Goal: Task Accomplishment & Management: Manage account settings

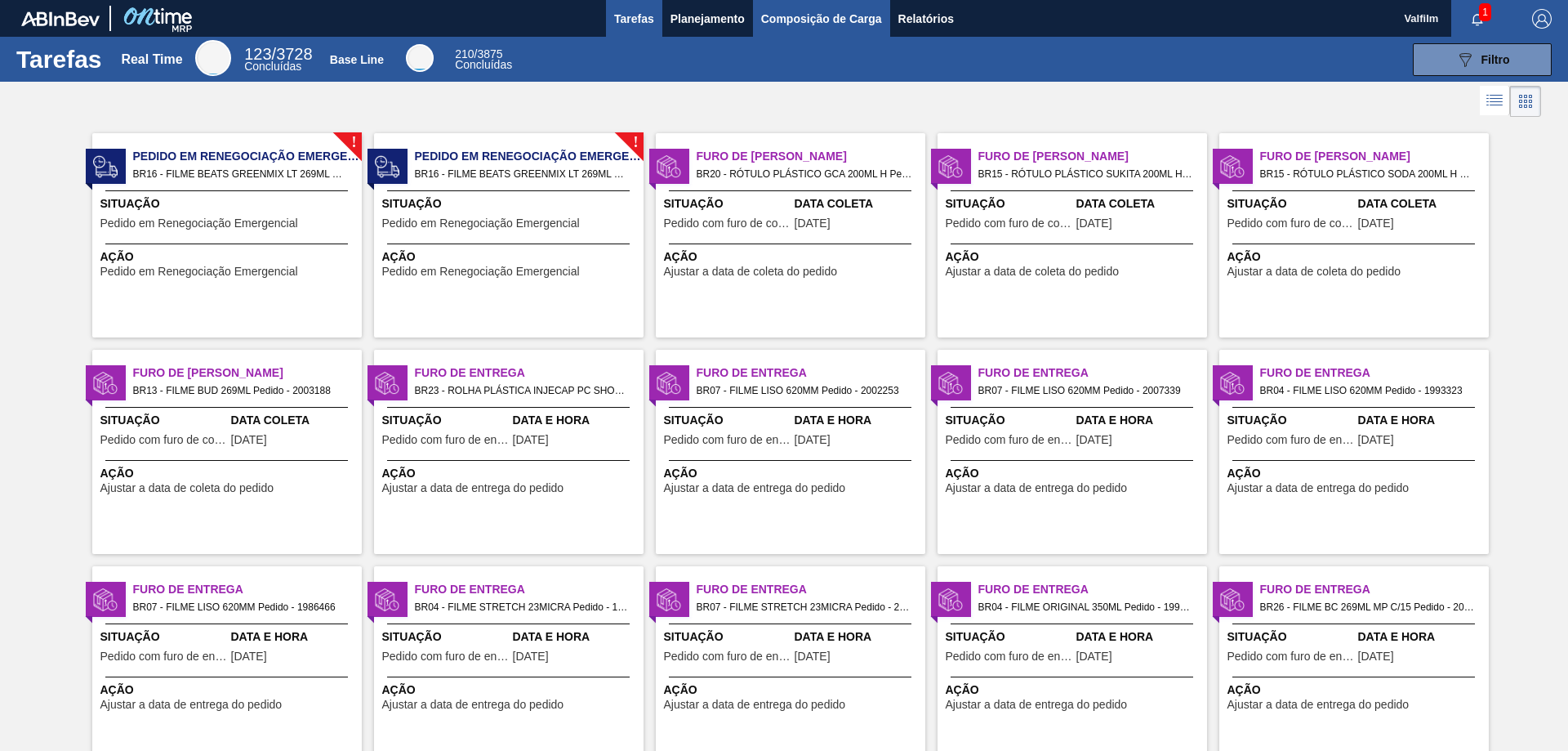
click at [815, 14] on span "Composição de Carga" at bounding box center [822, 18] width 121 height 20
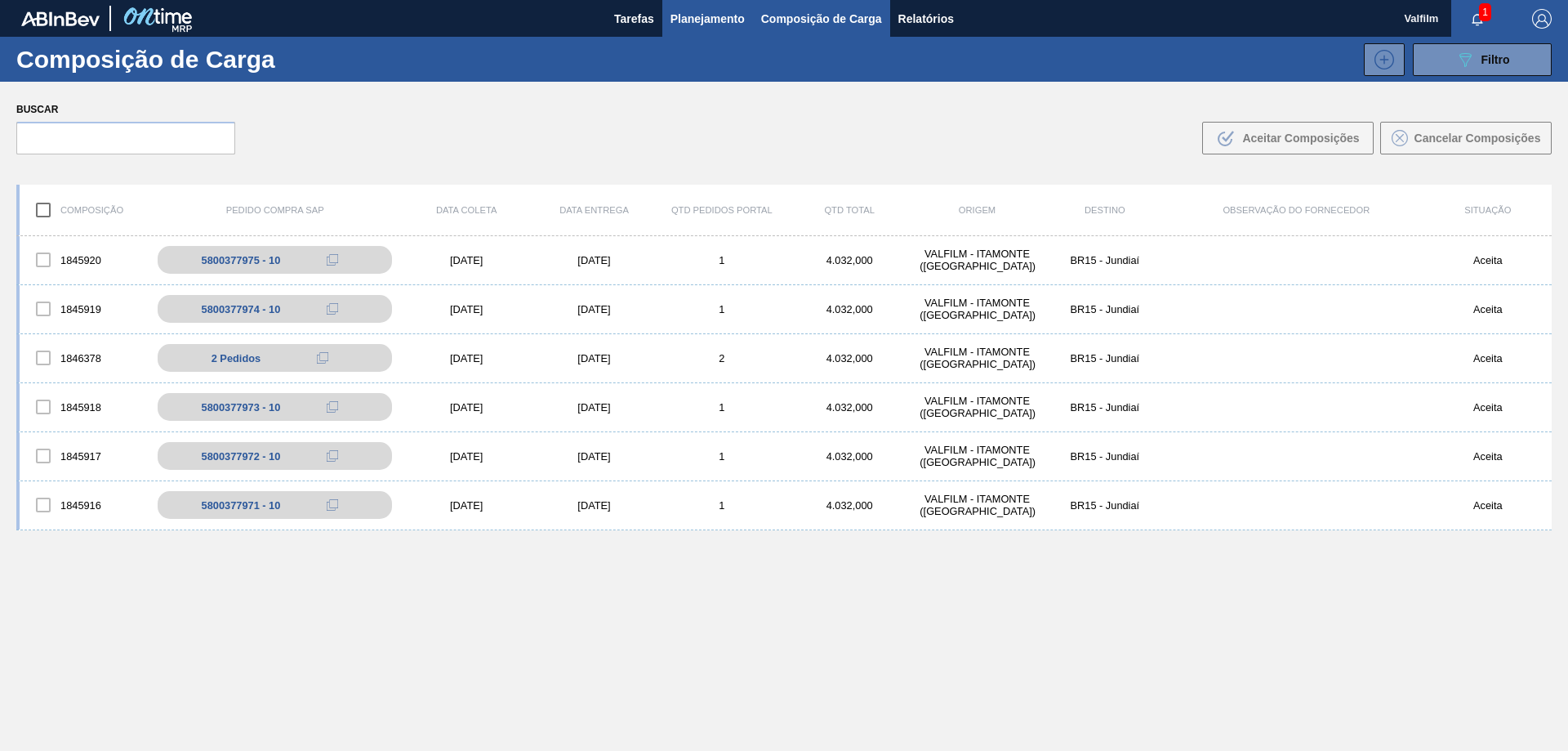
click at [701, 20] on span "Planejamento" at bounding box center [707, 18] width 74 height 20
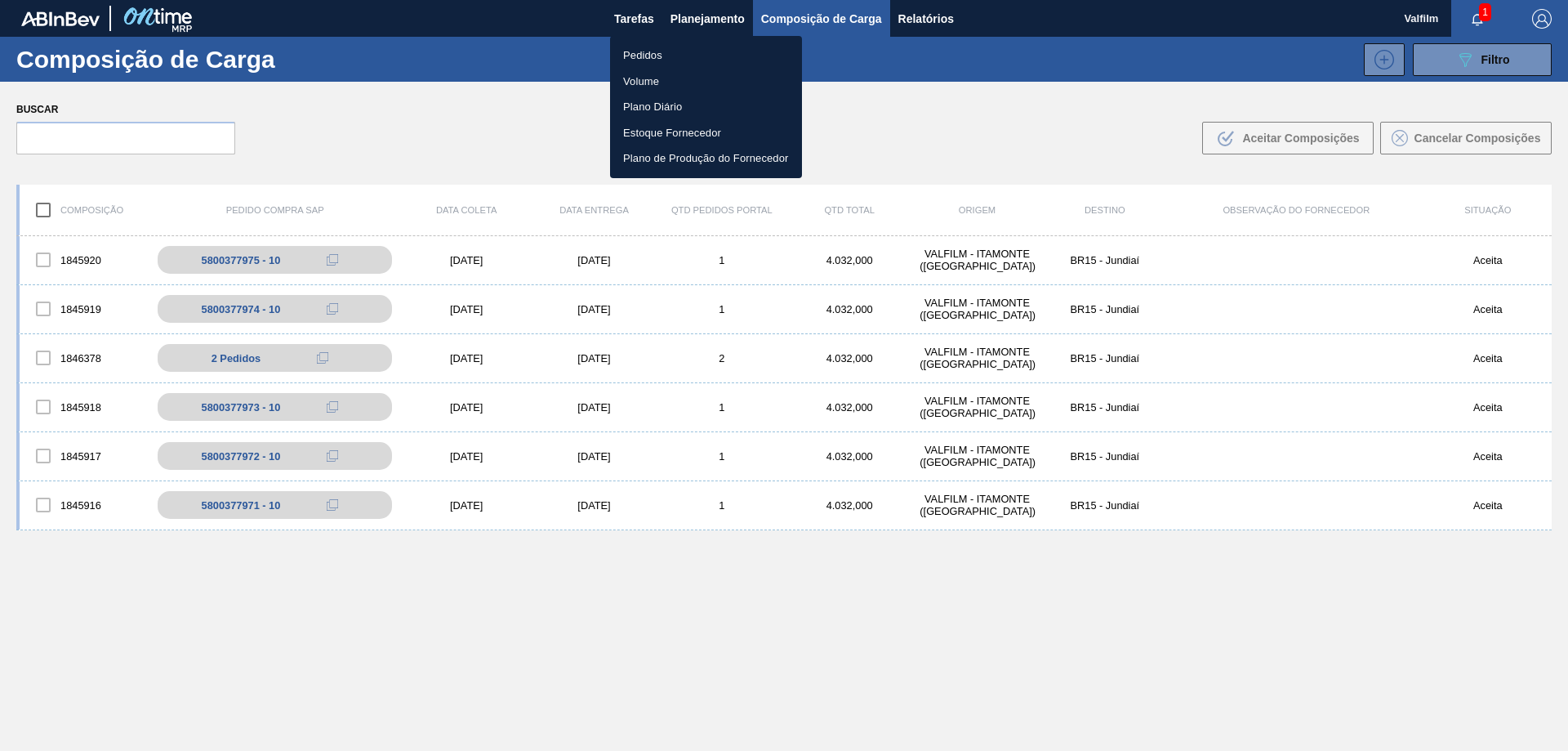
click at [661, 47] on li "Pedidos" at bounding box center [707, 55] width 192 height 26
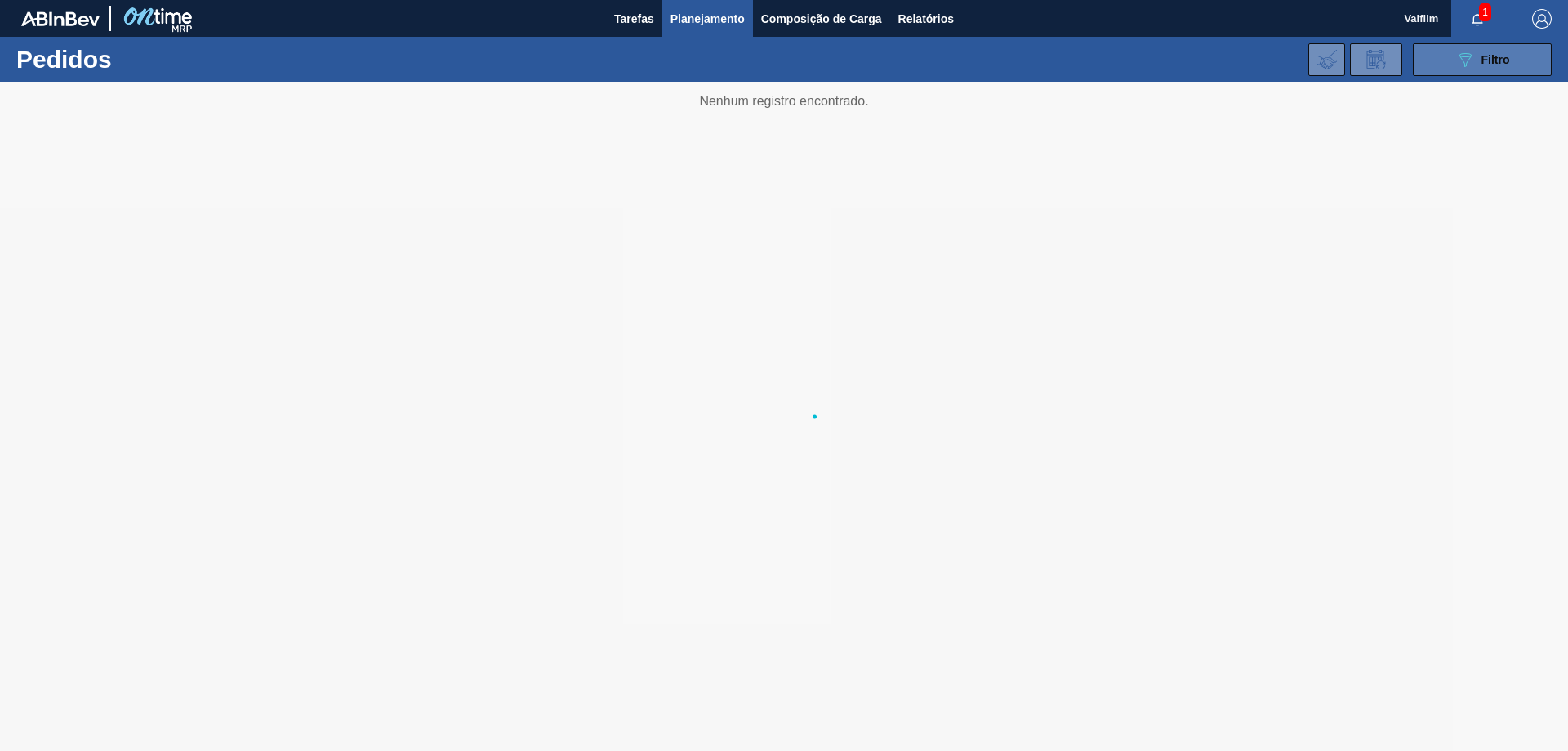
click at [1456, 53] on icon "089F7B8B-B2A5-4AFE-B5C0-19BA573D28AC" at bounding box center [1465, 60] width 20 height 20
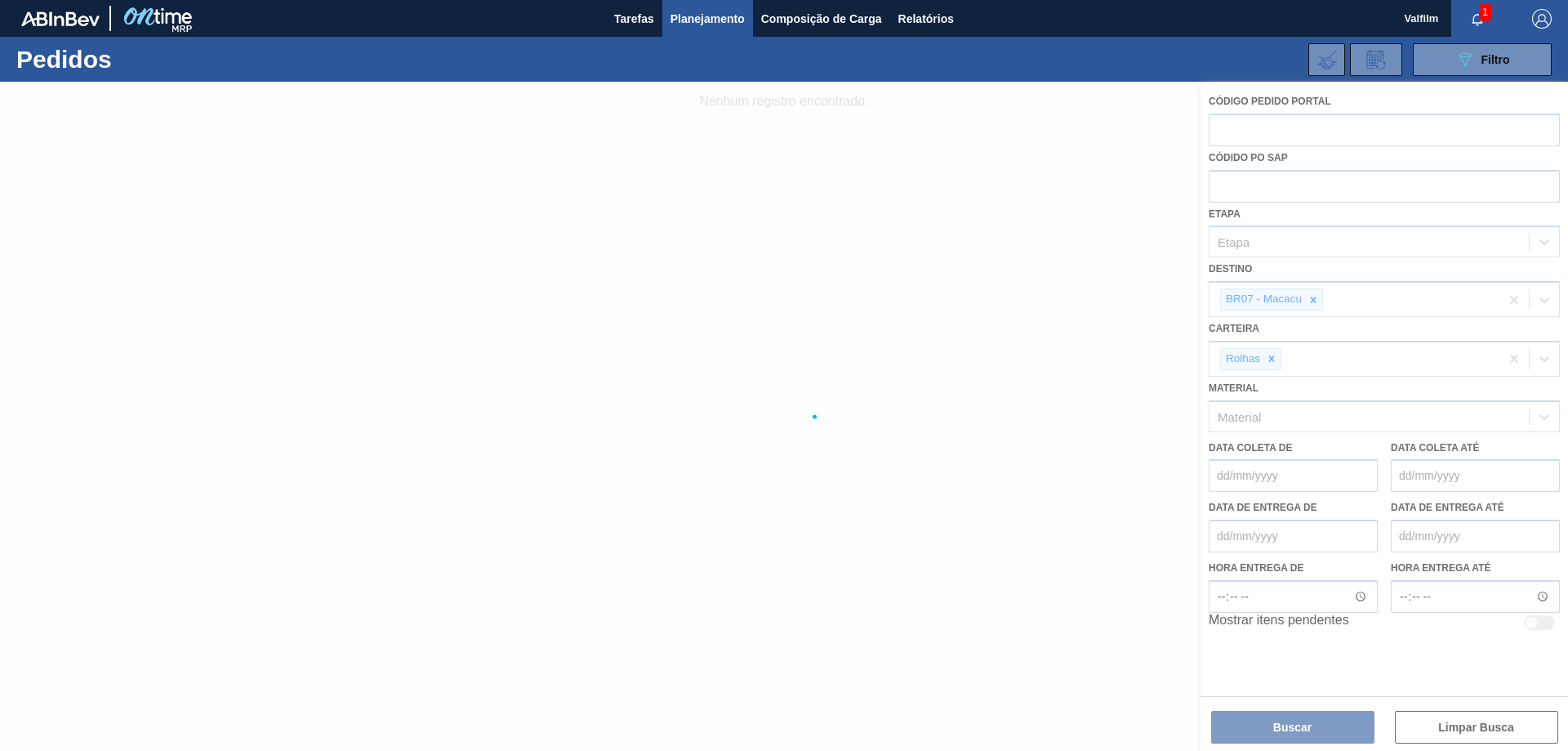
click at [1307, 292] on div at bounding box center [784, 416] width 1568 height 670
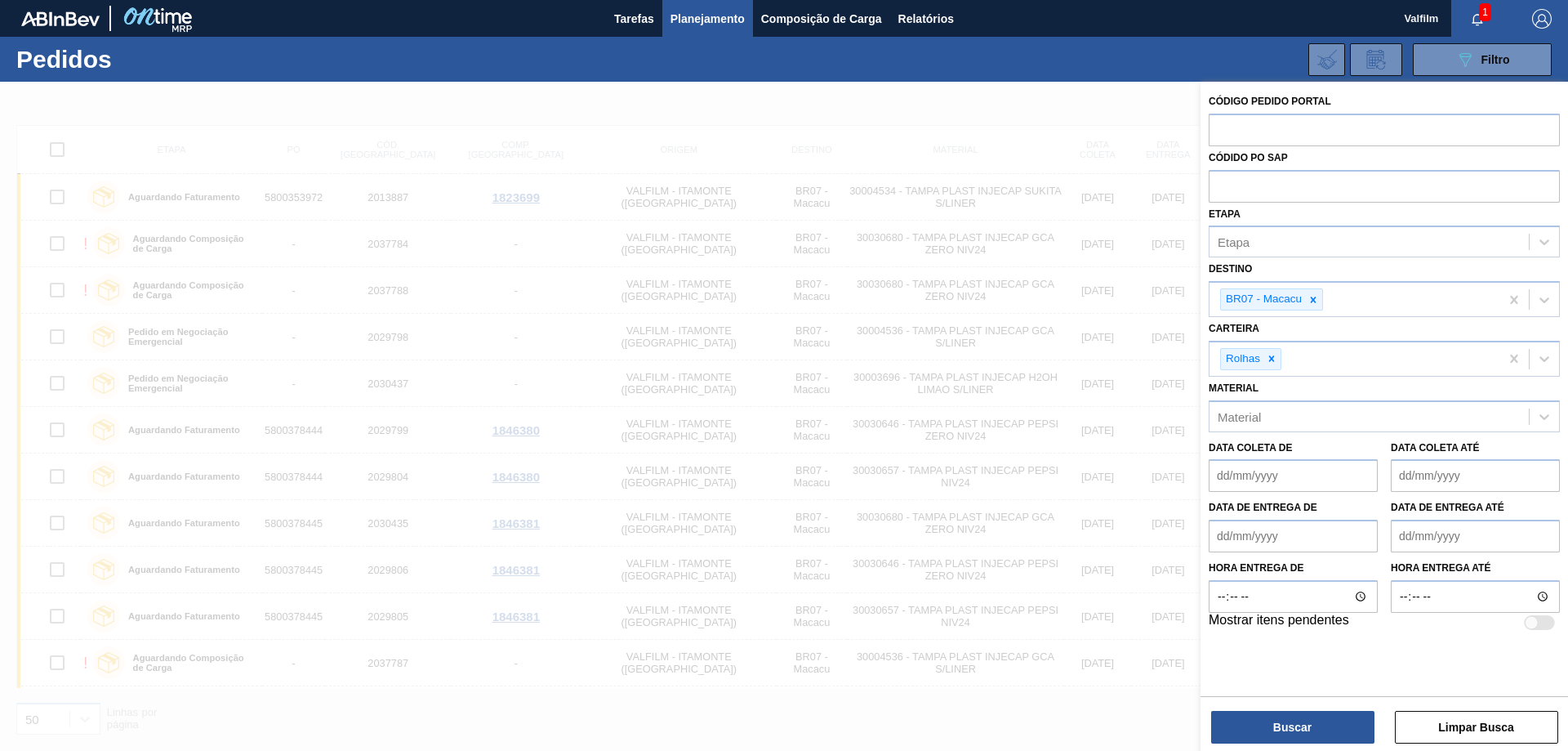
click at [1317, 299] on icon at bounding box center [1313, 299] width 11 height 11
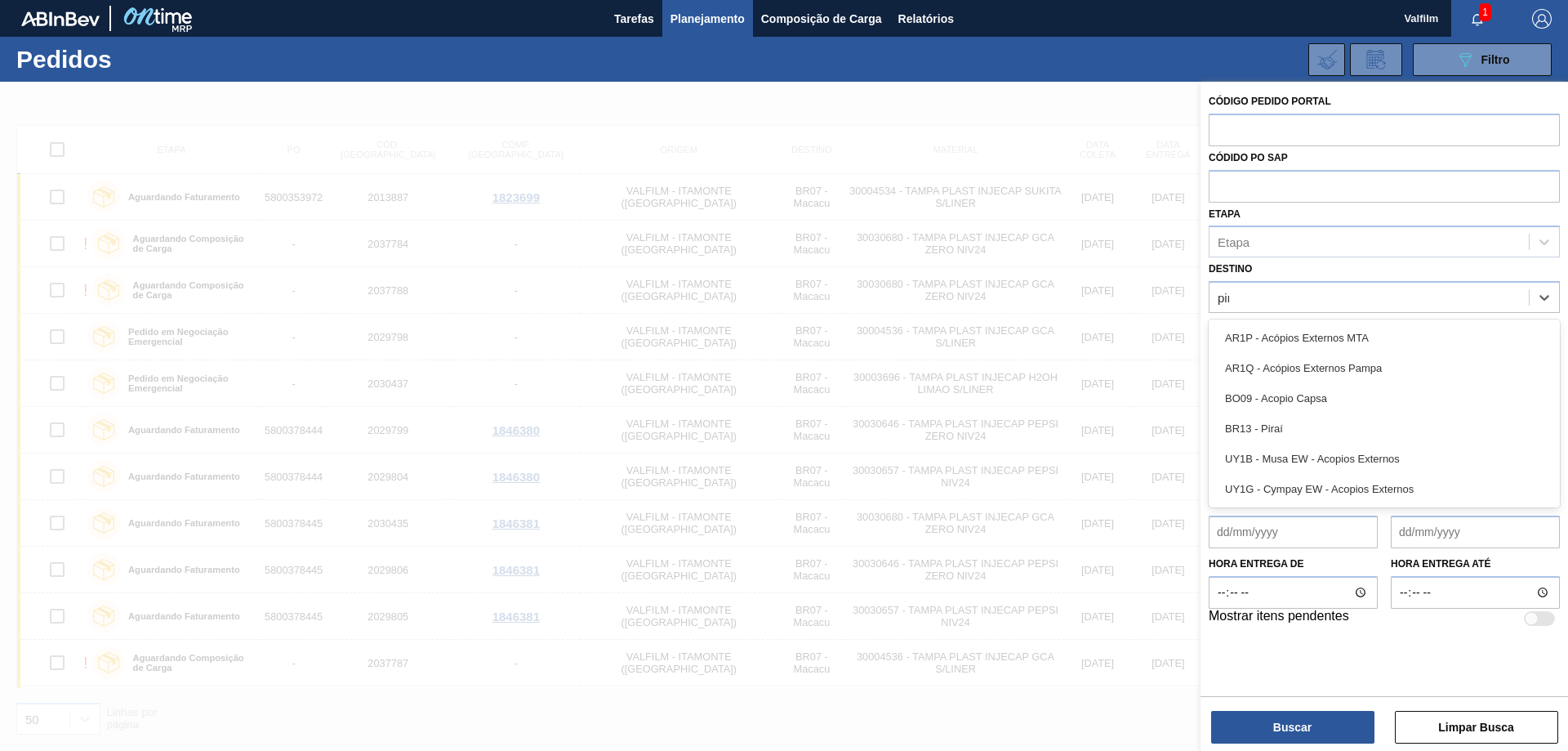
type input "pira"
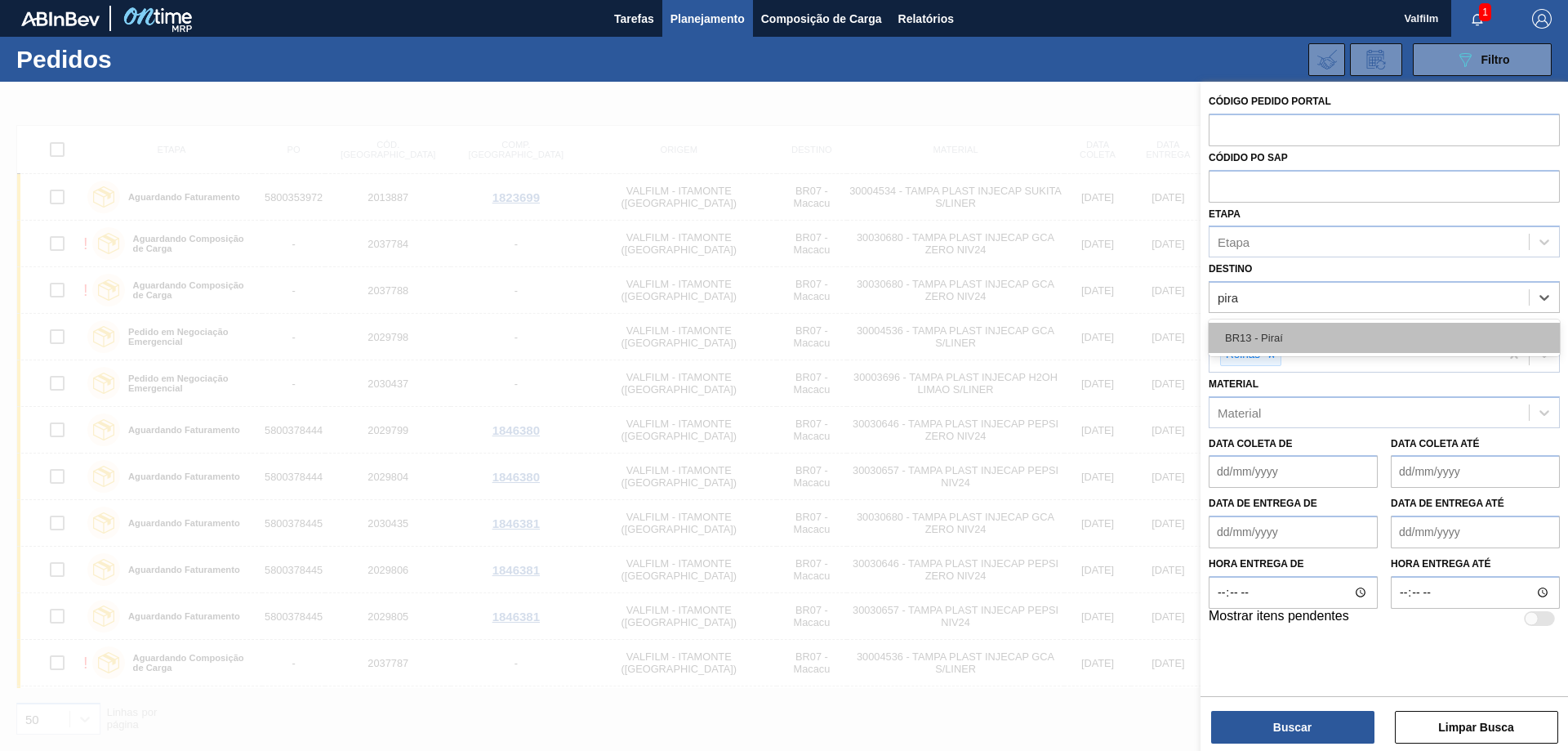
click at [1243, 333] on div "BR13 - Piraí" at bounding box center [1385, 337] width 351 height 30
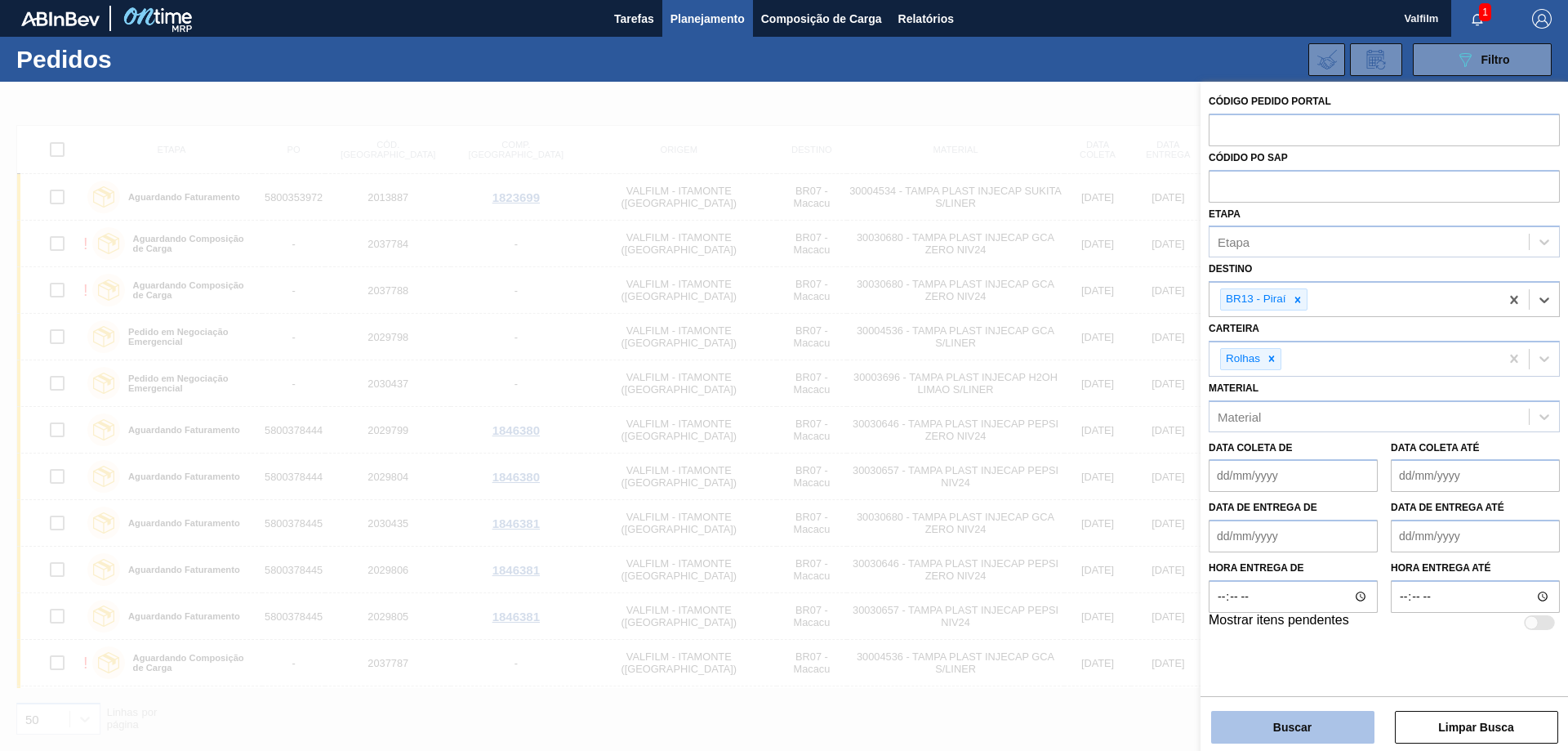
click at [1285, 729] on button "Buscar" at bounding box center [1293, 728] width 163 height 33
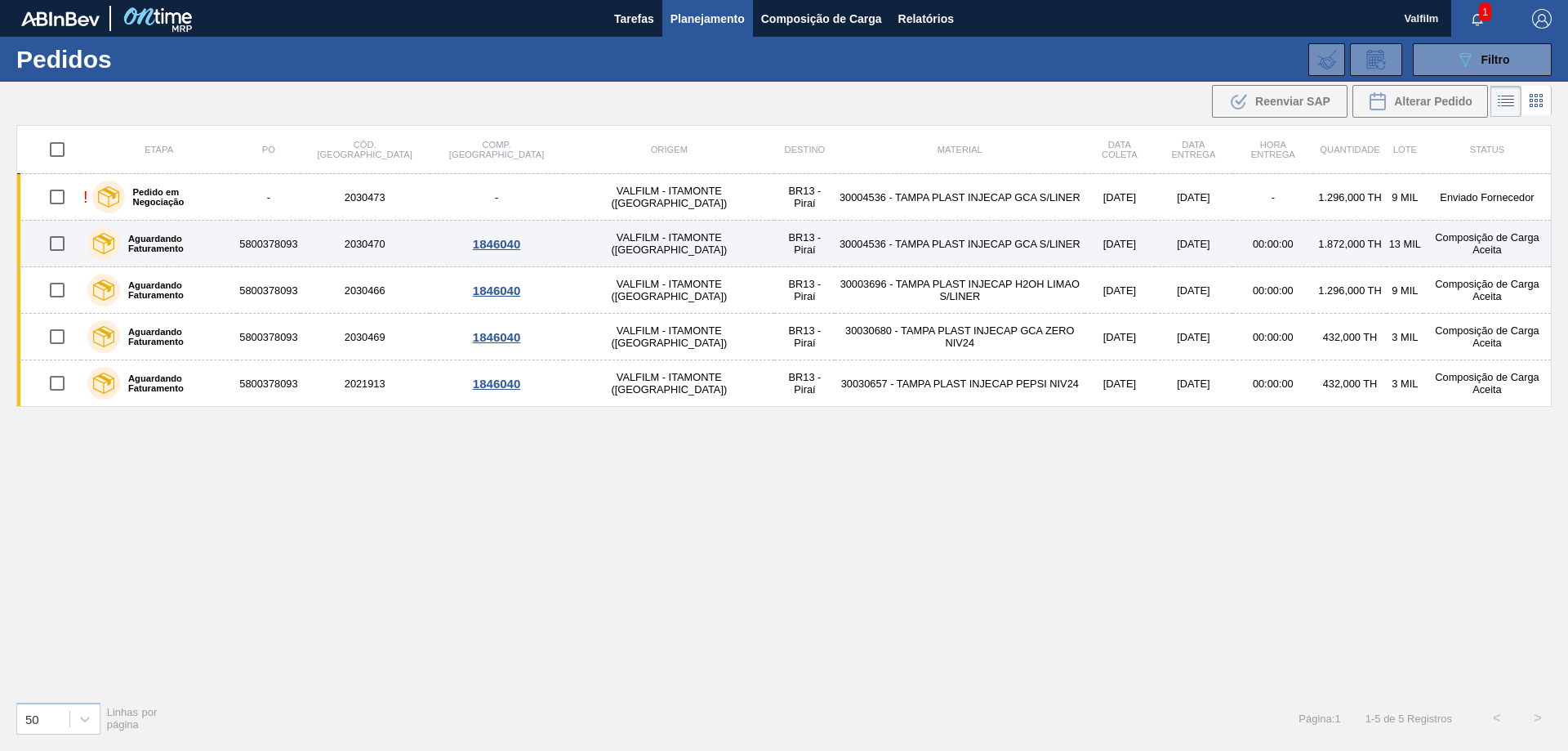
click at [1477, 241] on td "Composição de Carga Aceita" at bounding box center [1488, 244] width 128 height 47
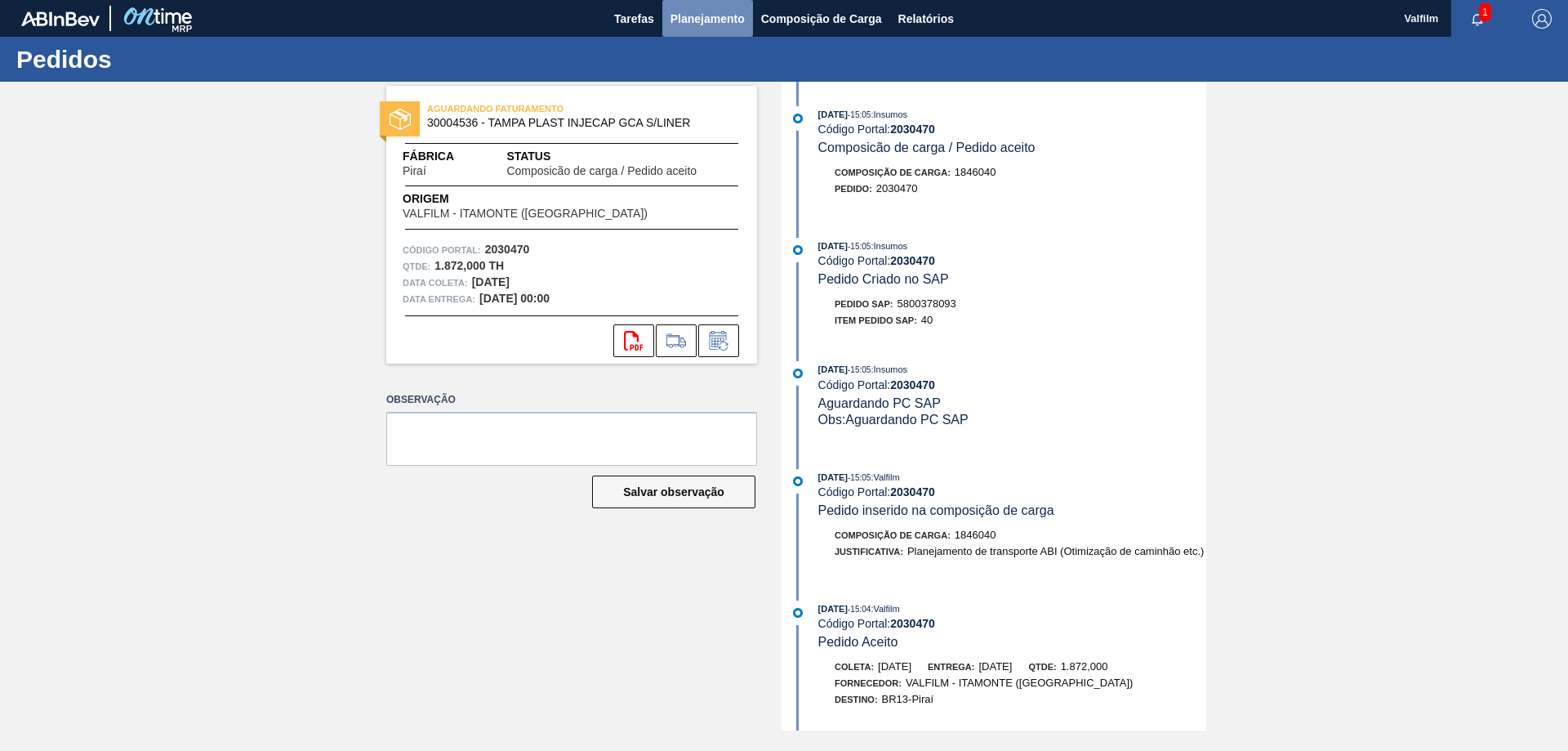
click at [686, 27] on span "Planejamento" at bounding box center [707, 18] width 74 height 20
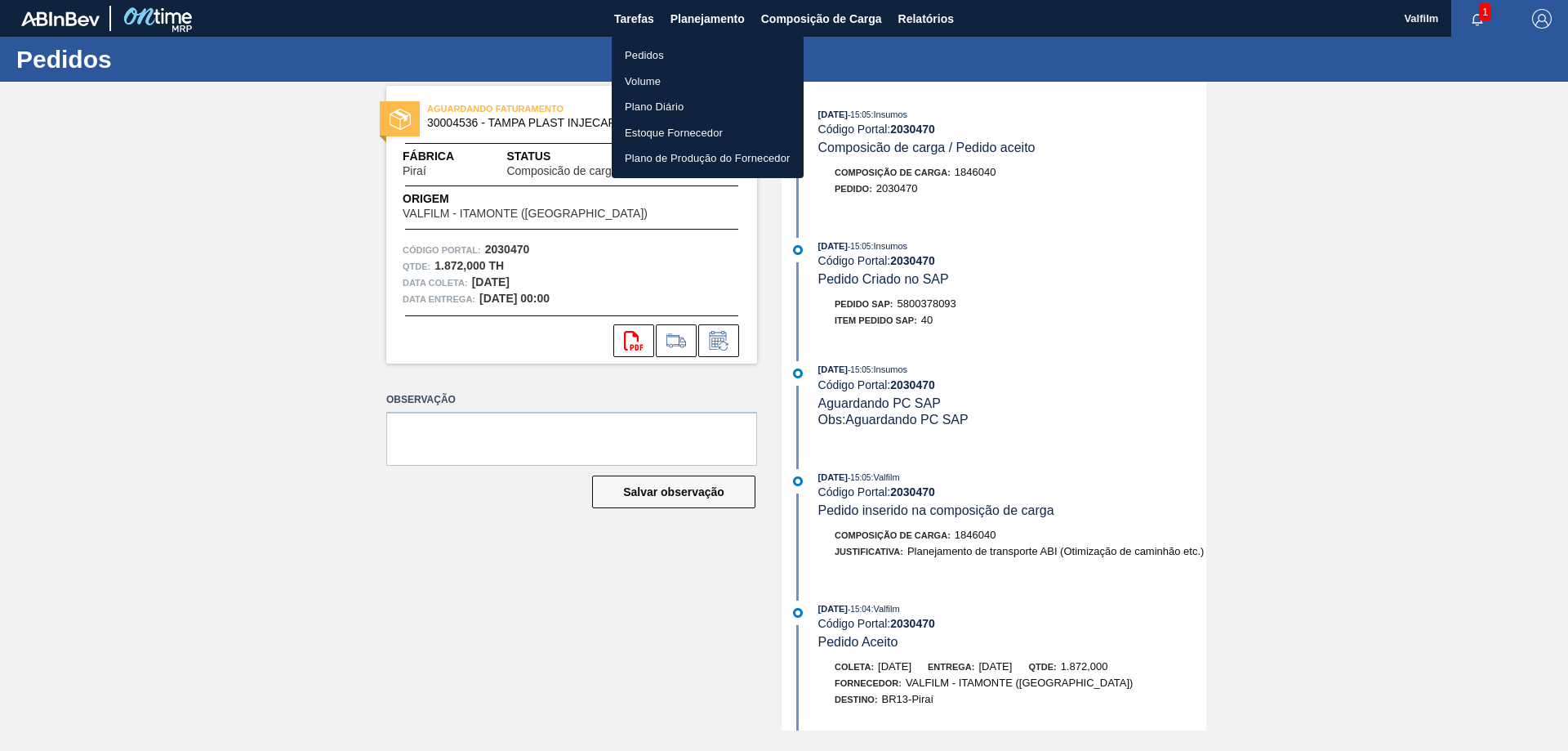
click at [674, 52] on li "Pedidos" at bounding box center [707, 55] width 192 height 26
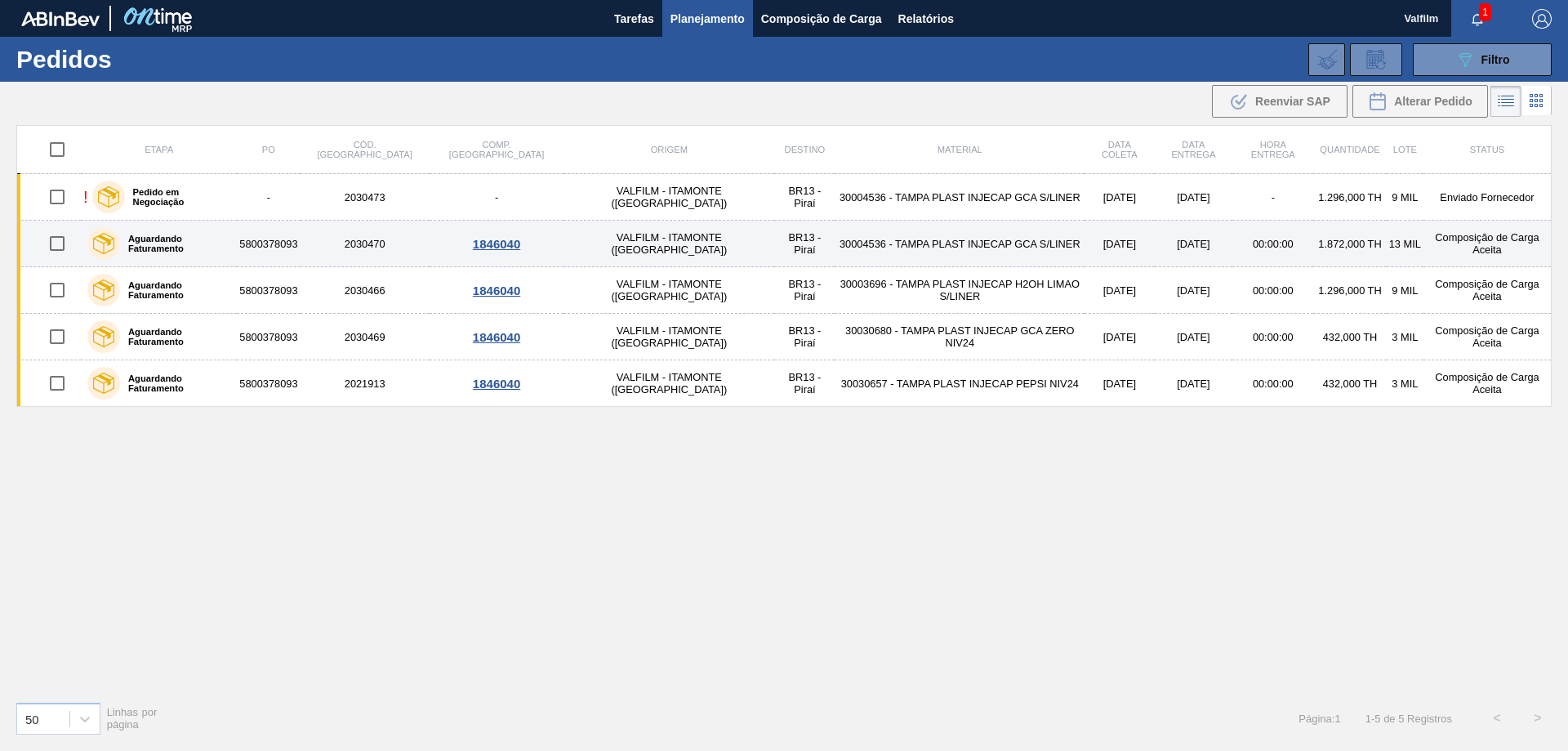
click at [1486, 245] on td "Composição de Carga Aceita" at bounding box center [1488, 244] width 128 height 47
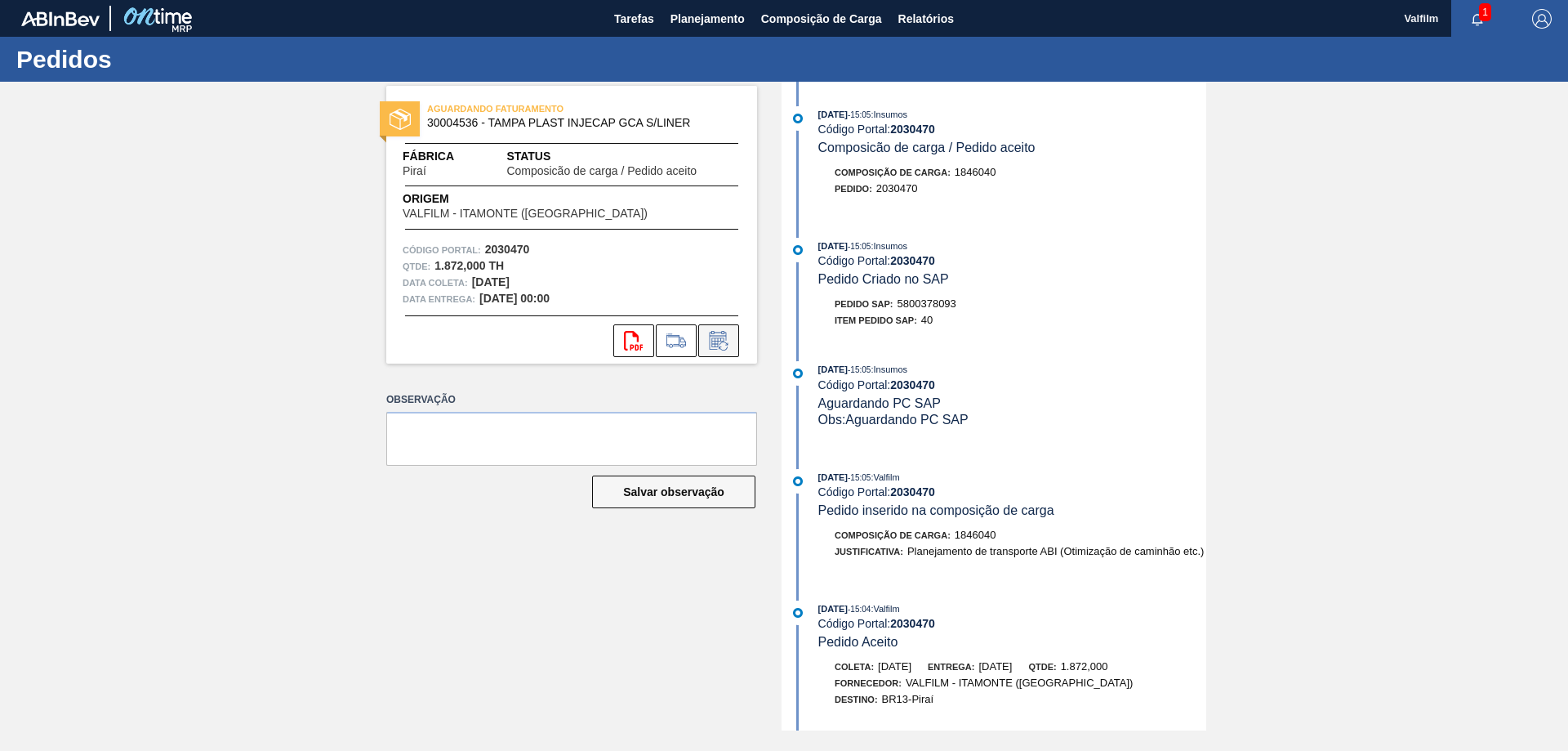
click at [715, 343] on icon at bounding box center [719, 341] width 26 height 20
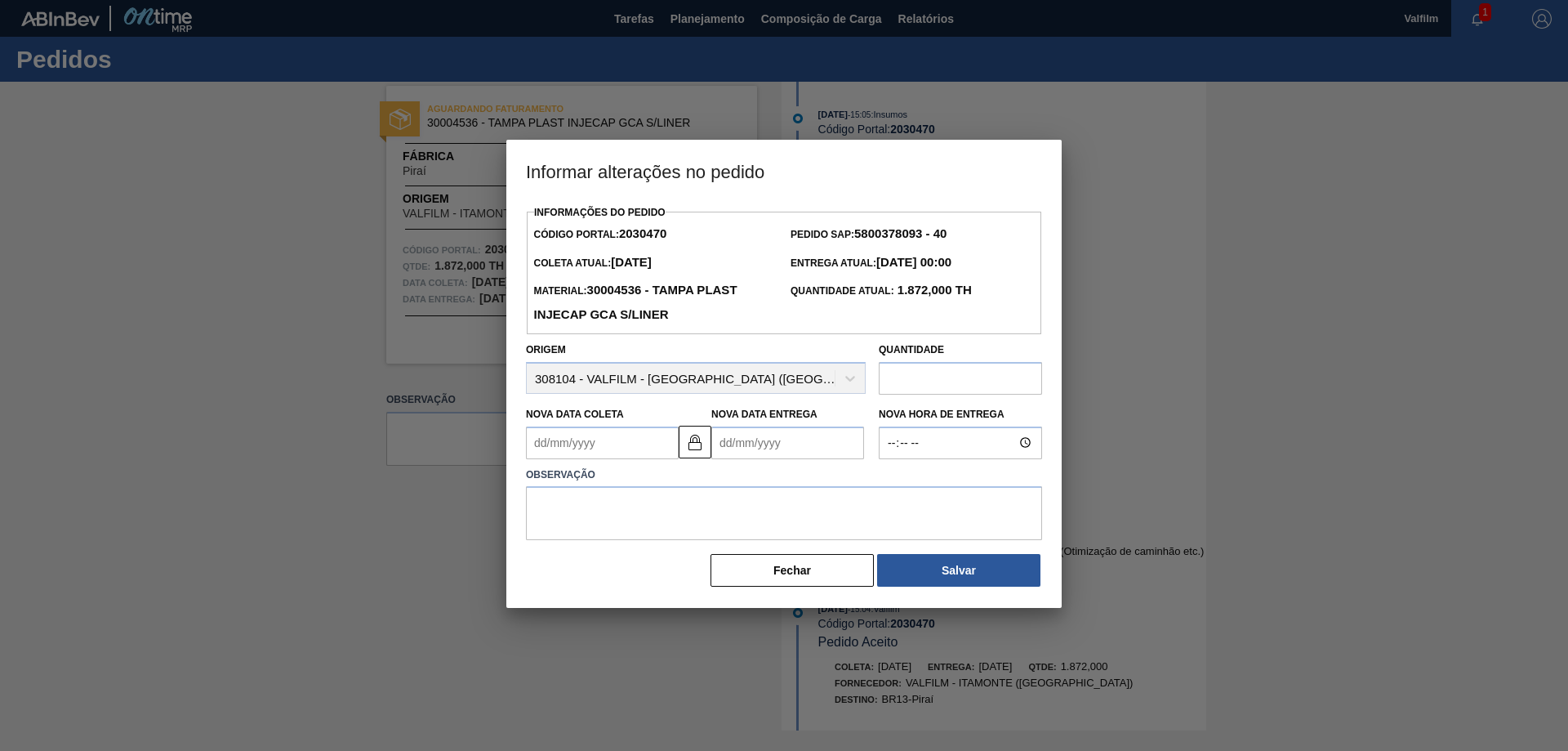
click at [620, 444] on Coleta2030470 "Nova Data Coleta" at bounding box center [602, 443] width 153 height 33
click at [703, 488] on button "Next Month" at bounding box center [708, 482] width 11 height 11
click at [656, 567] on div "9" at bounding box center [651, 562] width 22 height 22
type Coleta2030470 "[DATE]"
type Entrega2030470 "[DATE]"
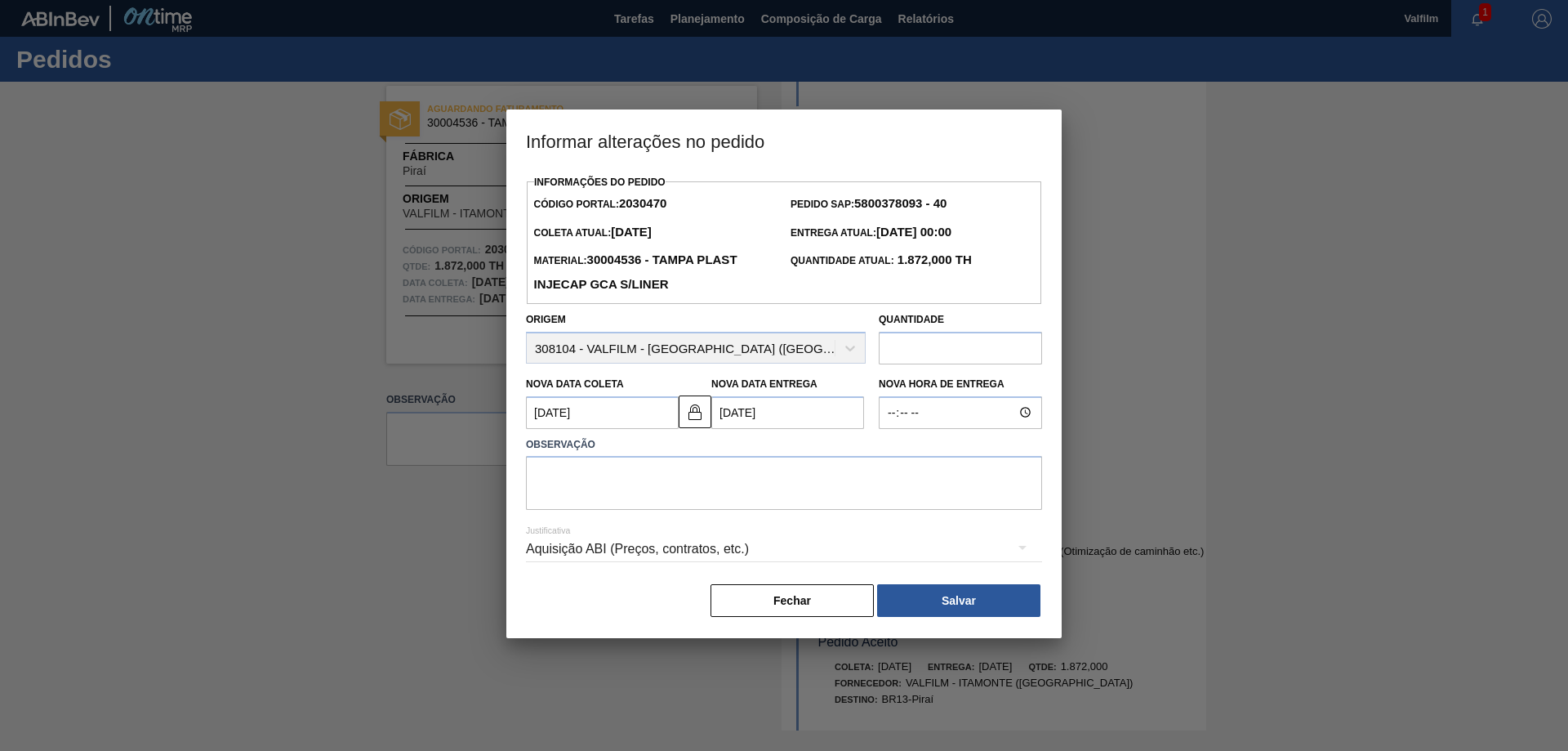
click at [746, 542] on div "Aquisição ABI (Preços, contratos, etc.)" at bounding box center [784, 549] width 516 height 46
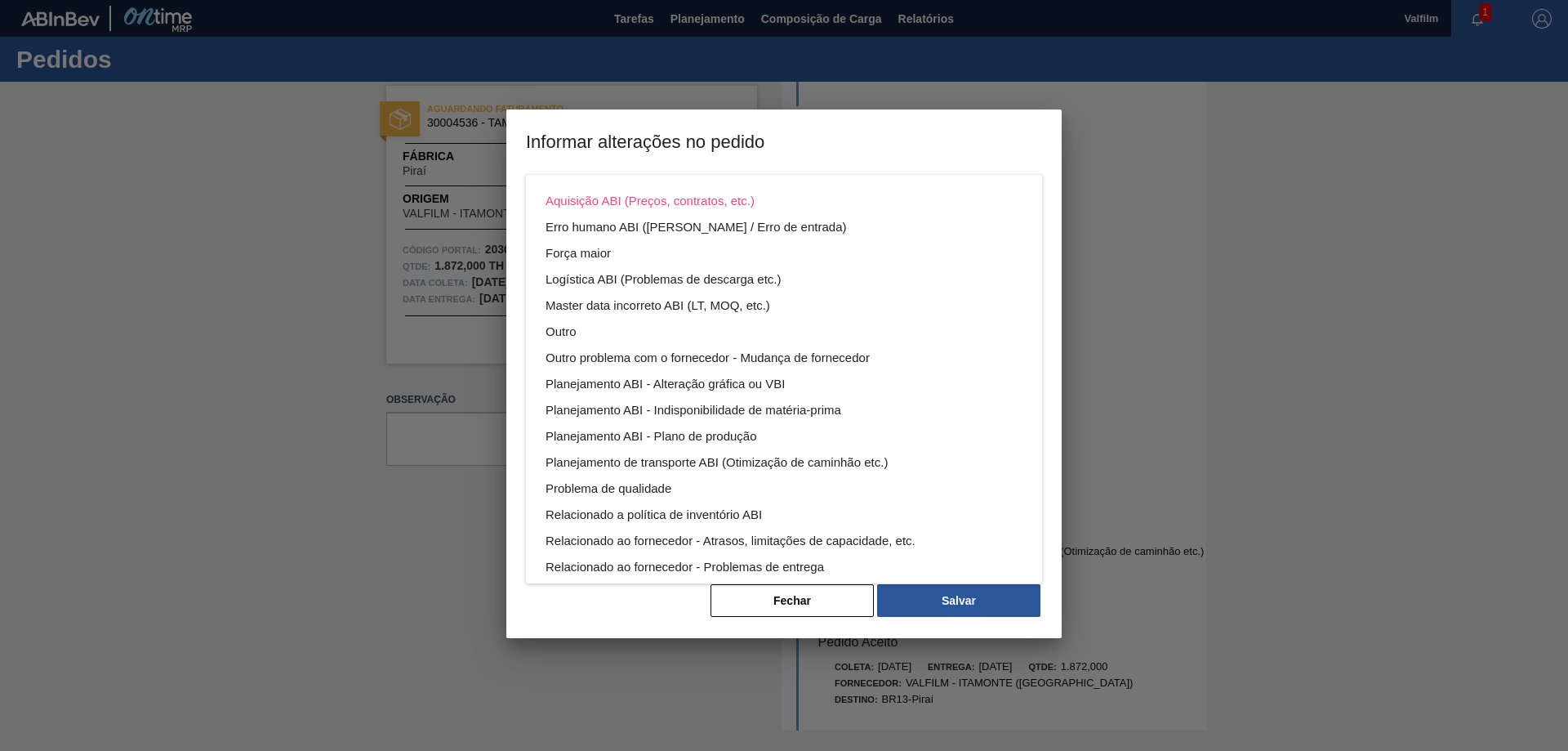
scroll to position [88, 0]
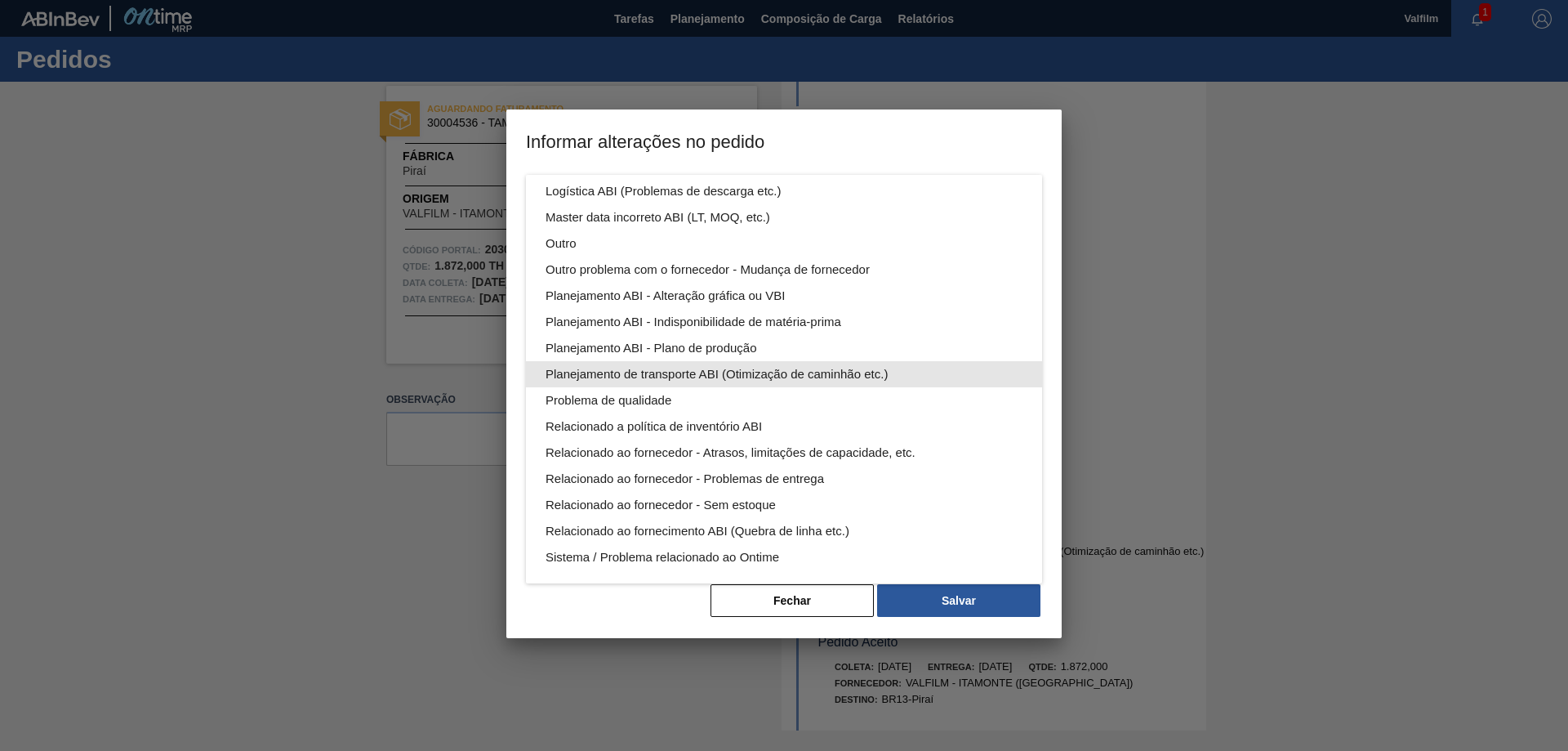
click at [890, 382] on div "Planejamento de transporte ABI (Otimização de caminhão etc.)" at bounding box center [784, 374] width 477 height 26
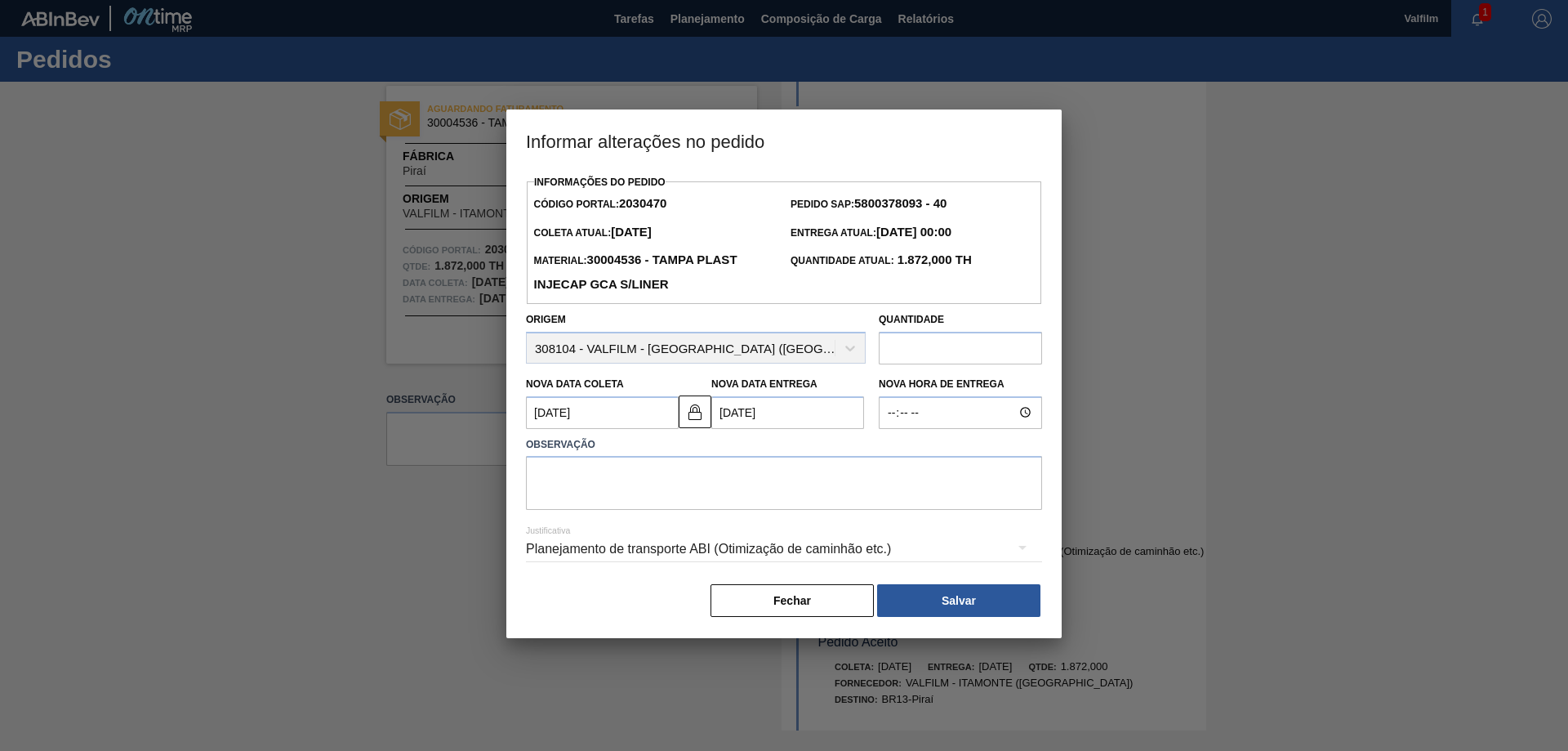
scroll to position [0, 0]
click at [687, 474] on textarea at bounding box center [784, 483] width 516 height 54
type textarea "Antecipação para aumento de estoque das SKU's de Guaraná e Pepsi."
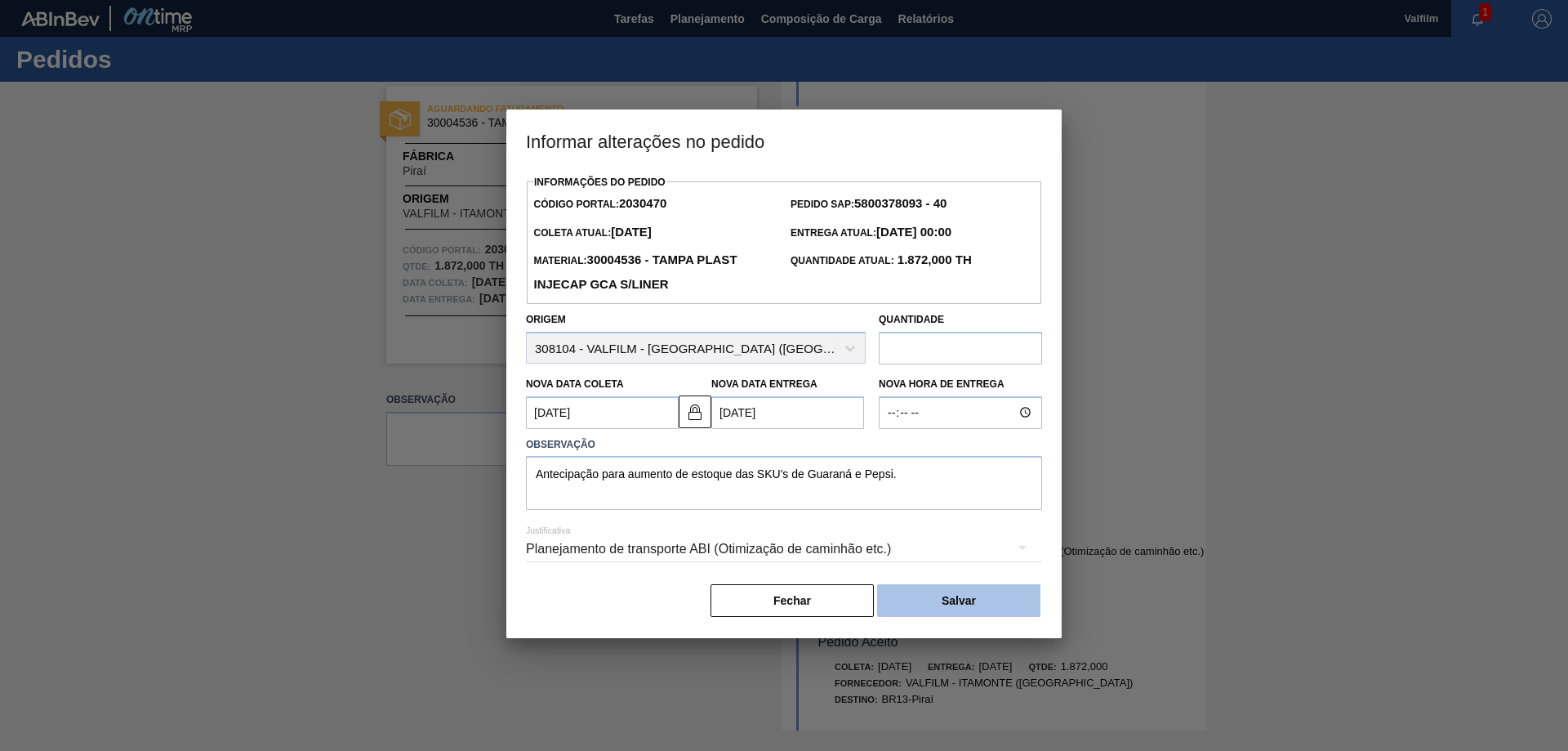
click at [993, 611] on button "Salvar" at bounding box center [958, 600] width 163 height 33
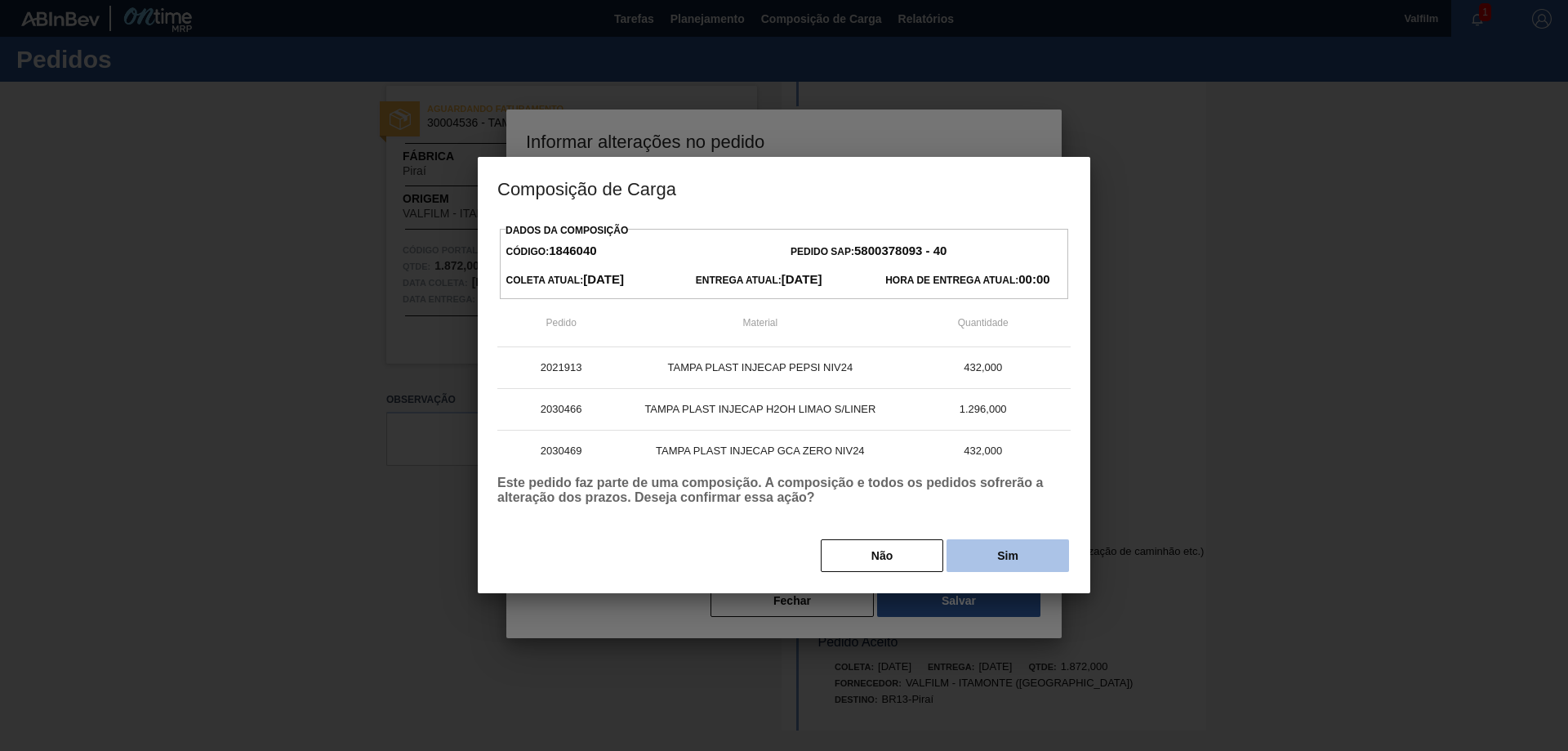
click at [1024, 559] on button "Sim" at bounding box center [1008, 555] width 123 height 33
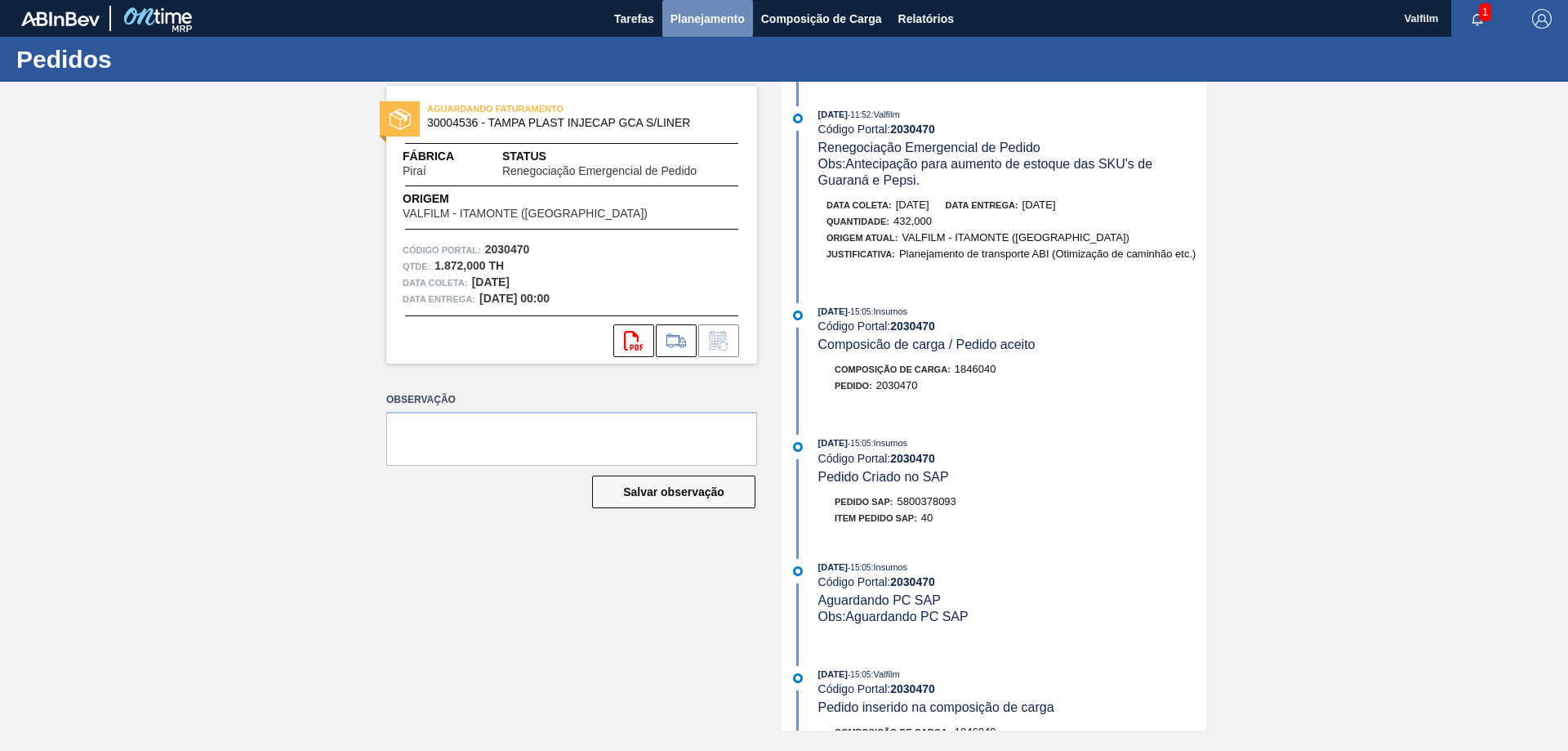
click at [701, 16] on span "Planejamento" at bounding box center [707, 18] width 74 height 20
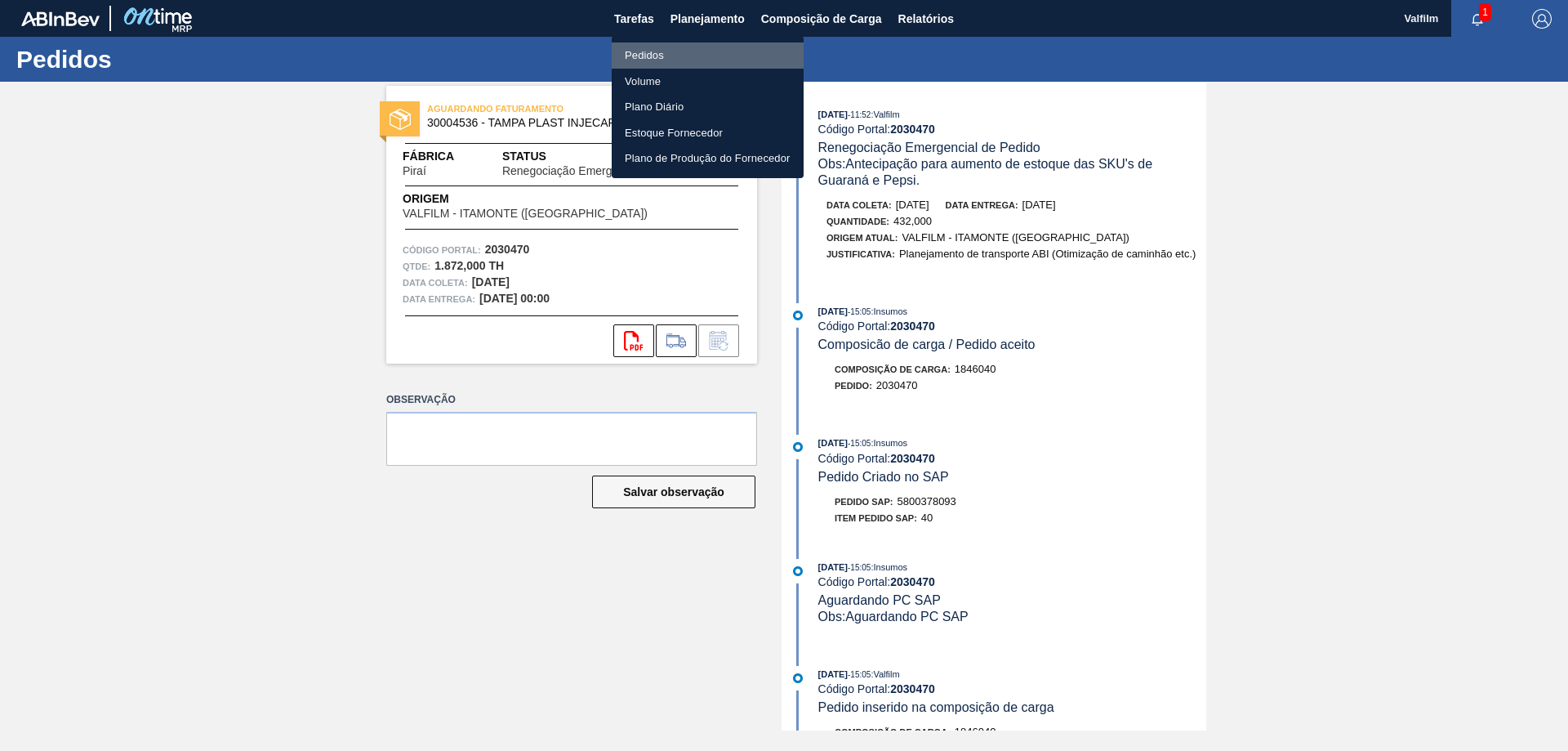
click at [702, 54] on li "Pedidos" at bounding box center [707, 55] width 192 height 26
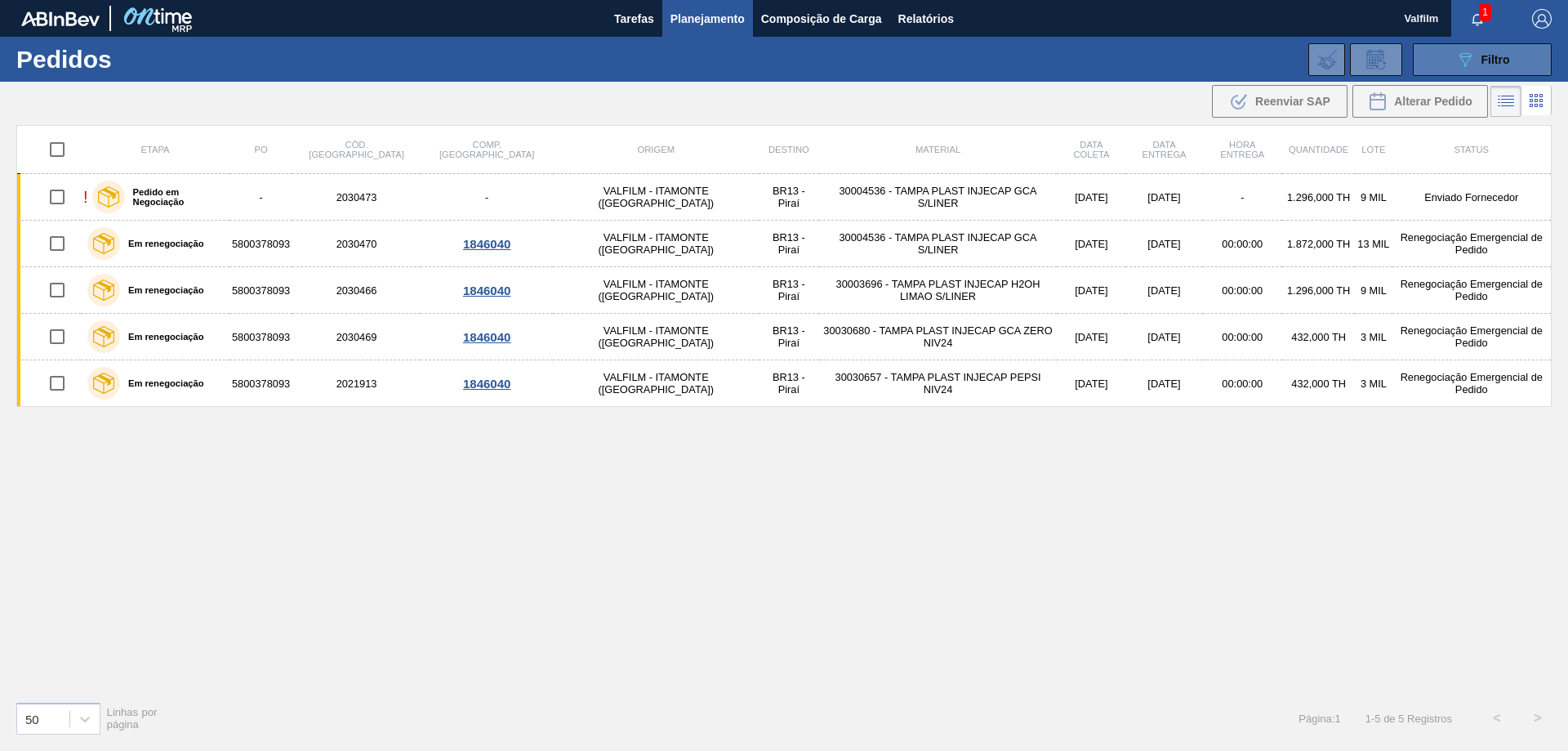
click at [1463, 55] on icon "089F7B8B-B2A5-4AFE-B5C0-19BA573D28AC" at bounding box center [1465, 60] width 20 height 20
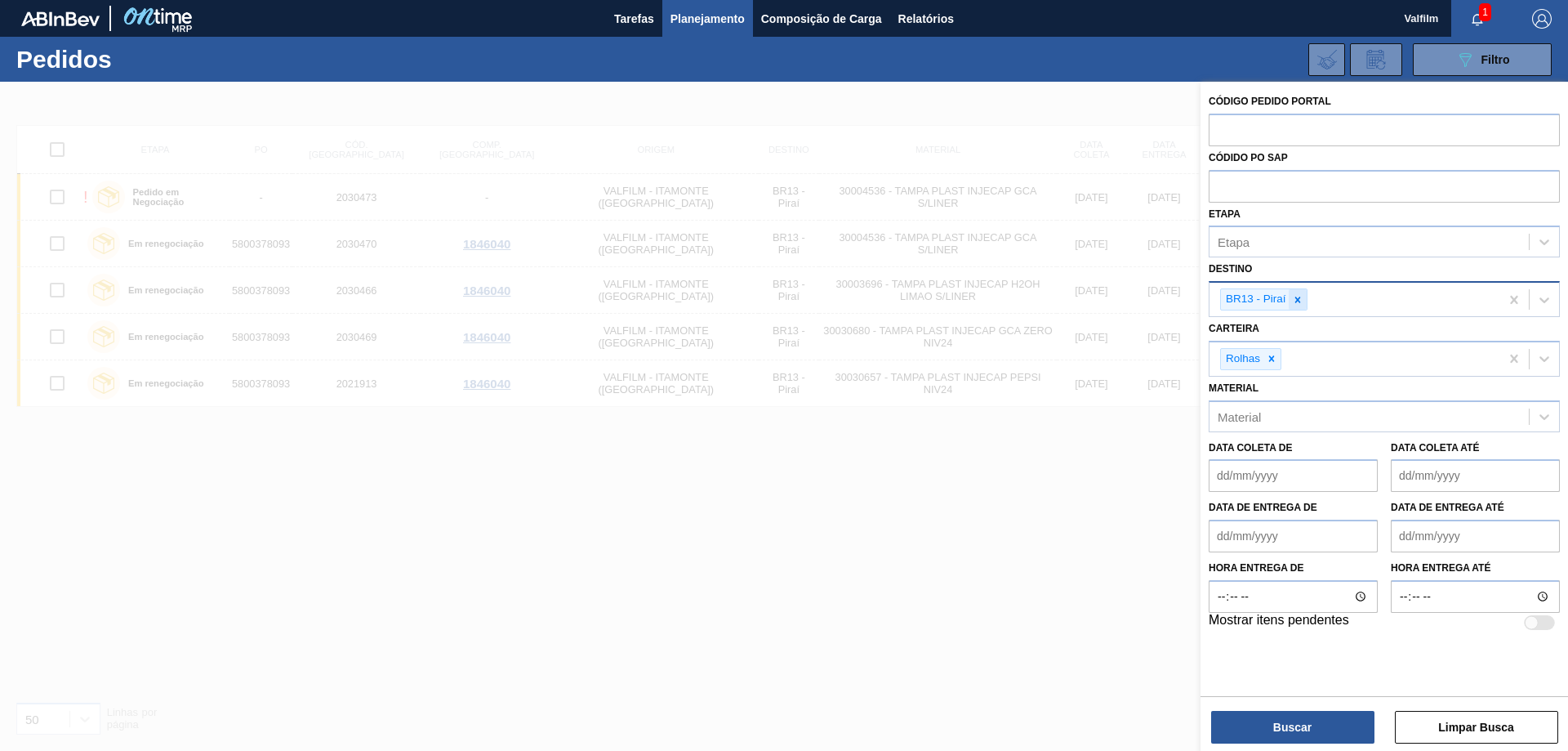
click at [1297, 297] on icon at bounding box center [1297, 299] width 11 height 11
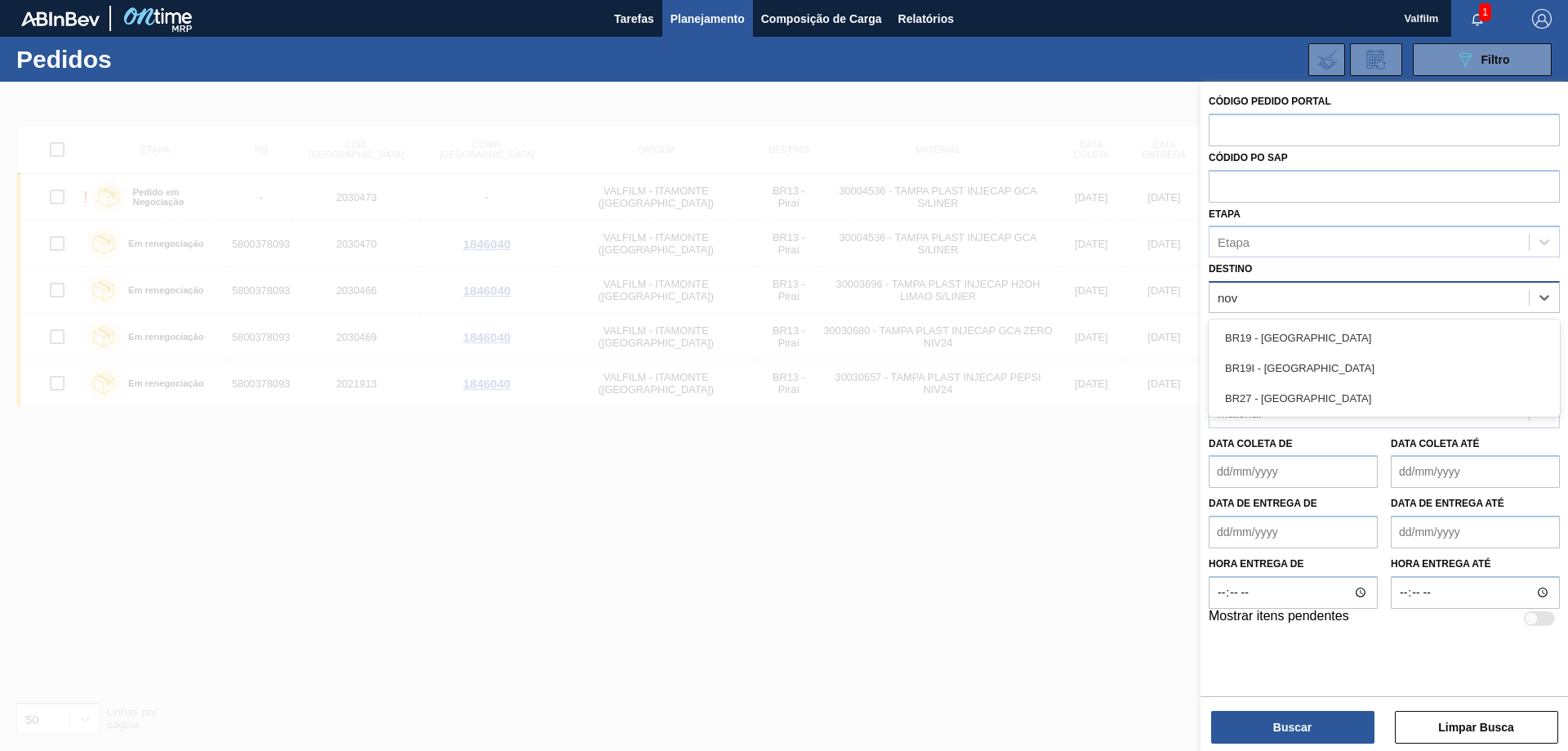
type input "nova"
click at [1274, 331] on div "BR19 - Nova Rio" at bounding box center [1385, 337] width 351 height 30
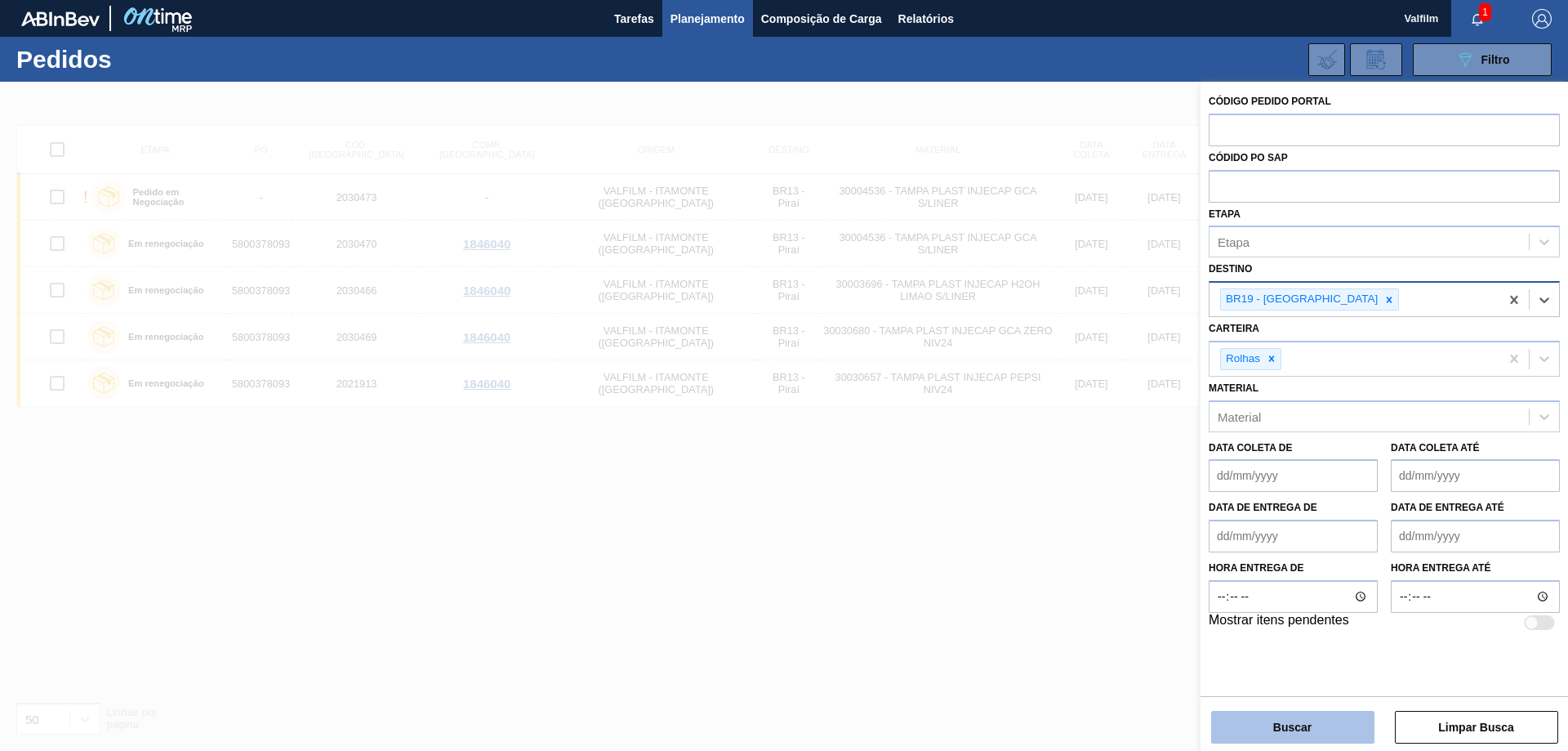
click at [1316, 736] on button "Buscar" at bounding box center [1293, 728] width 163 height 33
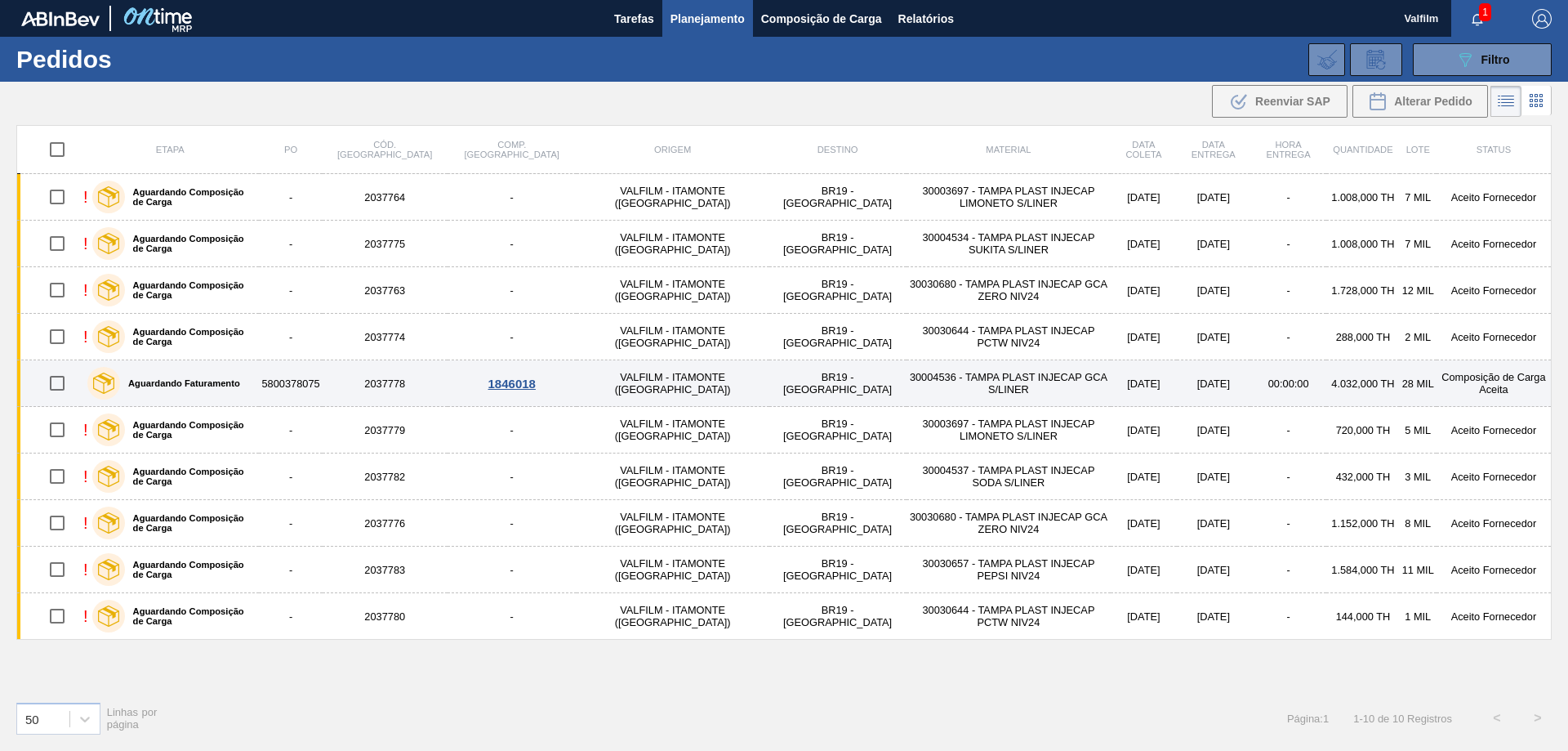
click at [1177, 393] on td "[DATE]" at bounding box center [1213, 384] width 74 height 47
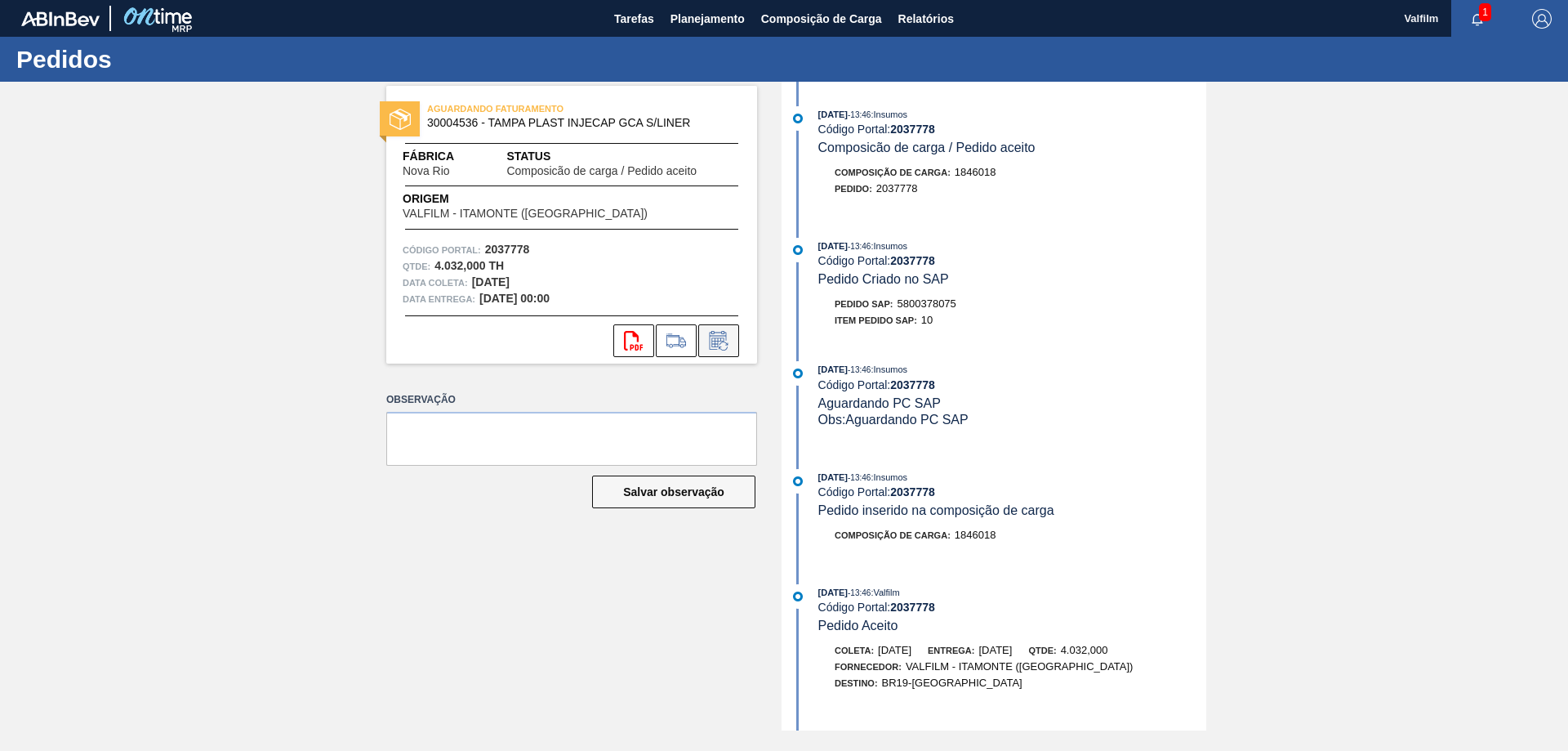
click at [717, 342] on icon at bounding box center [719, 341] width 26 height 20
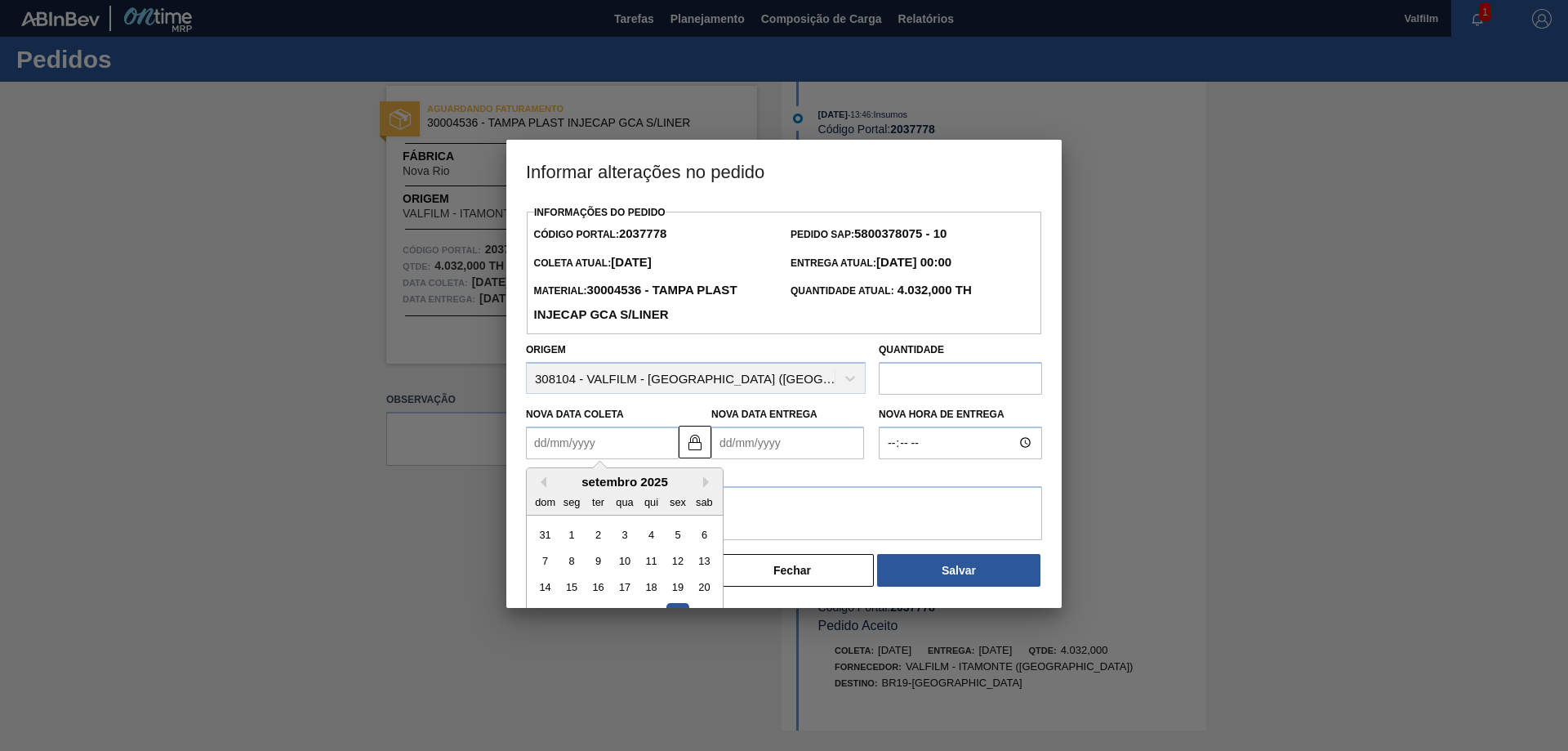
click at [628, 434] on Coleta2037778 "Nova Data Coleta" at bounding box center [602, 443] width 153 height 33
click at [706, 484] on button "Next Month" at bounding box center [708, 482] width 11 height 11
click at [684, 563] on div "10" at bounding box center [678, 562] width 22 height 22
type Coleta2037778 "[DATE]"
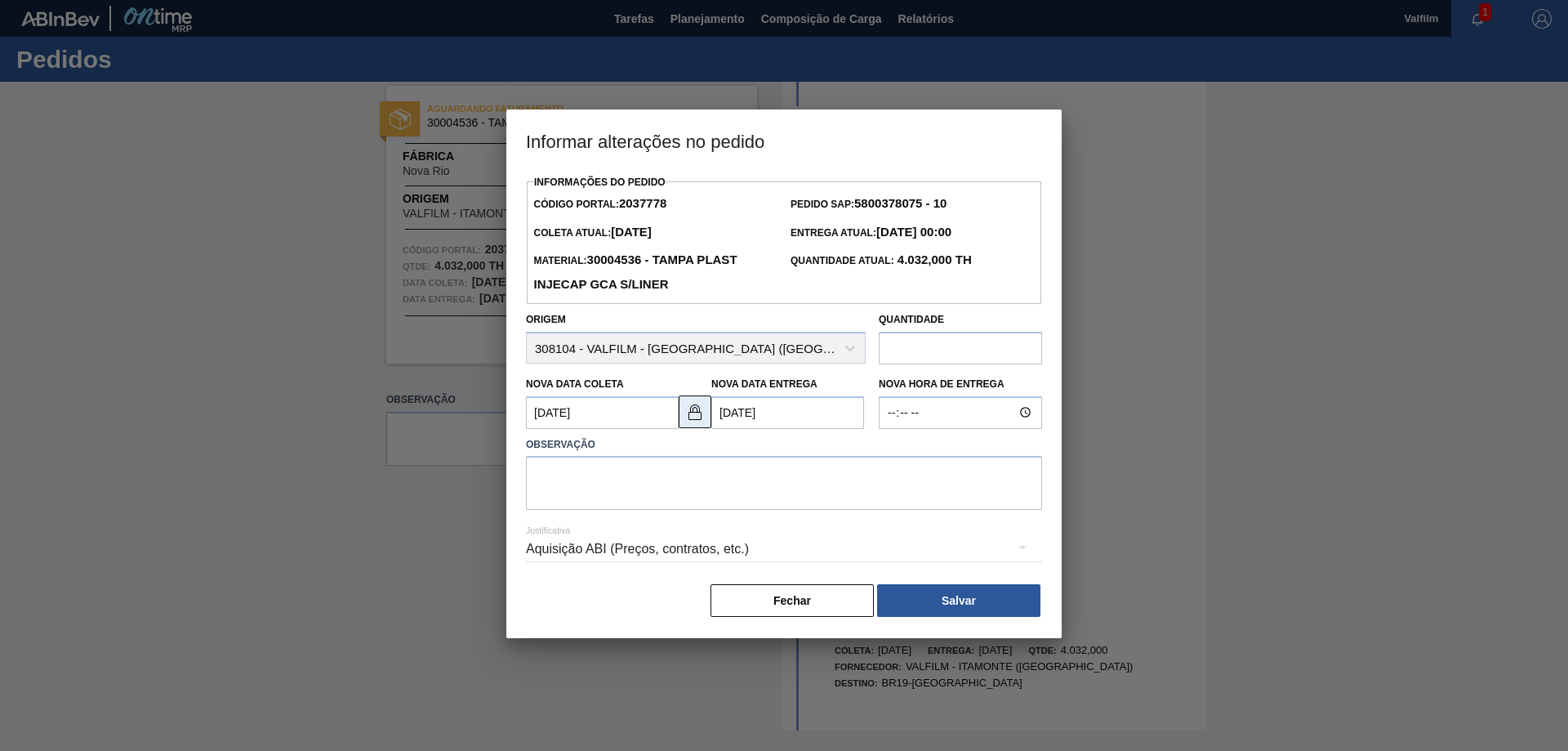
click at [693, 421] on img at bounding box center [694, 412] width 20 height 20
click at [760, 414] on Entrega2037778 "11/10/2025" at bounding box center [788, 413] width 153 height 33
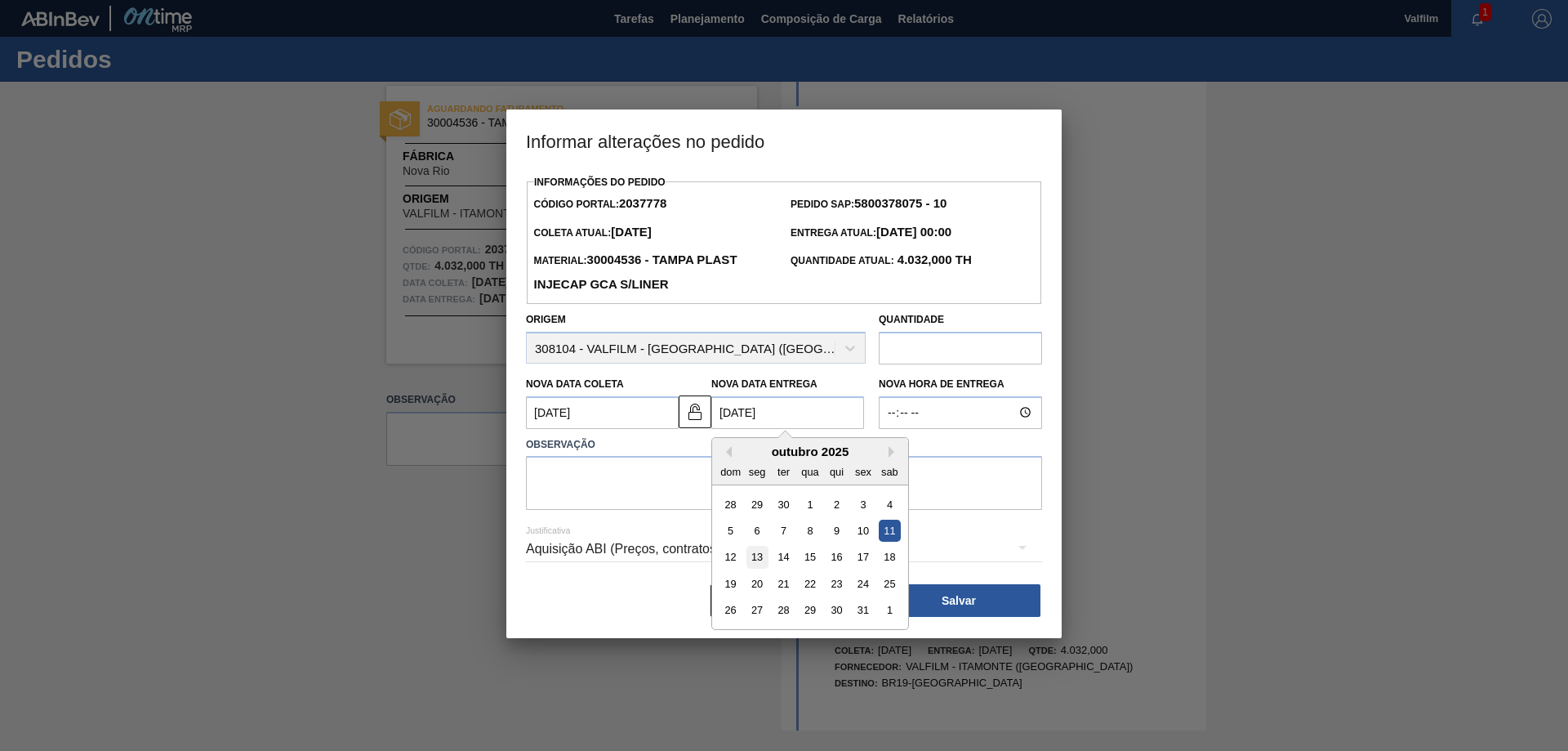
click at [763, 560] on div "13" at bounding box center [758, 557] width 22 height 22
type Entrega2037778 "13/10/2025"
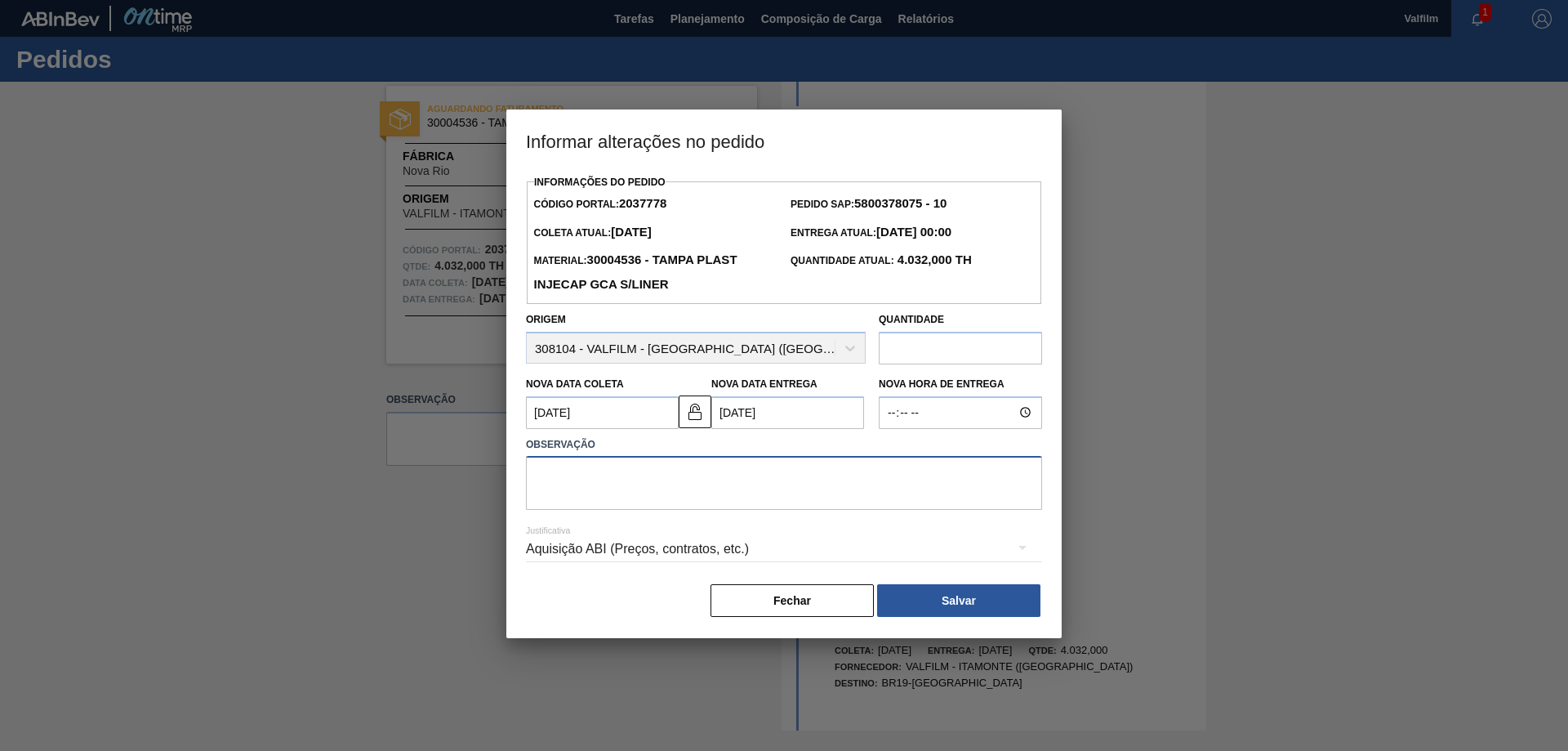
click at [719, 479] on textarea at bounding box center [784, 483] width 516 height 54
paste textarea "Melhor condição de data para atendimento."
type textarea "Melhor condição de data para atendimento."
click at [721, 551] on div "Aquisição ABI (Preços, contratos, etc.)" at bounding box center [784, 549] width 516 height 46
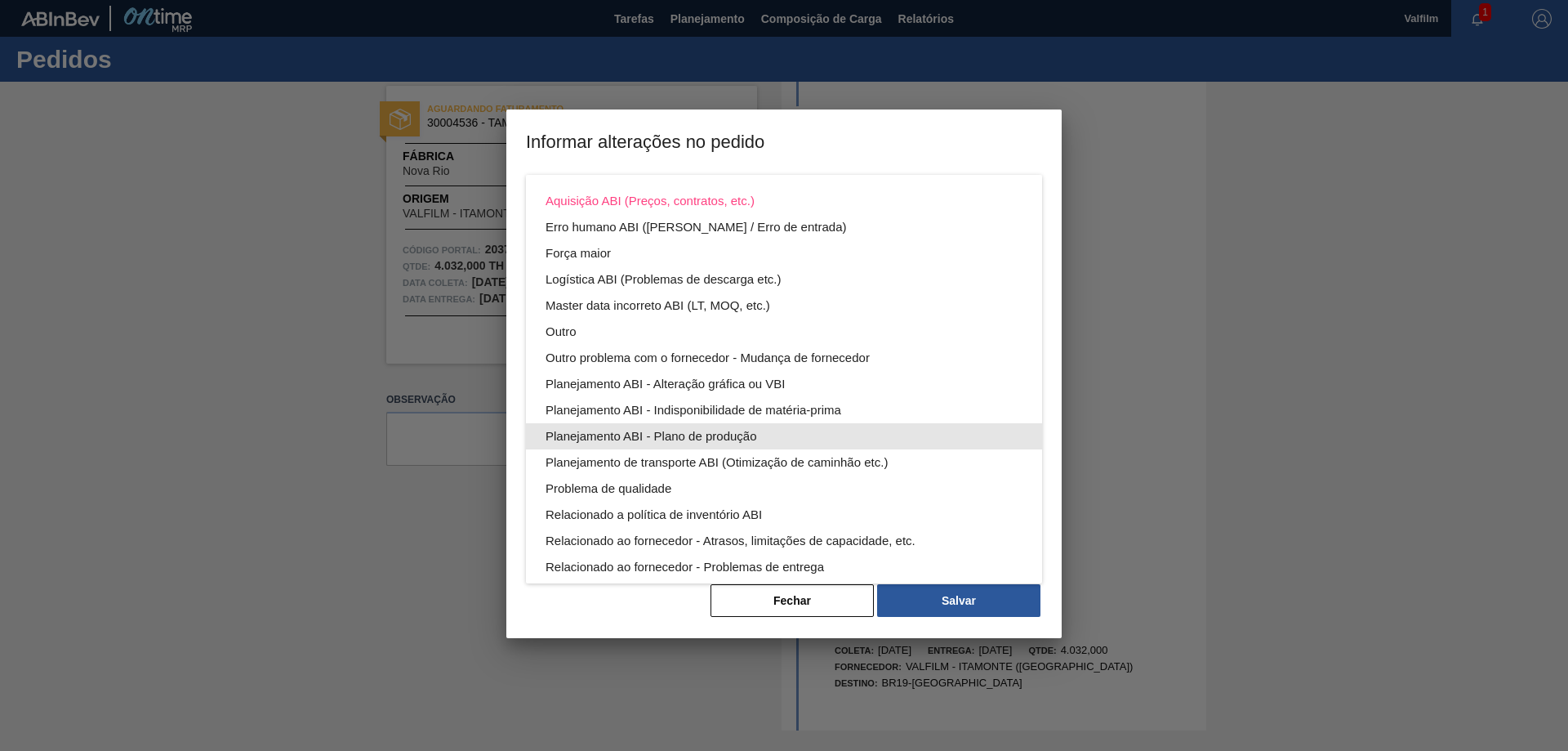
click at [741, 432] on div "Planejamento ABI - Plano de produção" at bounding box center [784, 436] width 477 height 26
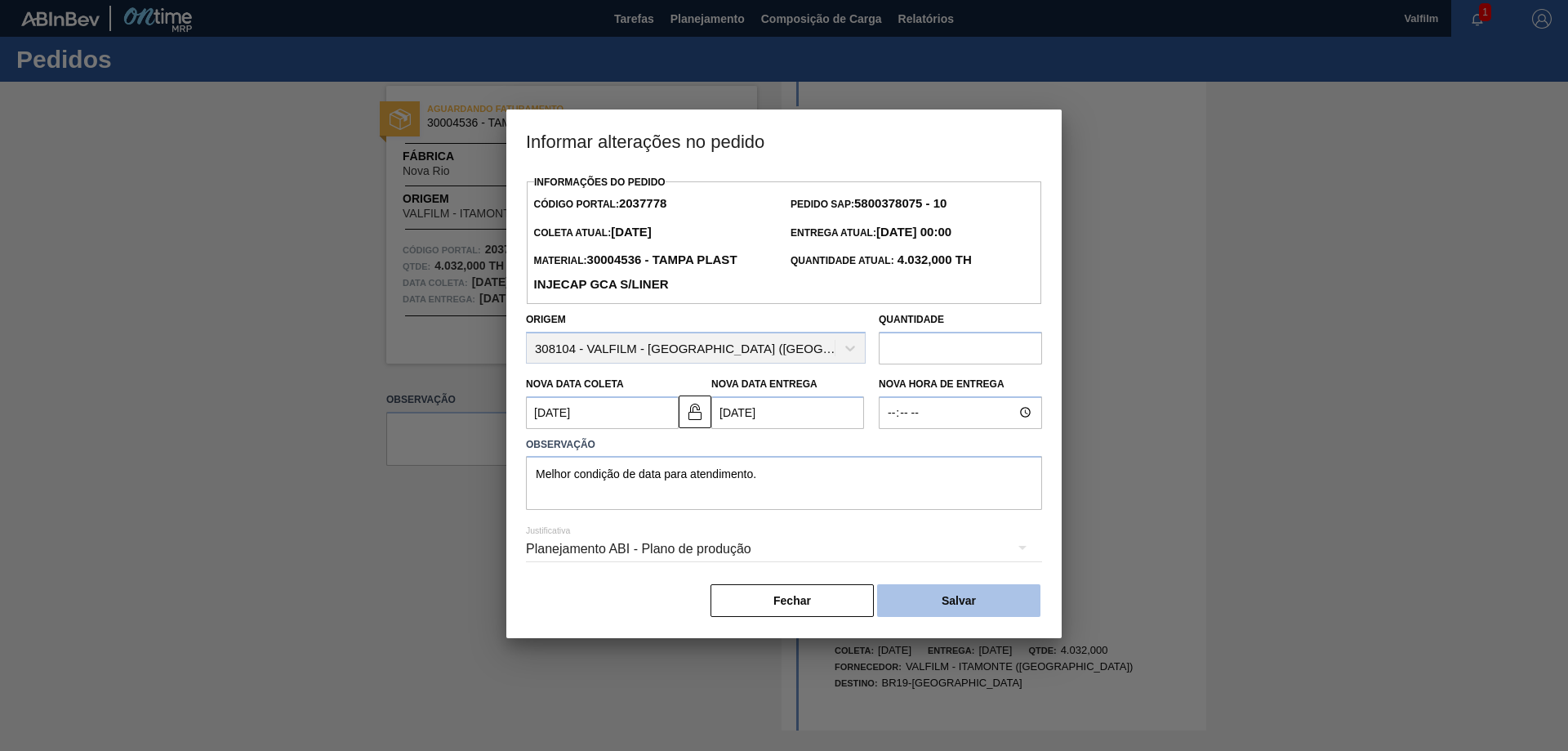
click at [975, 600] on button "Salvar" at bounding box center [958, 600] width 163 height 33
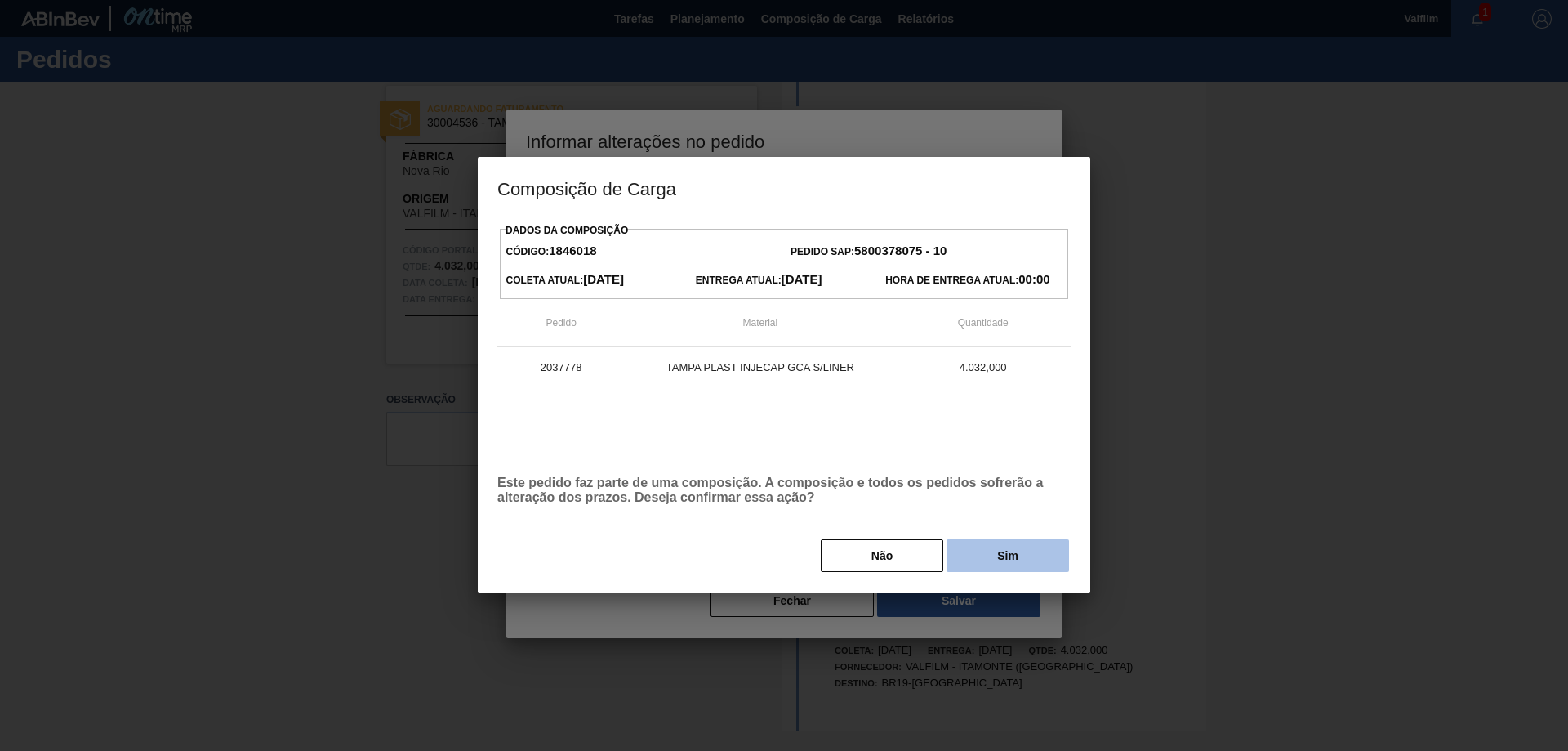
click at [1021, 557] on button "Sim" at bounding box center [1008, 555] width 123 height 33
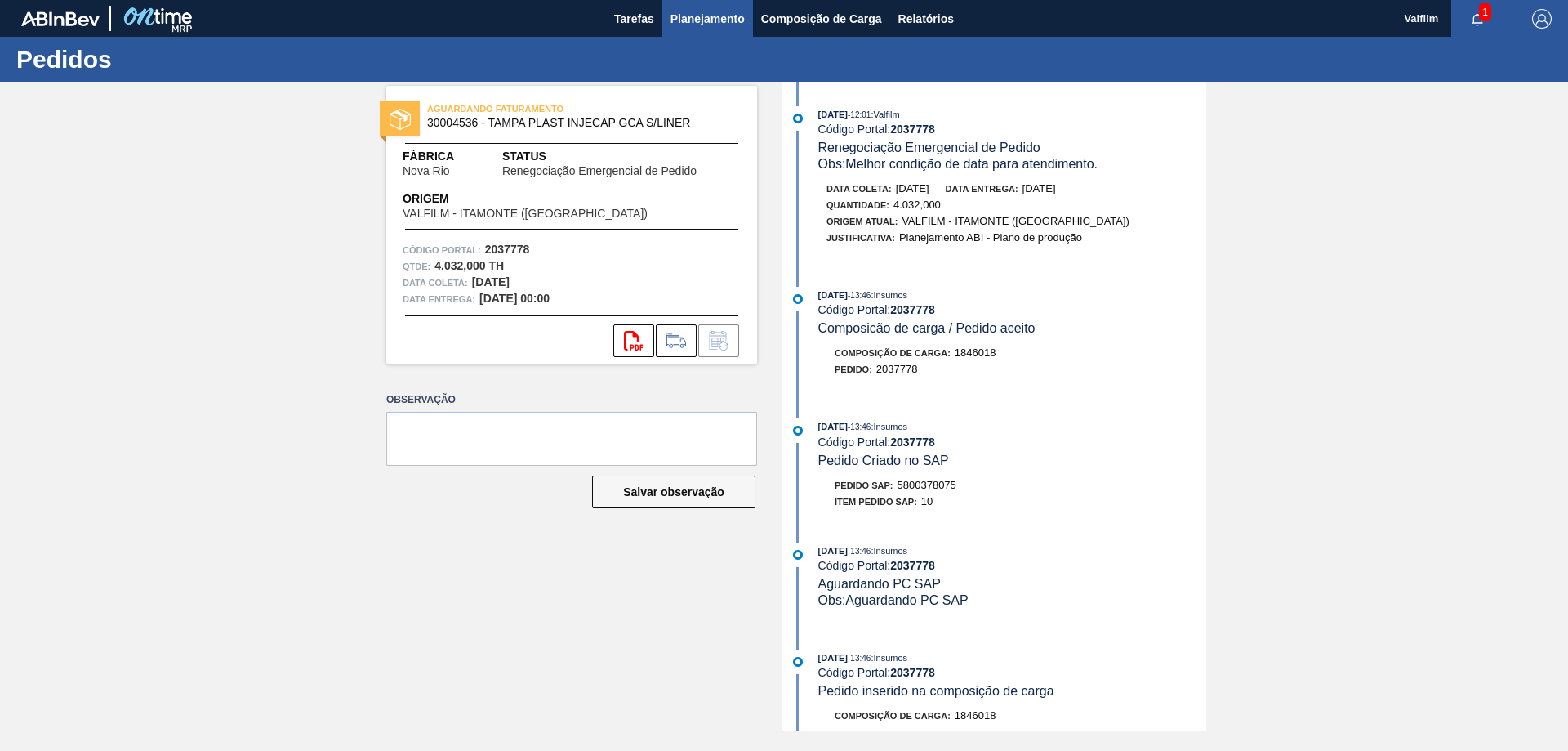
click at [686, 18] on span "Planejamento" at bounding box center [707, 18] width 74 height 20
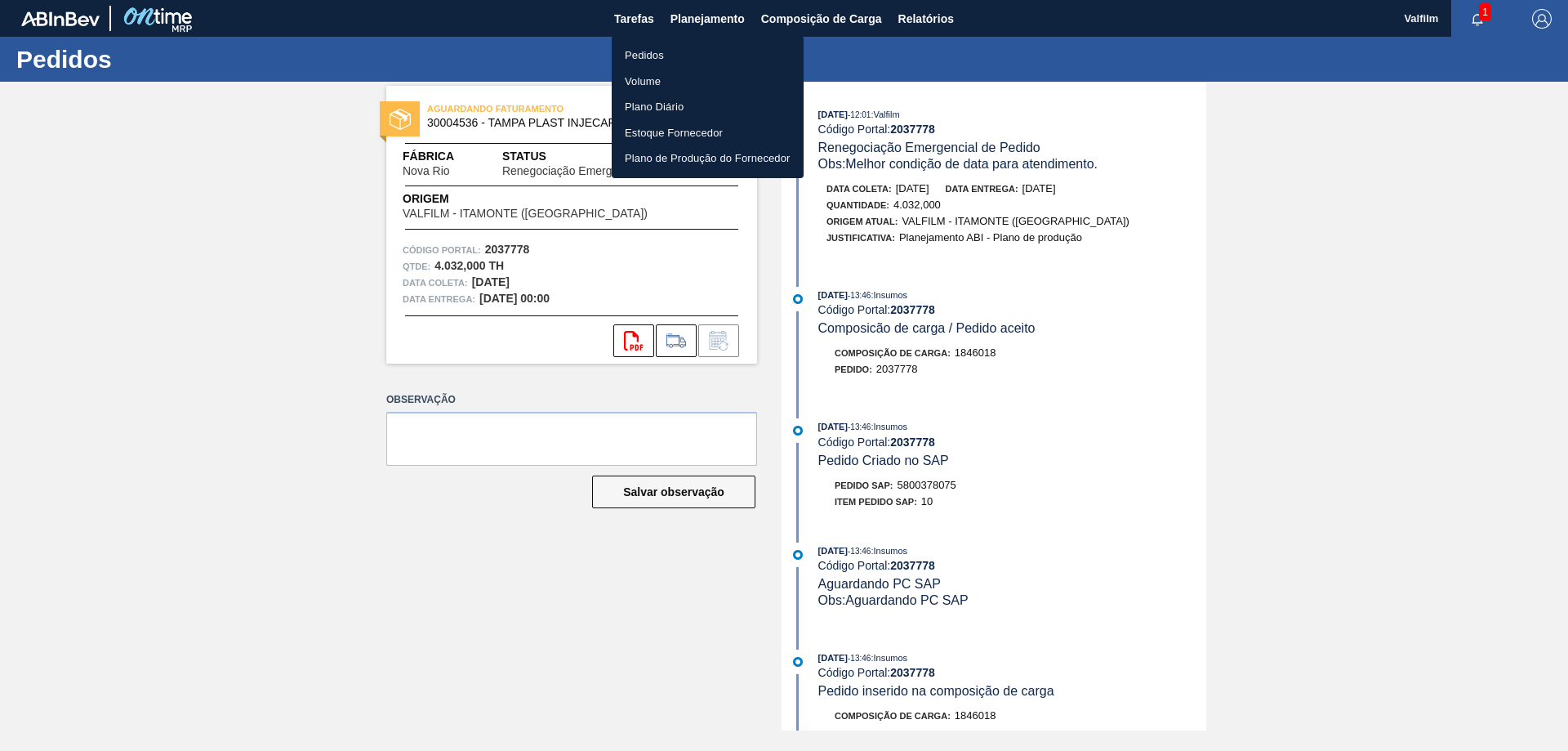
click at [640, 45] on li "Pedidos" at bounding box center [707, 55] width 192 height 26
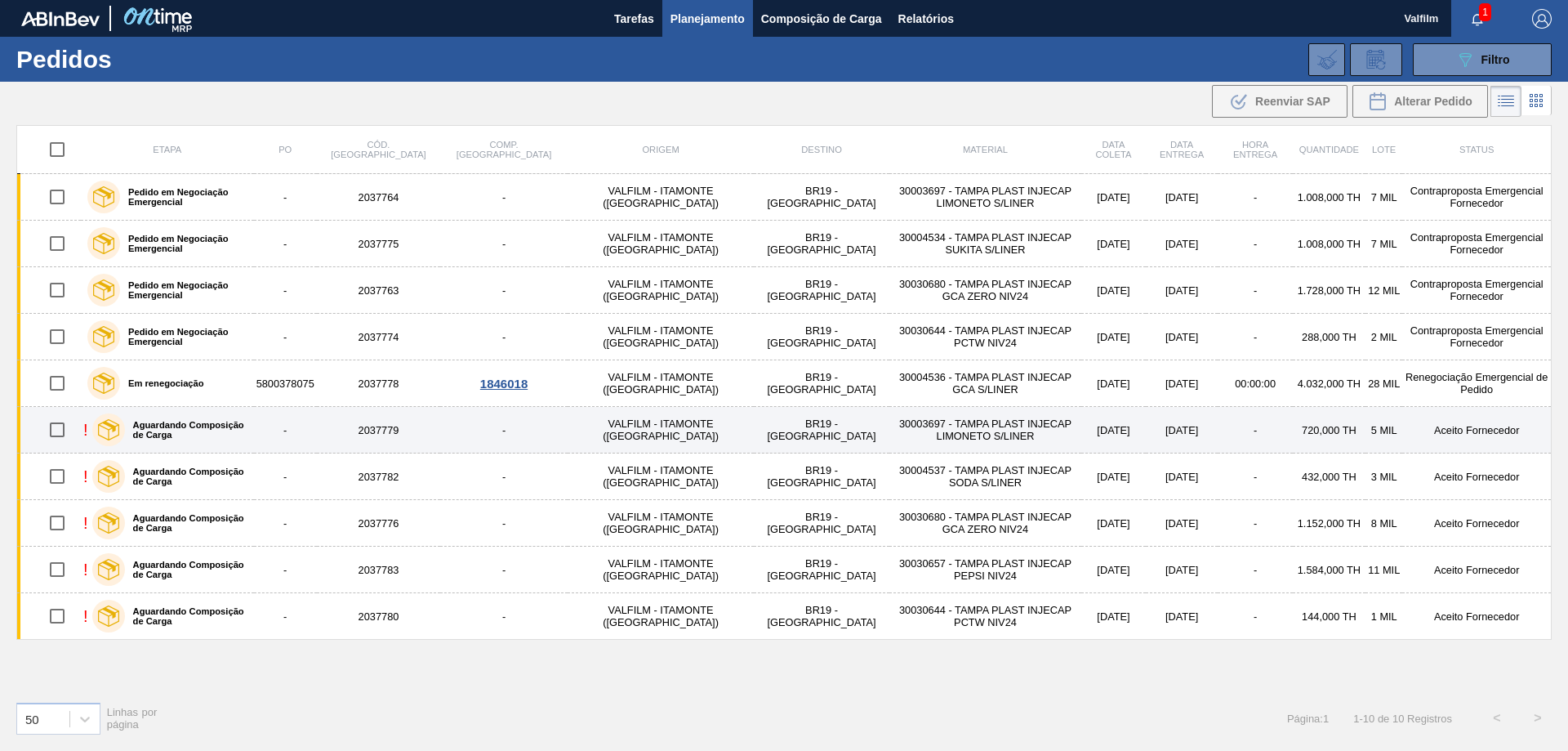
click at [1478, 428] on td "Aceito Fornecedor" at bounding box center [1477, 430] width 149 height 47
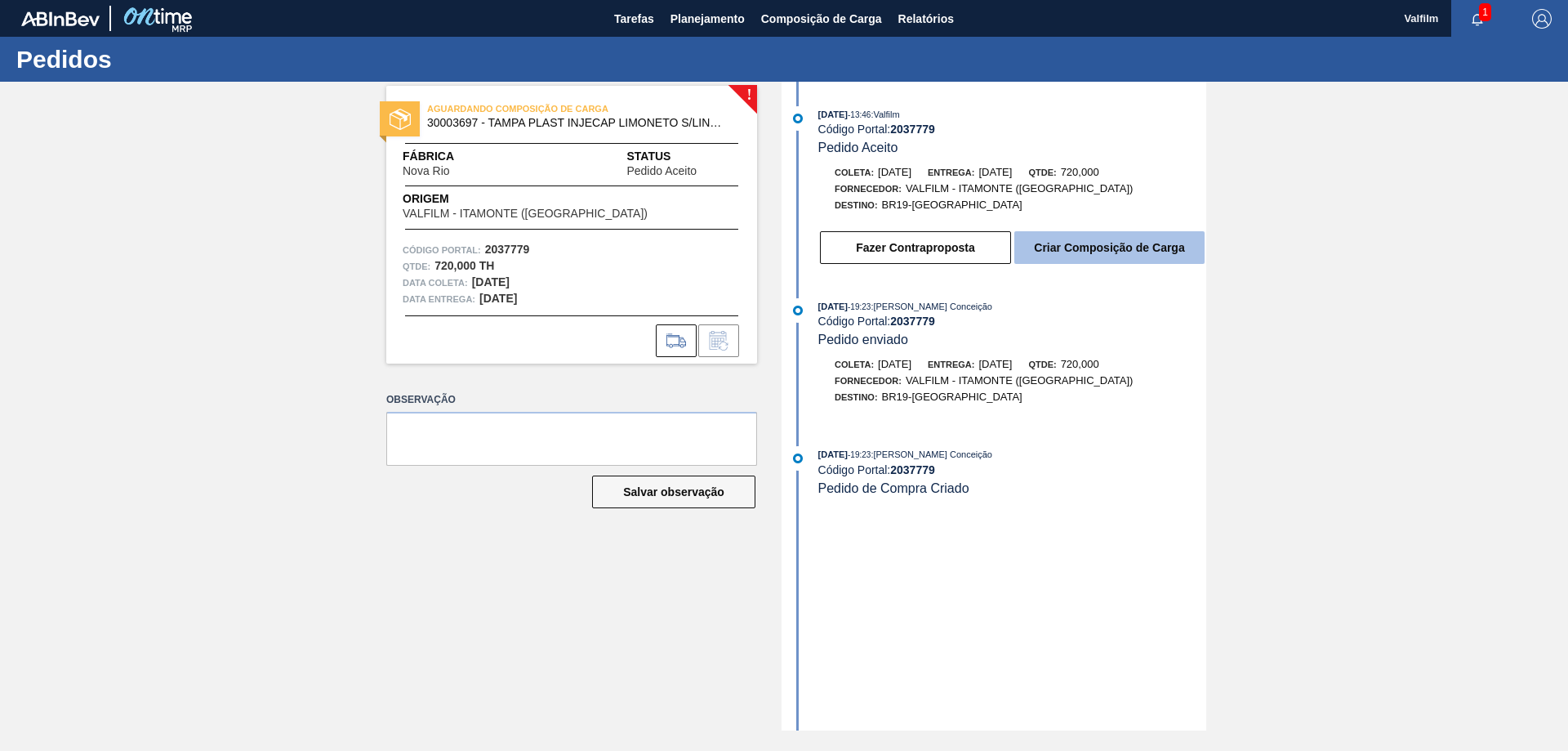
click at [1118, 251] on button "Criar Composição de Carga" at bounding box center [1110, 247] width 190 height 33
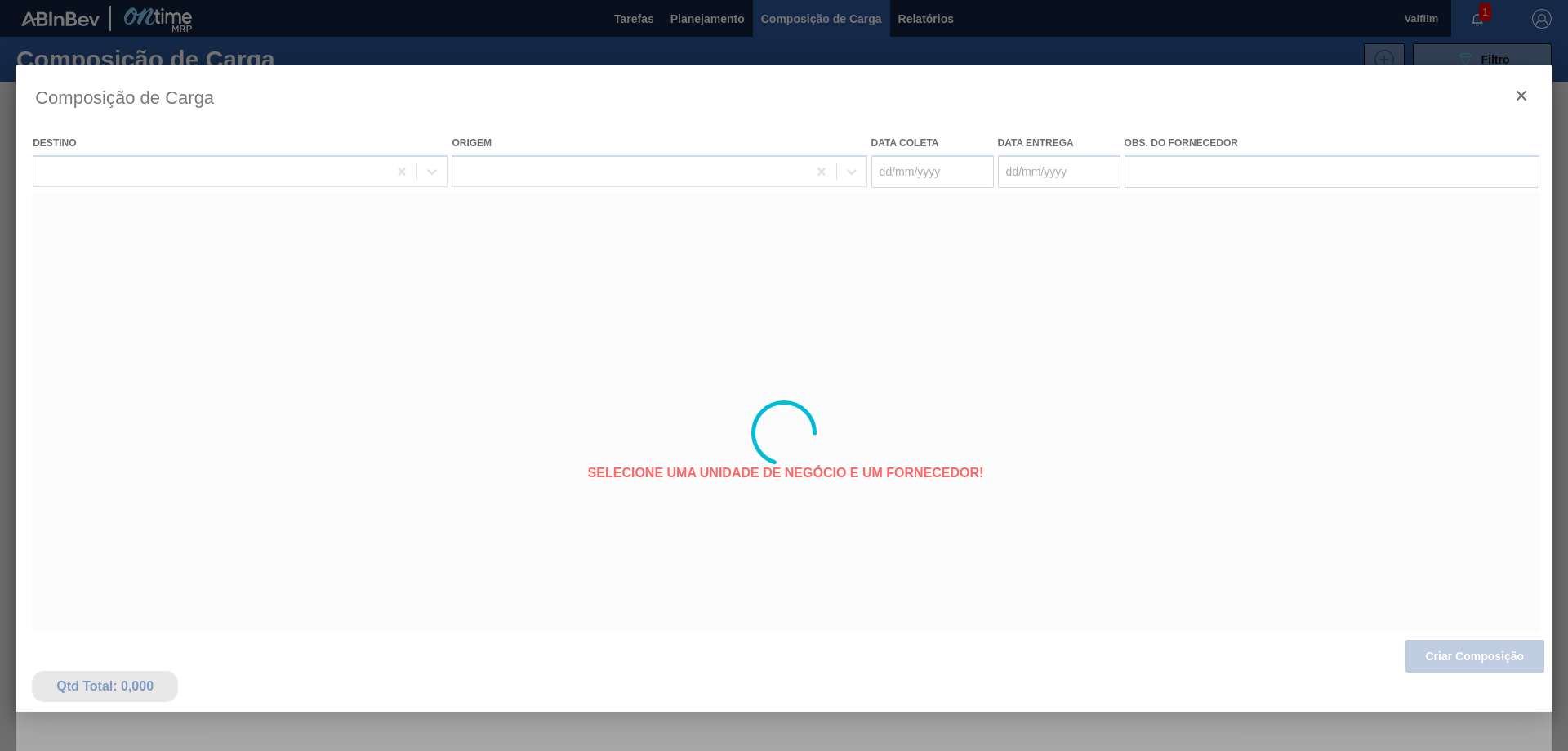
type coleta "20/10/2025"
type entrega "21/10/2025"
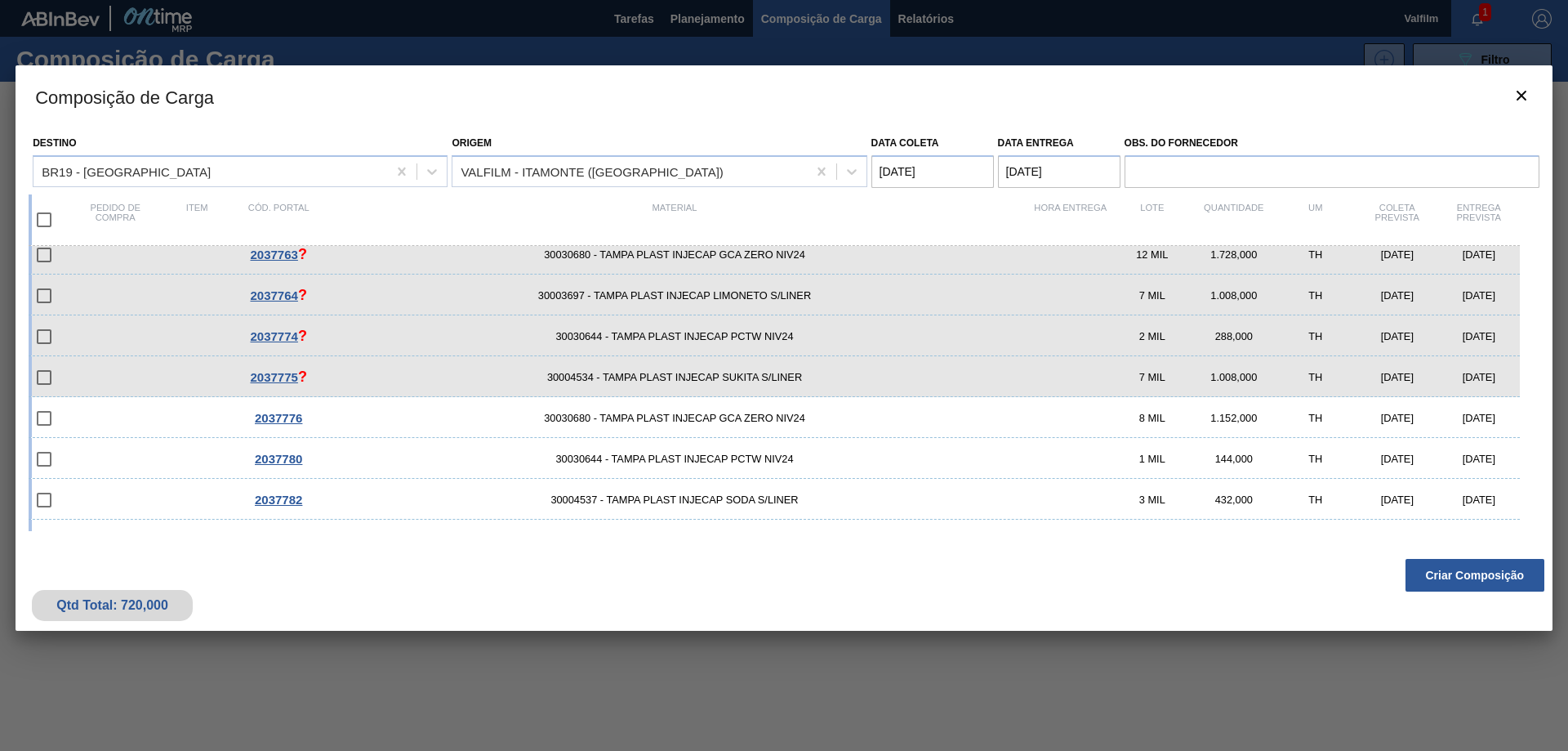
scroll to position [82, 0]
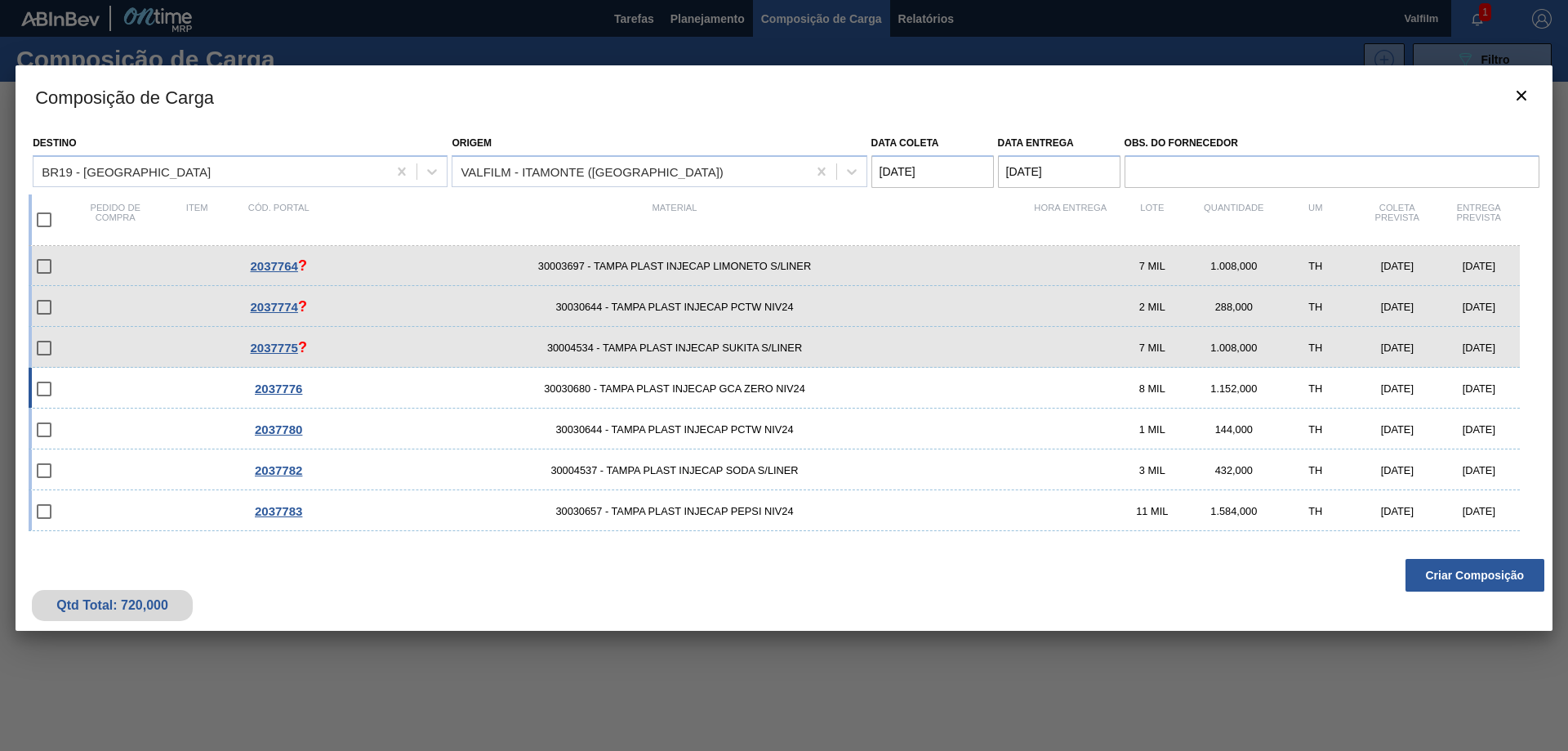
click at [1490, 386] on div "21/10/2025" at bounding box center [1479, 388] width 81 height 12
checkbox input "true"
click at [1478, 425] on div "21/10/2025" at bounding box center [1479, 429] width 81 height 12
checkbox input "true"
click at [1470, 468] on div "21/10/2025" at bounding box center [1479, 470] width 81 height 12
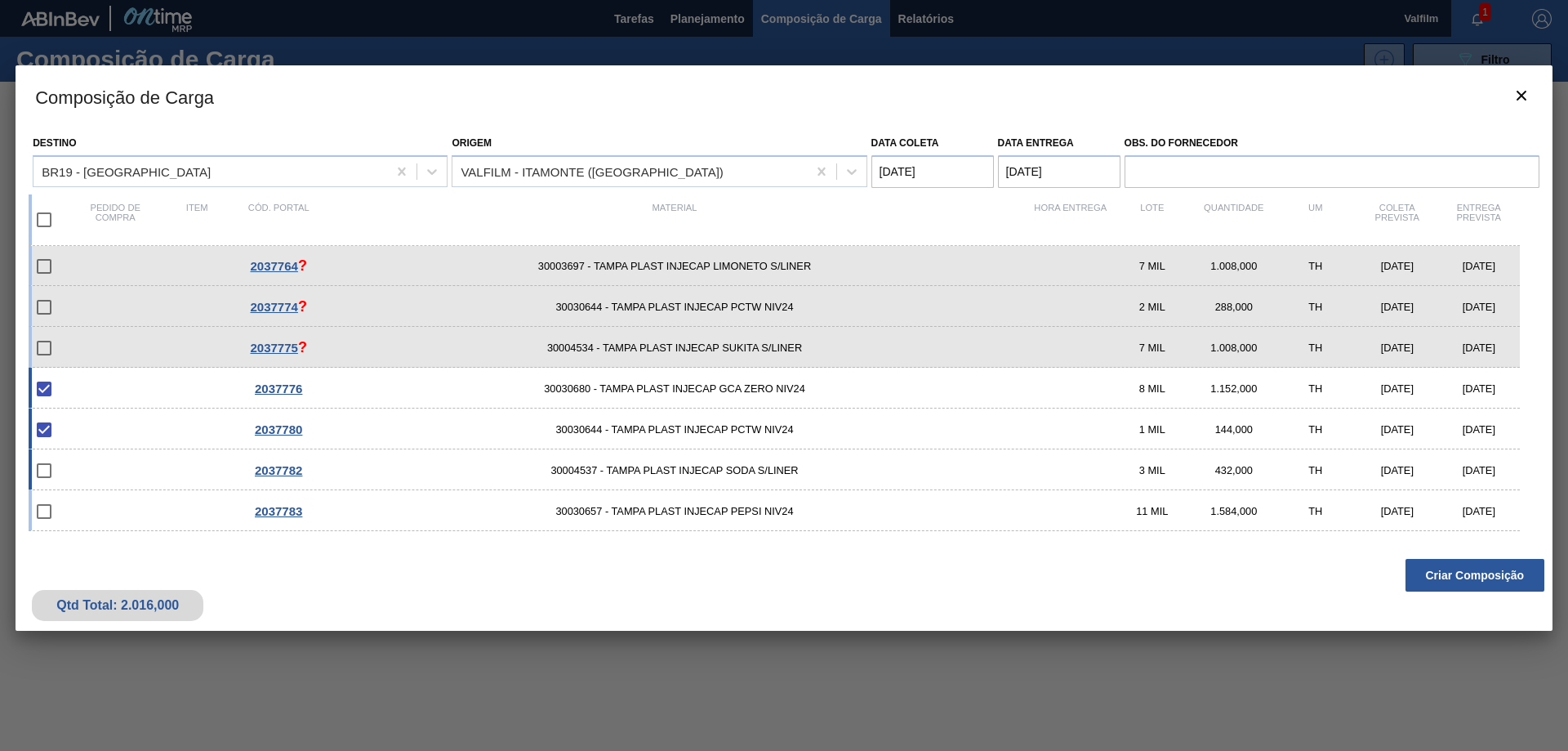
checkbox input "true"
click at [1469, 509] on div "21/10/2025" at bounding box center [1479, 511] width 81 height 12
checkbox input "true"
click at [1472, 581] on button "Criar Composição" at bounding box center [1475, 575] width 139 height 33
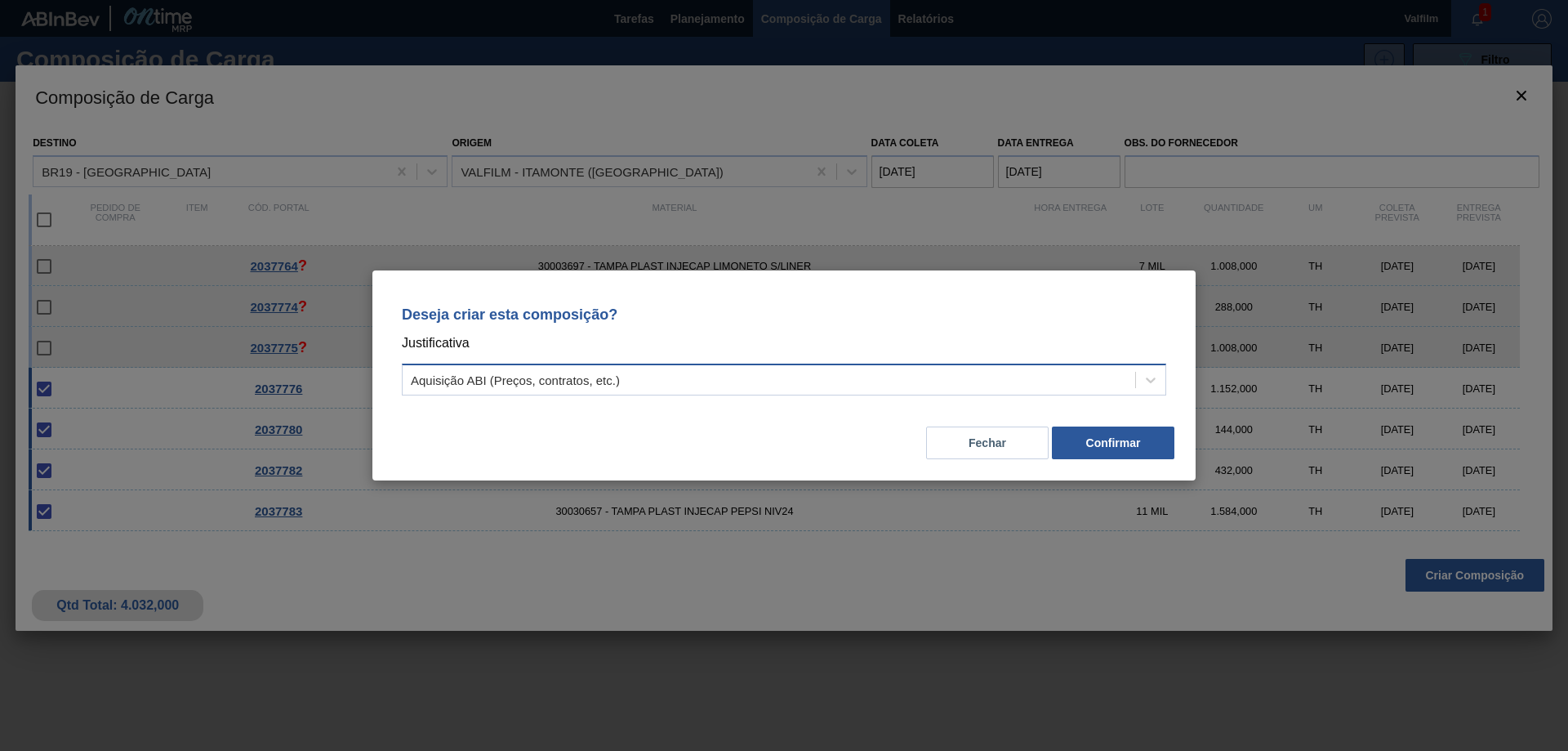
click at [884, 378] on div "Aquisição ABI (Preços, contratos, etc.)" at bounding box center [769, 380] width 733 height 23
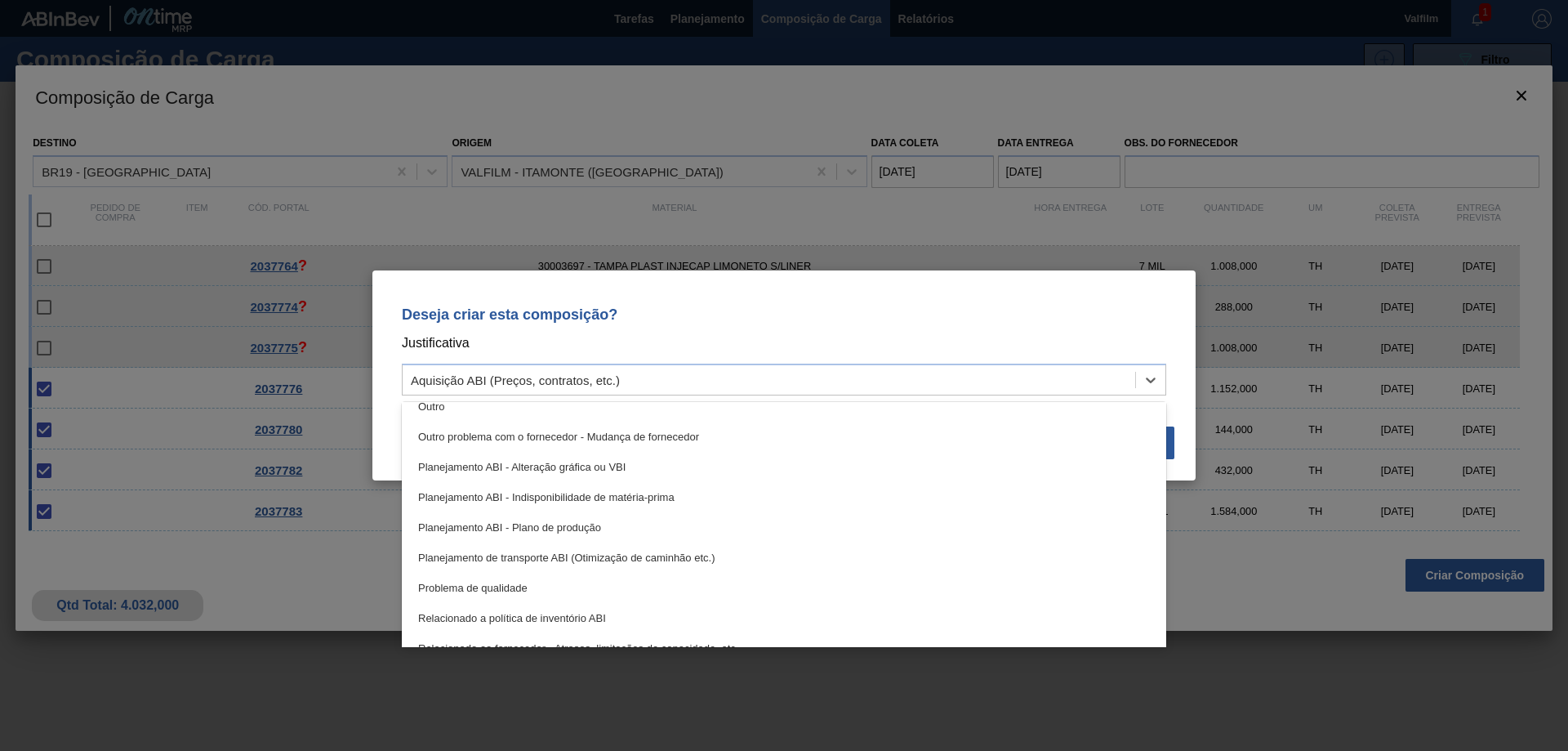
scroll to position [305, 0]
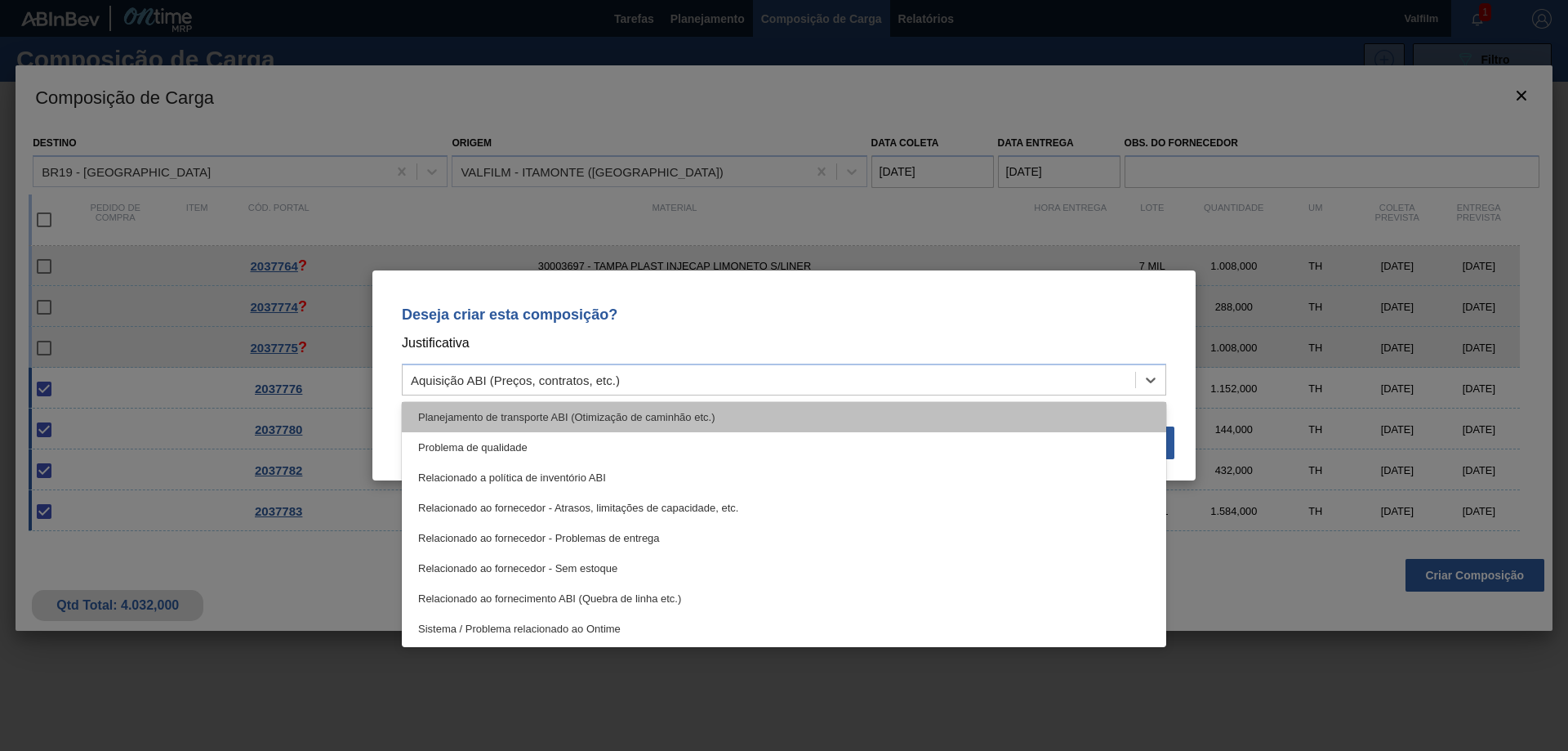
click at [750, 416] on div "Planejamento de transporte ABI (Otimização de caminhão etc.)" at bounding box center [784, 417] width 765 height 30
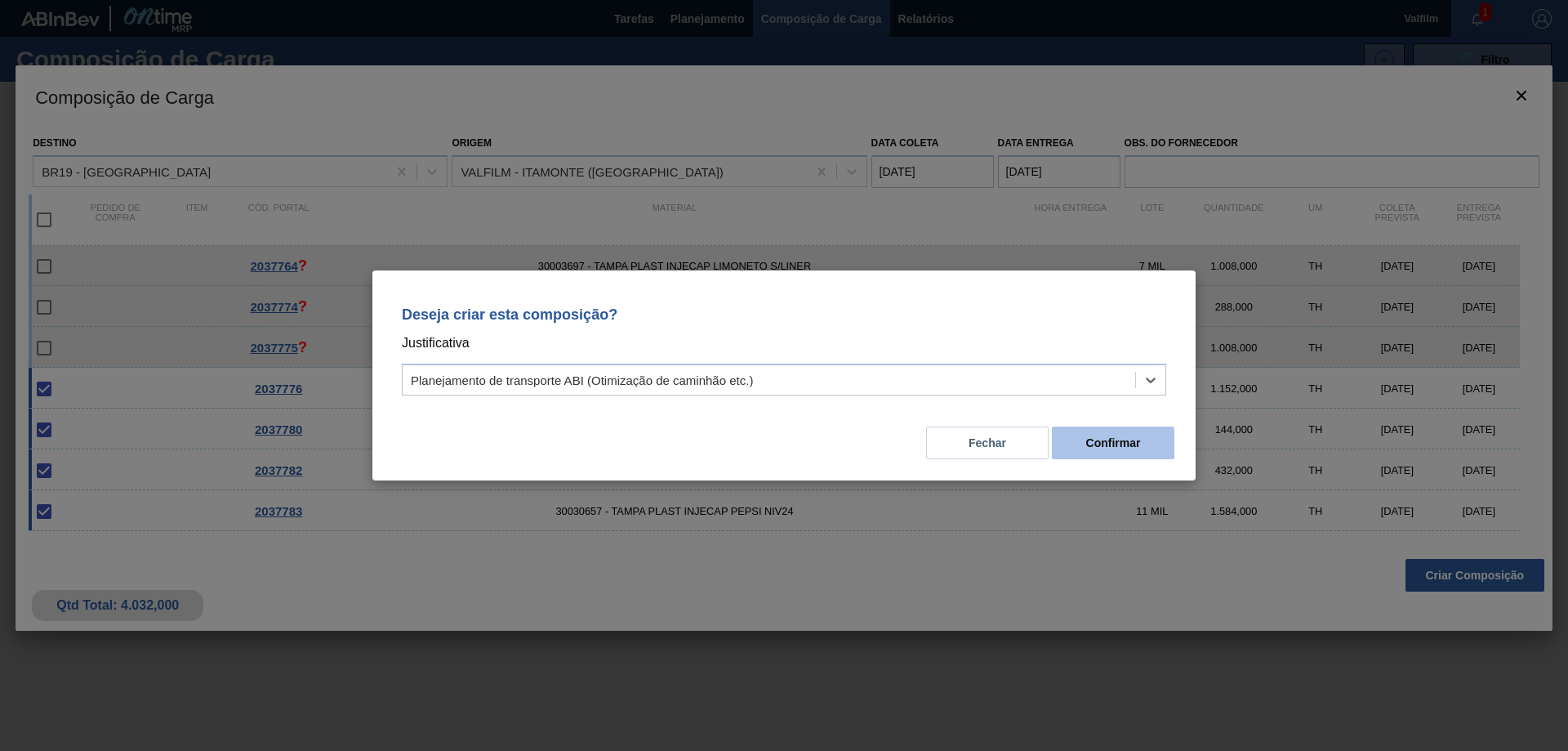
click at [1105, 434] on button "Confirmar" at bounding box center [1113, 443] width 123 height 33
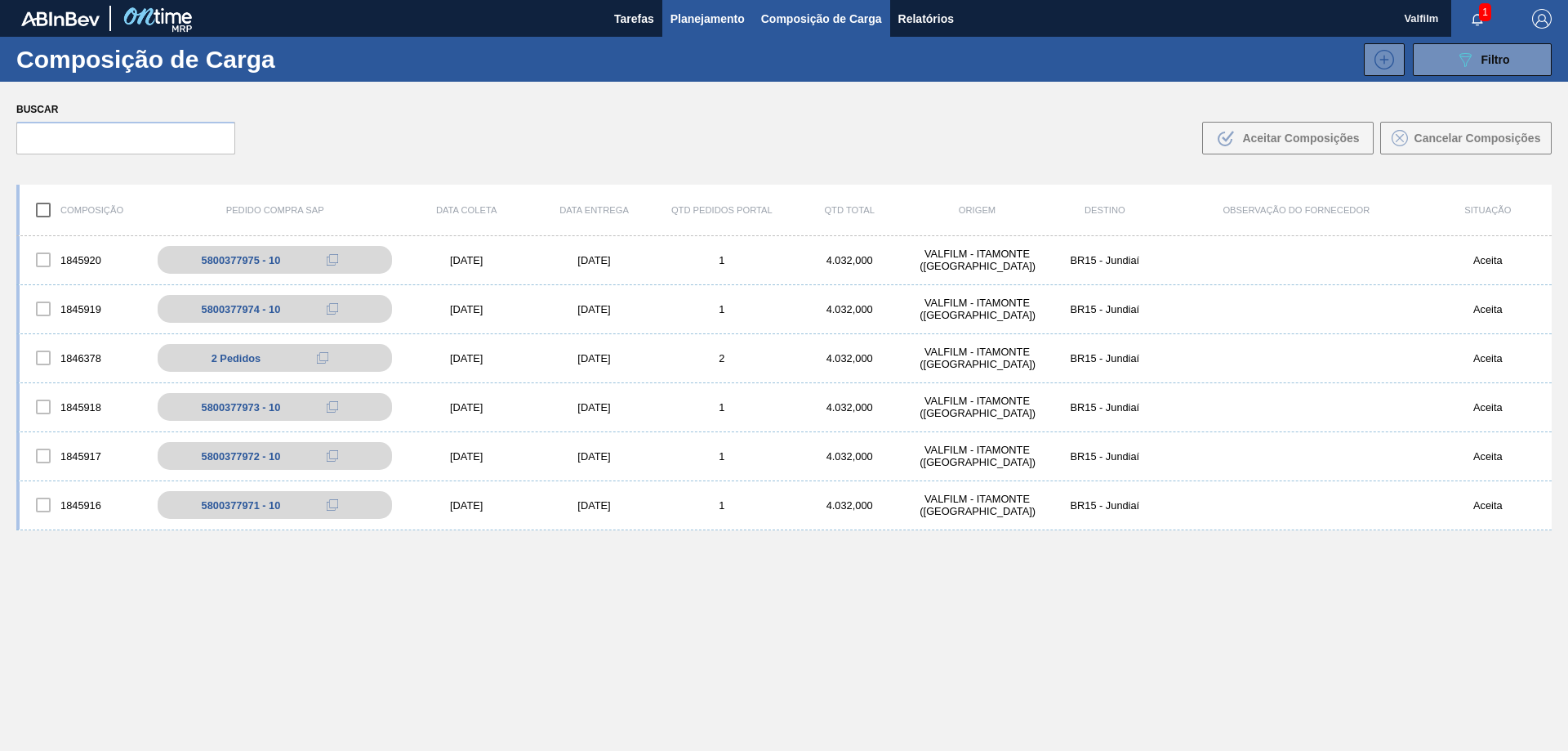
click at [684, 26] on span "Planejamento" at bounding box center [707, 18] width 74 height 20
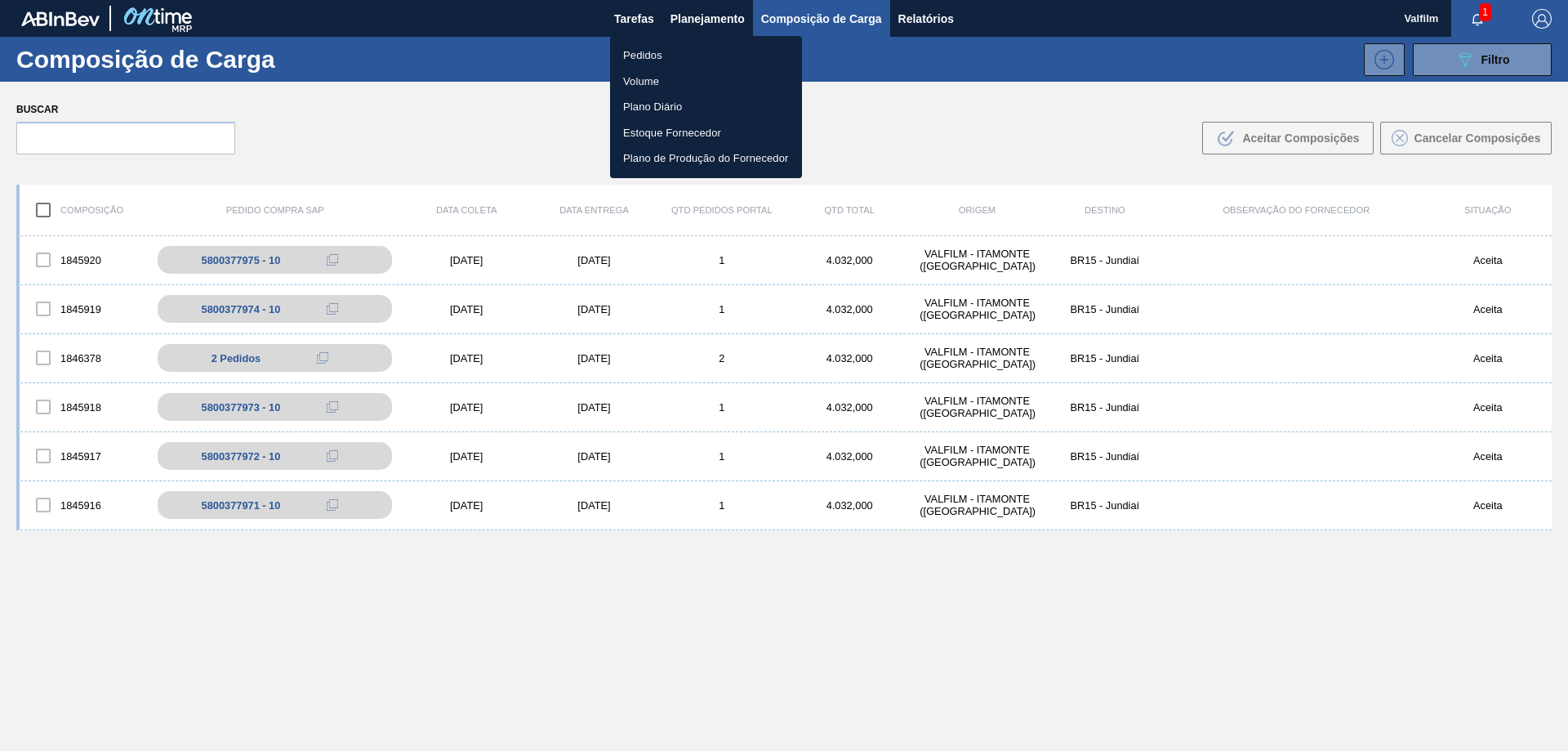
click at [675, 49] on li "Pedidos" at bounding box center [707, 55] width 192 height 26
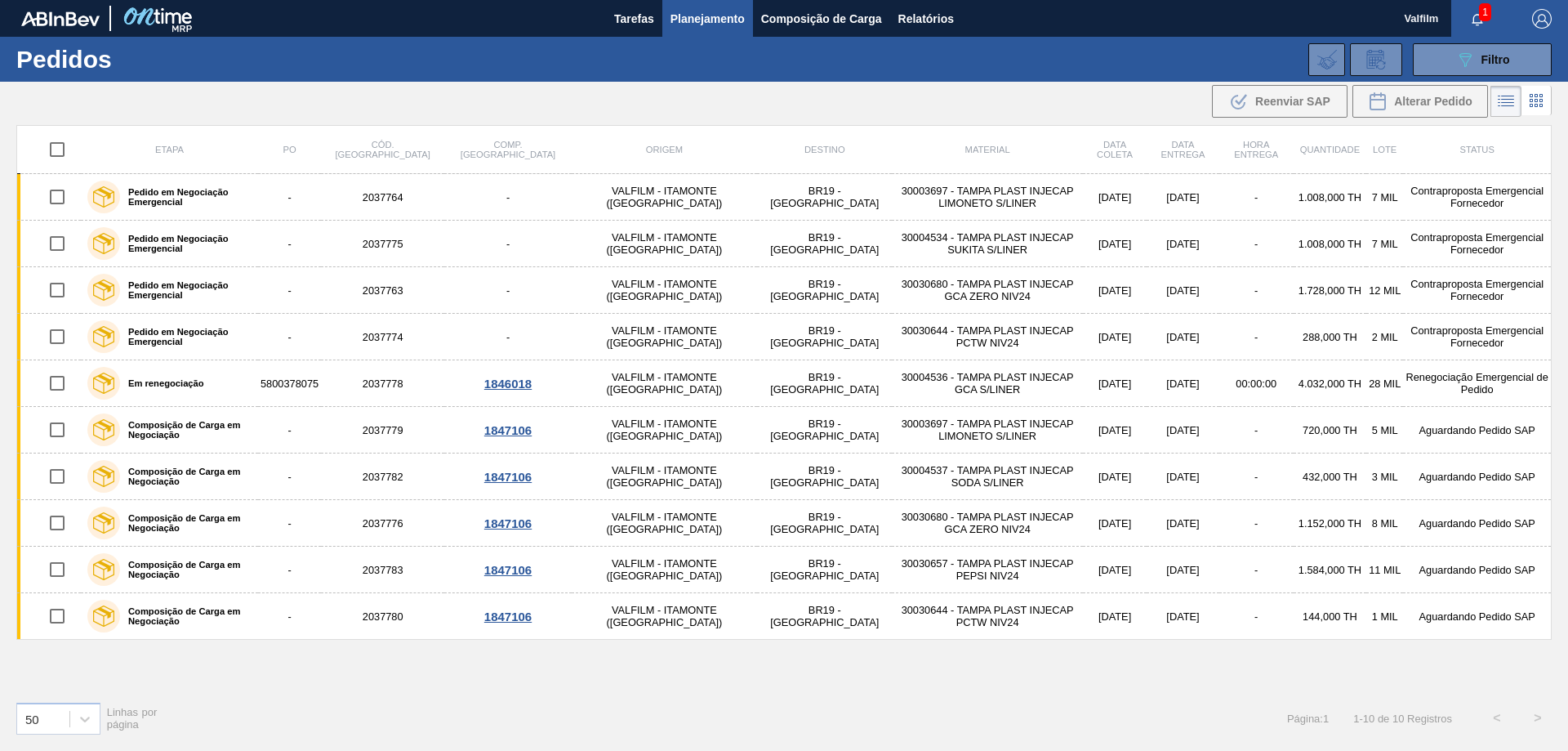
click at [863, 705] on div "50 Linhas por página Página : 1 1 - 10 de 10 Registros < >" at bounding box center [784, 718] width 1568 height 61
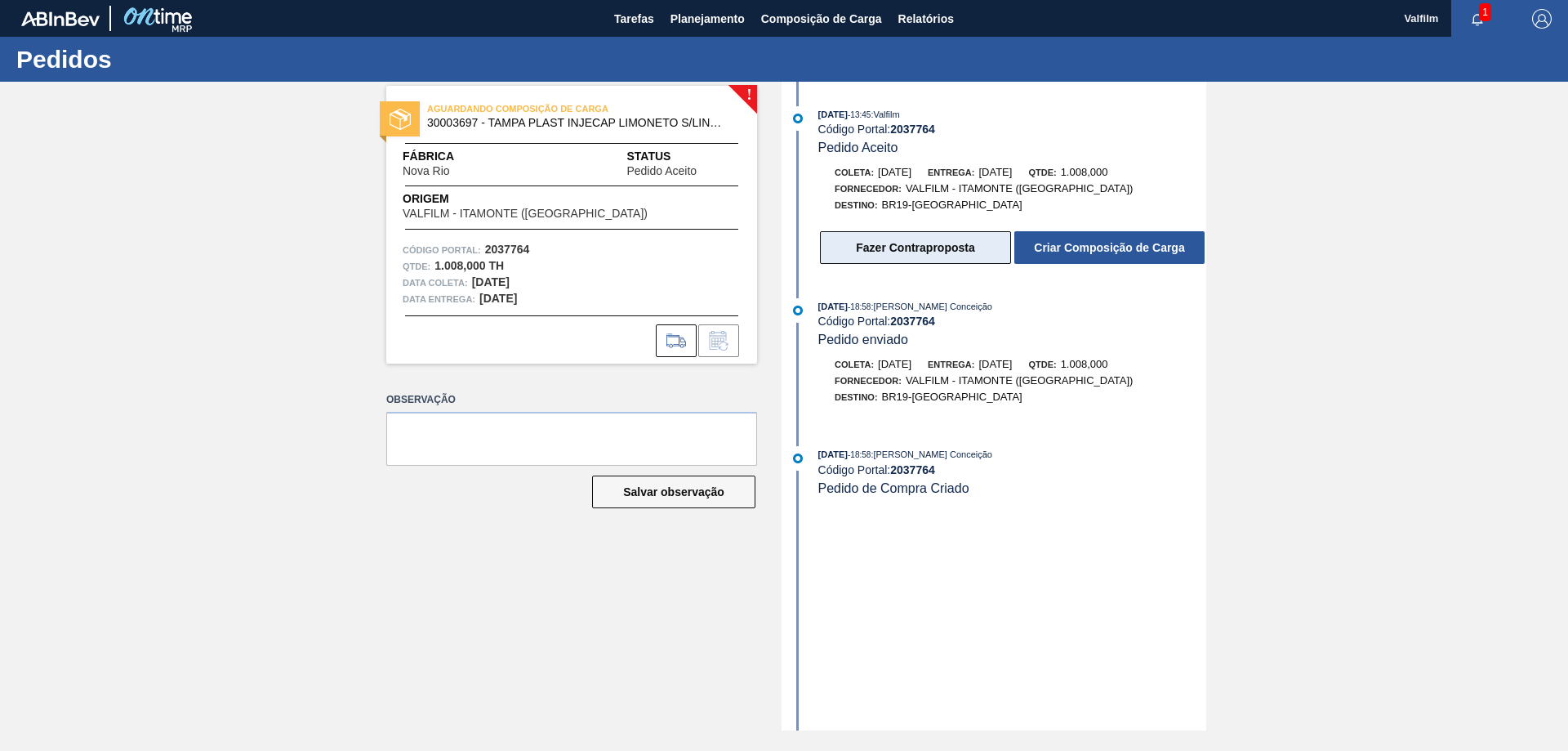
click at [903, 251] on button "Fazer Contraproposta" at bounding box center [915, 247] width 191 height 33
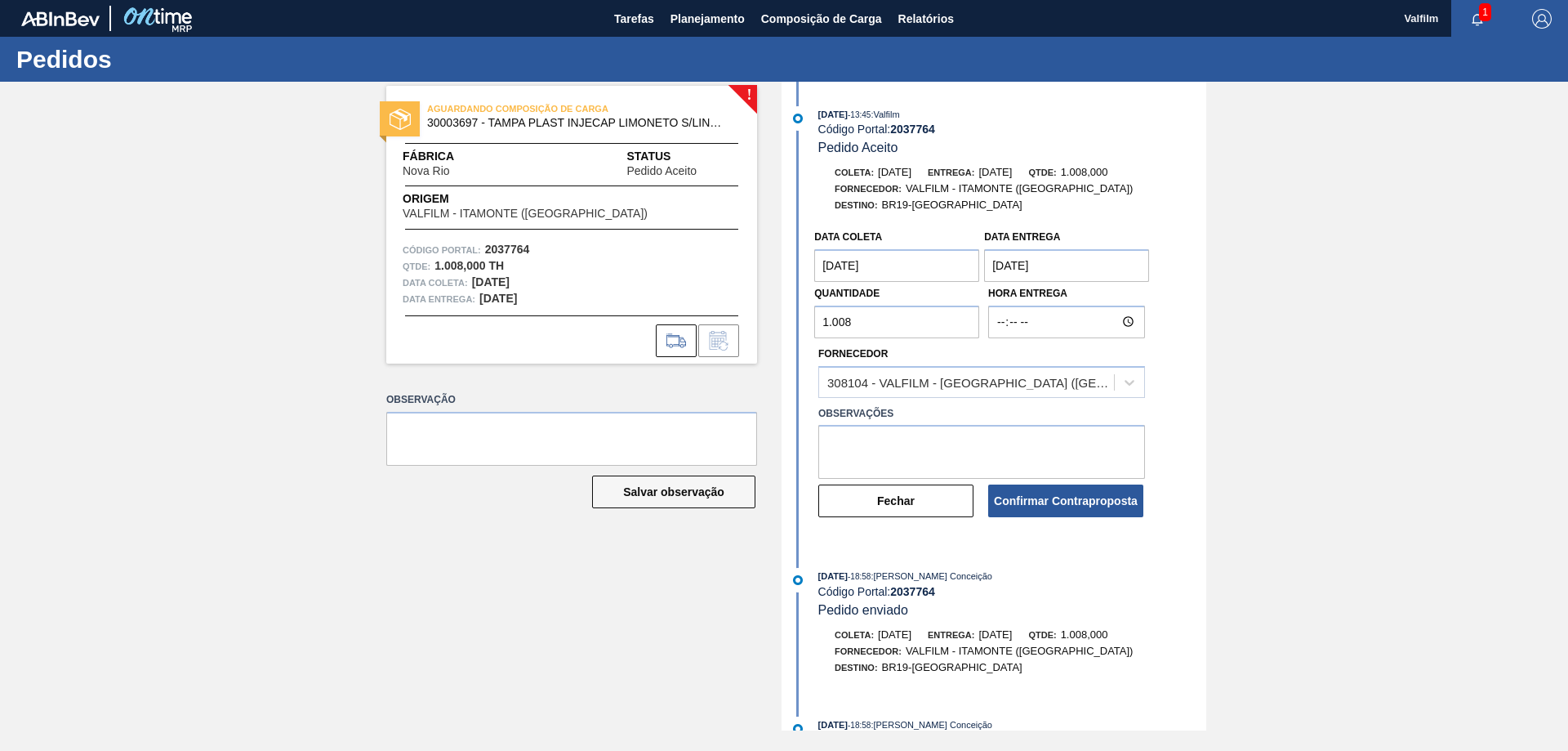
click at [899, 254] on coleta "[DATE]" at bounding box center [897, 266] width 165 height 33
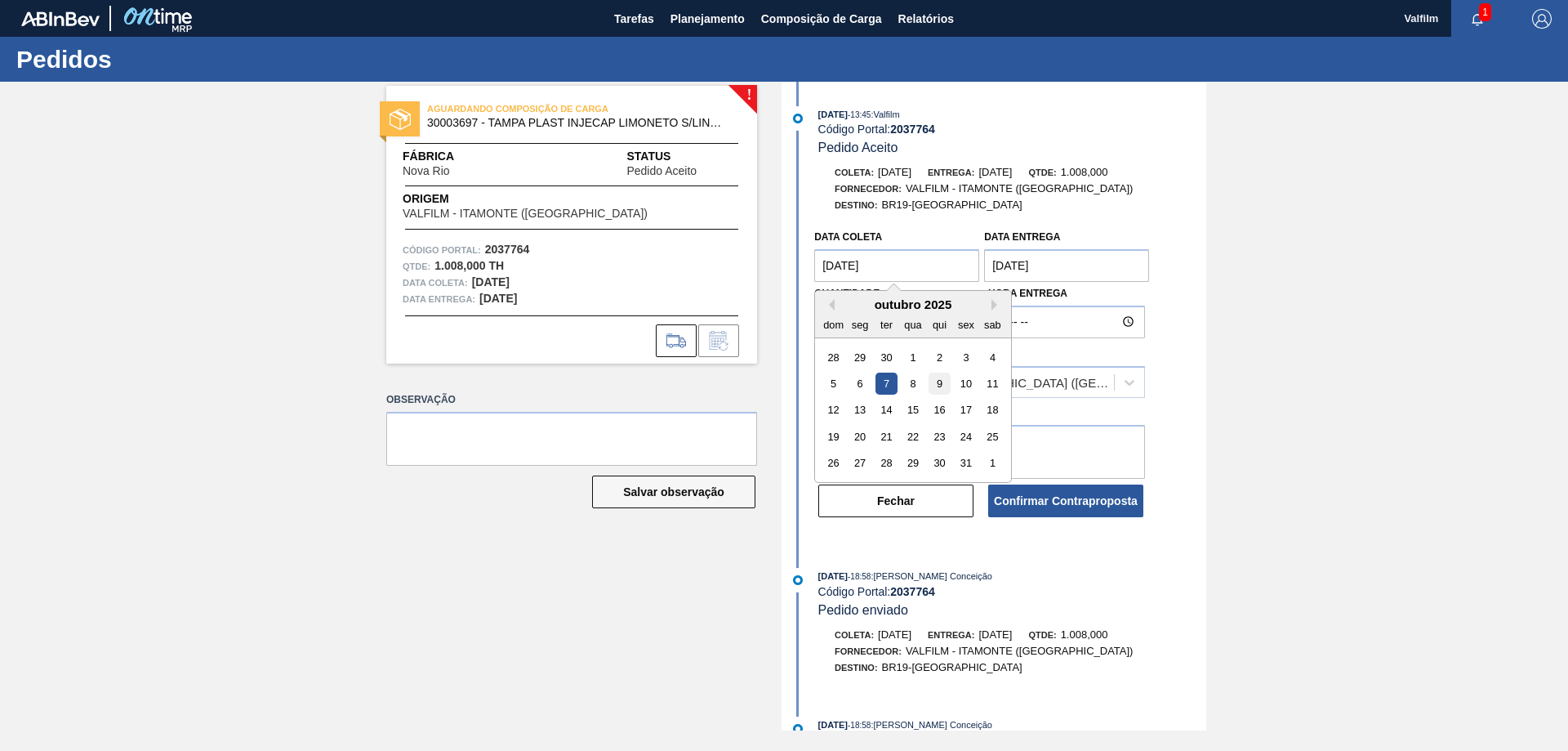
click at [938, 381] on div "9" at bounding box center [940, 384] width 22 height 22
type coleta "[DATE]"
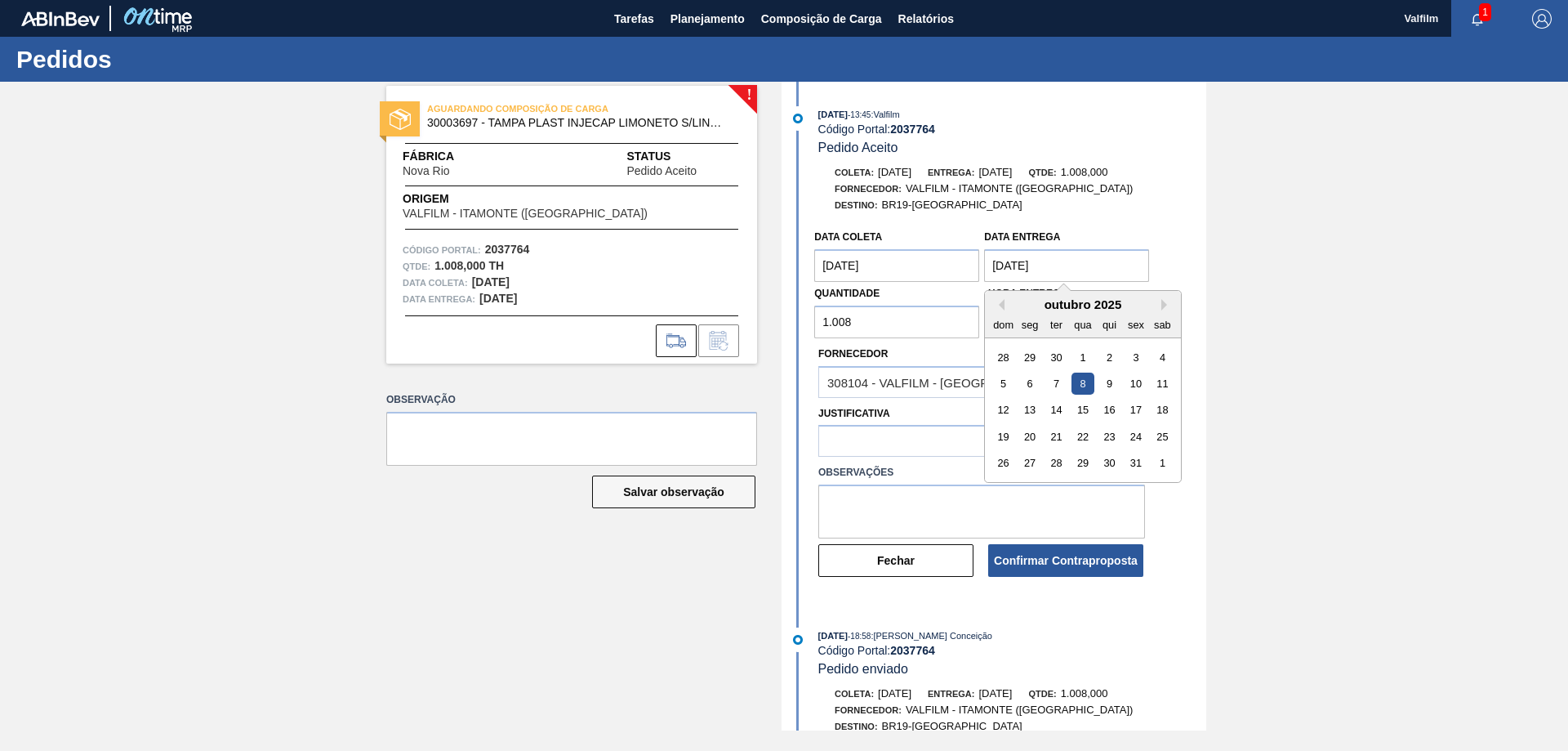
click at [1039, 272] on entrega "[DATE]" at bounding box center [1066, 266] width 165 height 33
click at [1130, 383] on div "10" at bounding box center [1136, 384] width 22 height 22
type entrega "[DATE]"
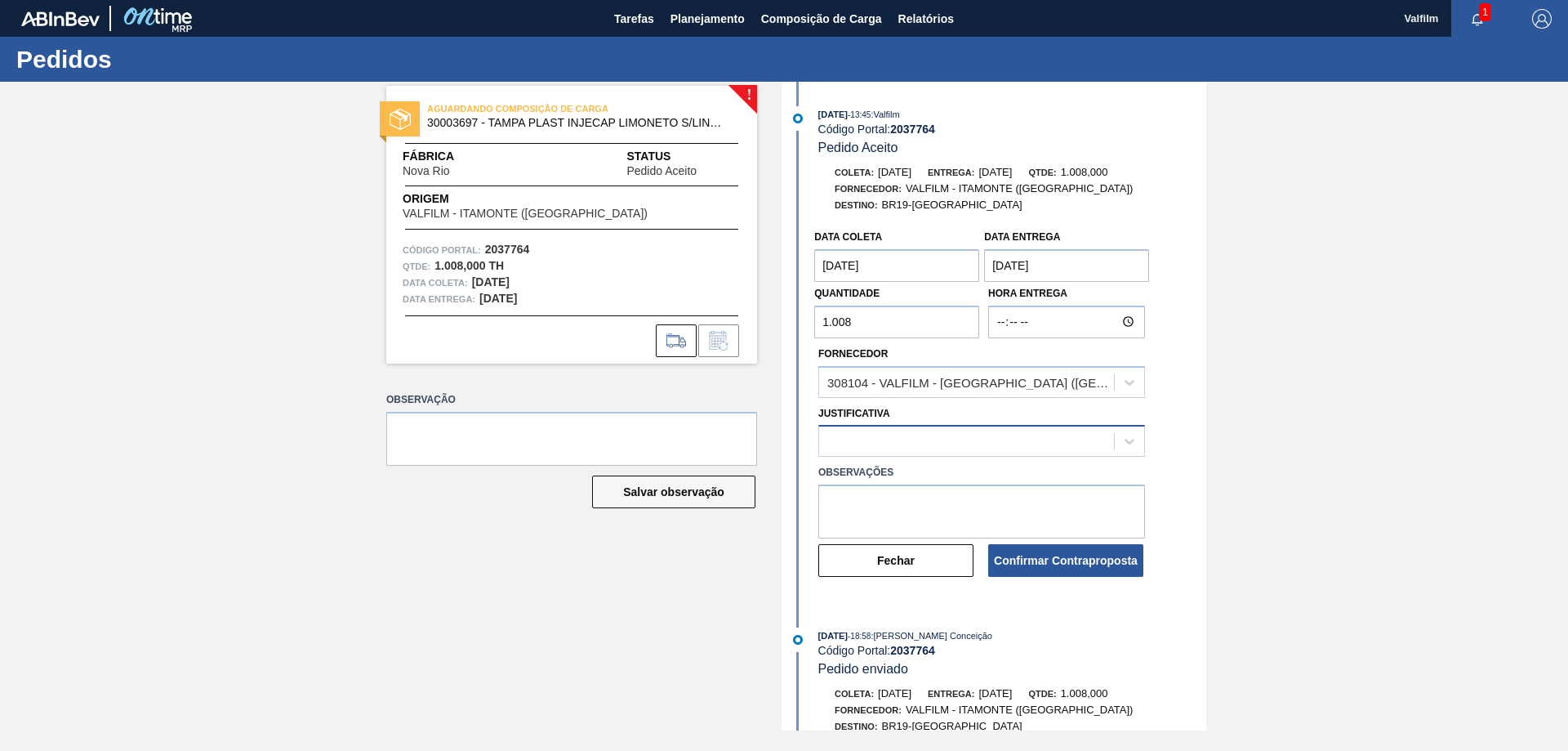
click at [929, 438] on div at bounding box center [966, 441] width 295 height 23
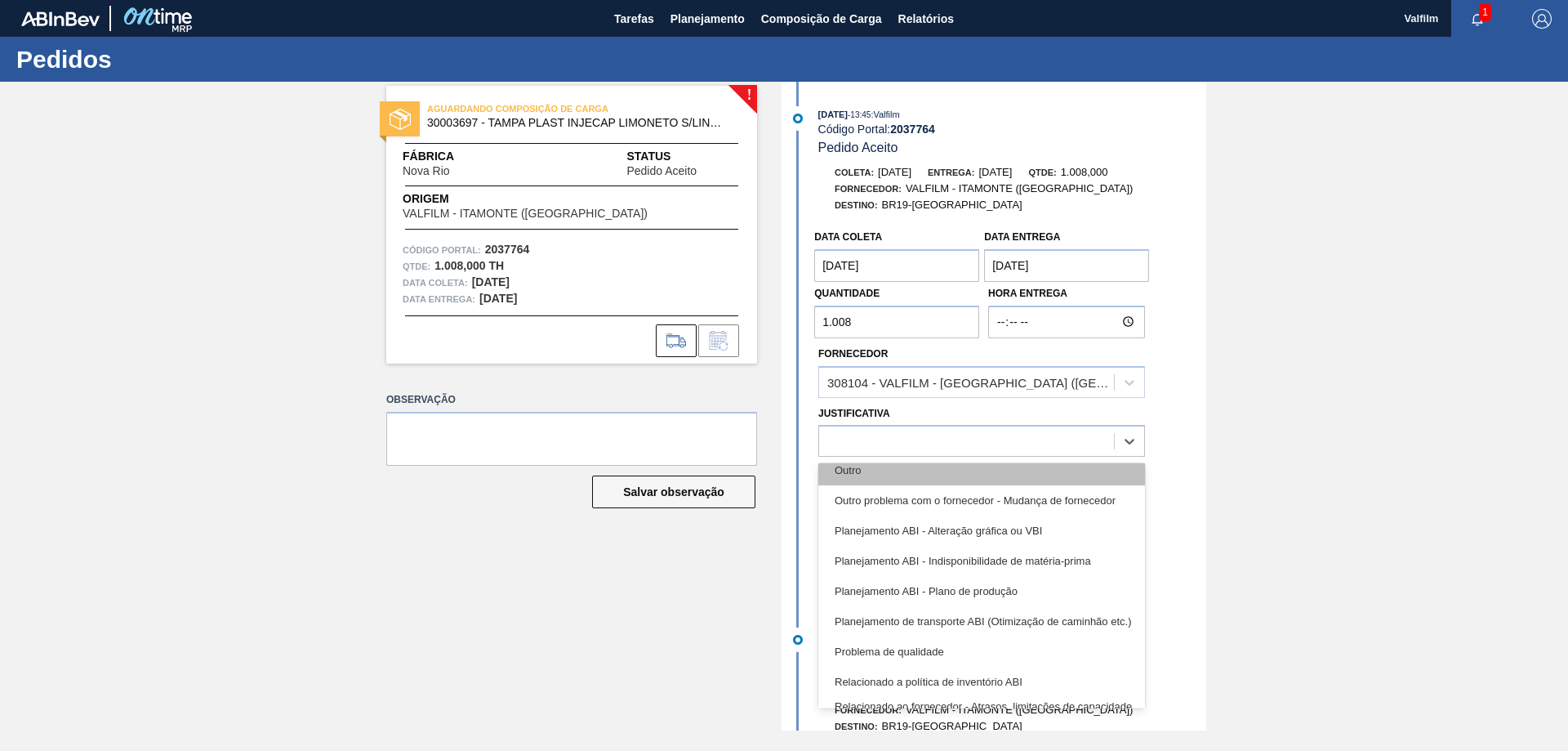
scroll to position [164, 0]
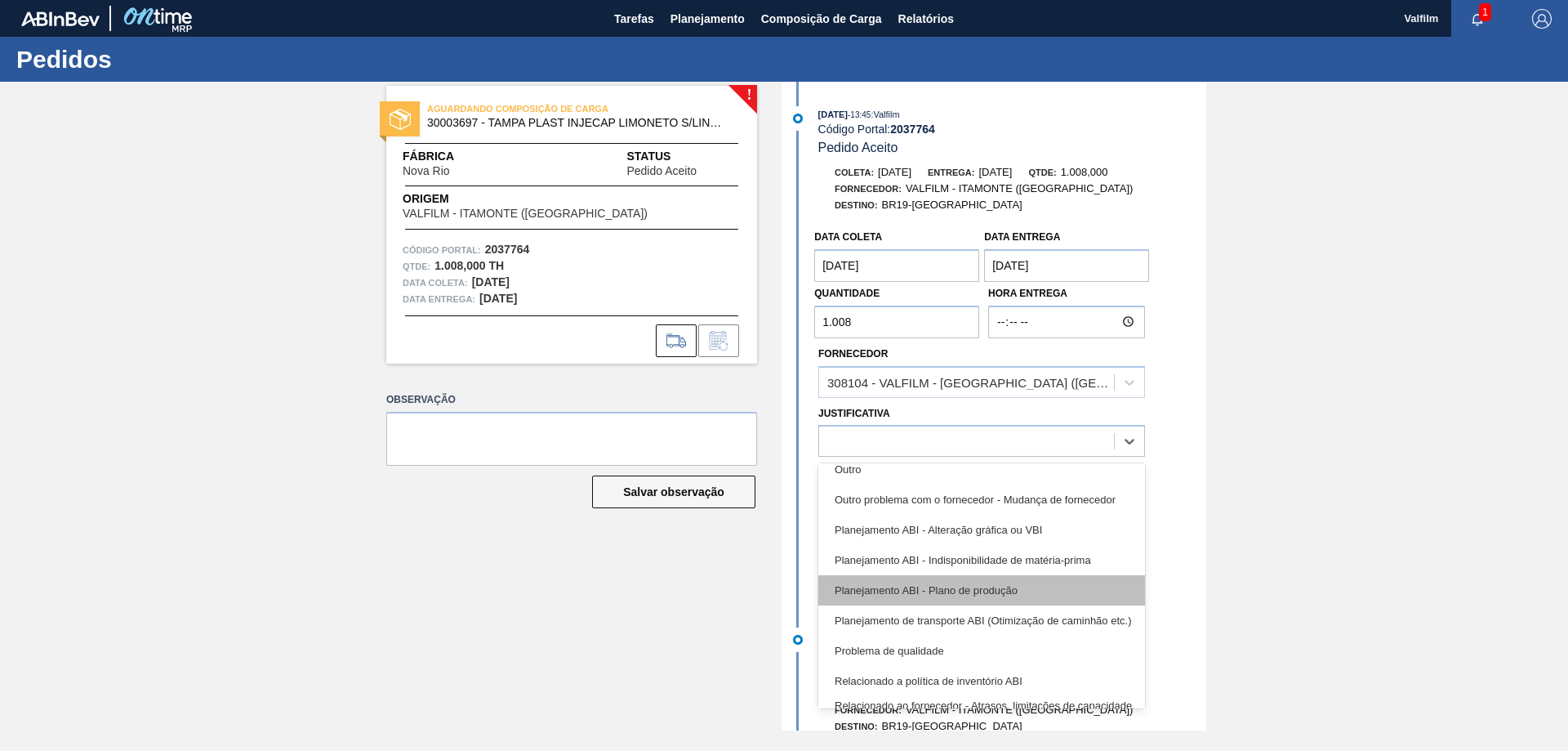
click at [1022, 590] on div "Planejamento ABI - Plano de produção" at bounding box center [982, 590] width 327 height 30
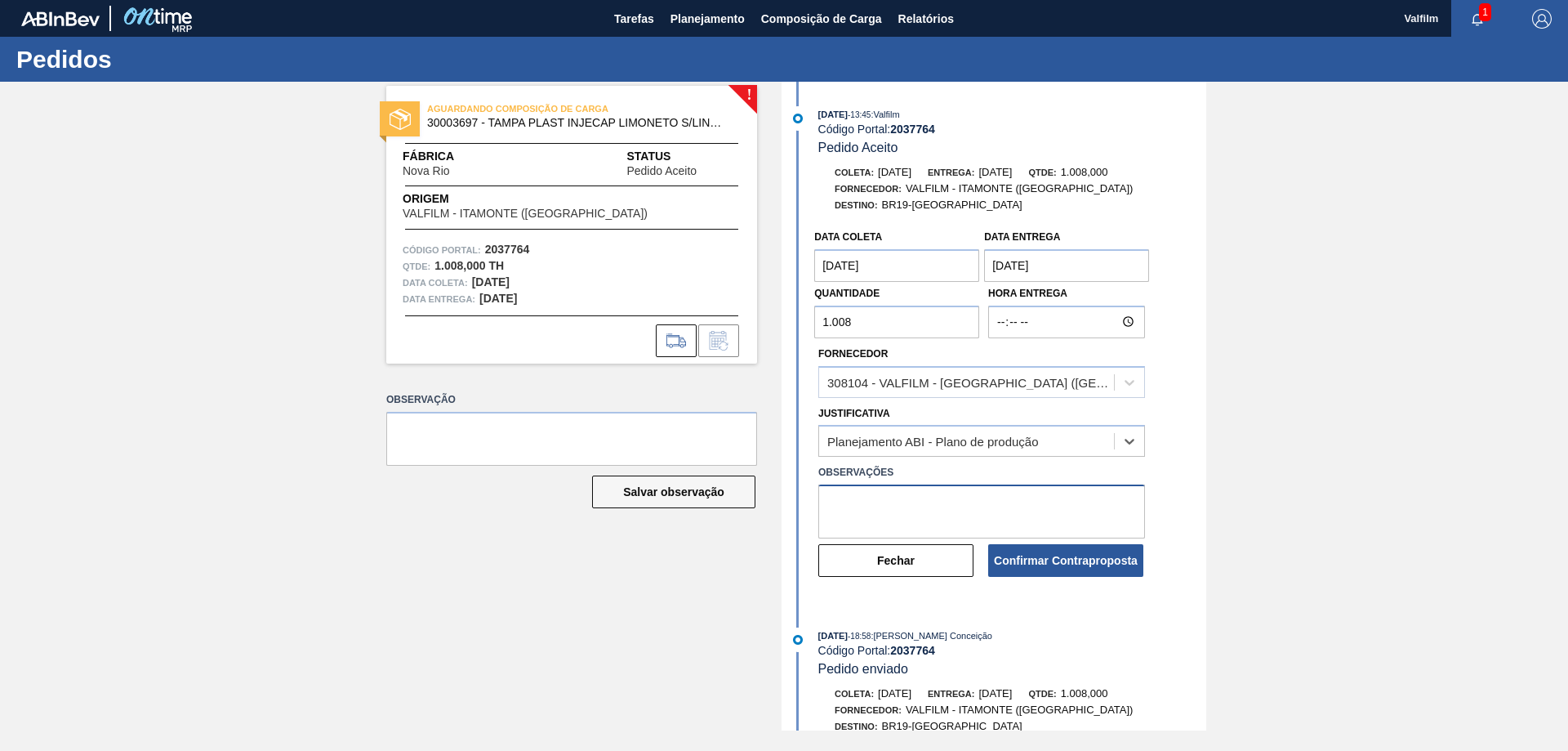
click at [922, 494] on textarea at bounding box center [982, 511] width 327 height 54
drag, startPoint x: 1066, startPoint y: 497, endPoint x: 817, endPoint y: 485, distance: 249.3
click at [817, 485] on div "Observações Melhor condição de data para atendimento." at bounding box center [982, 500] width 340 height 78
type textarea "Melhor condição de data para atendimento."
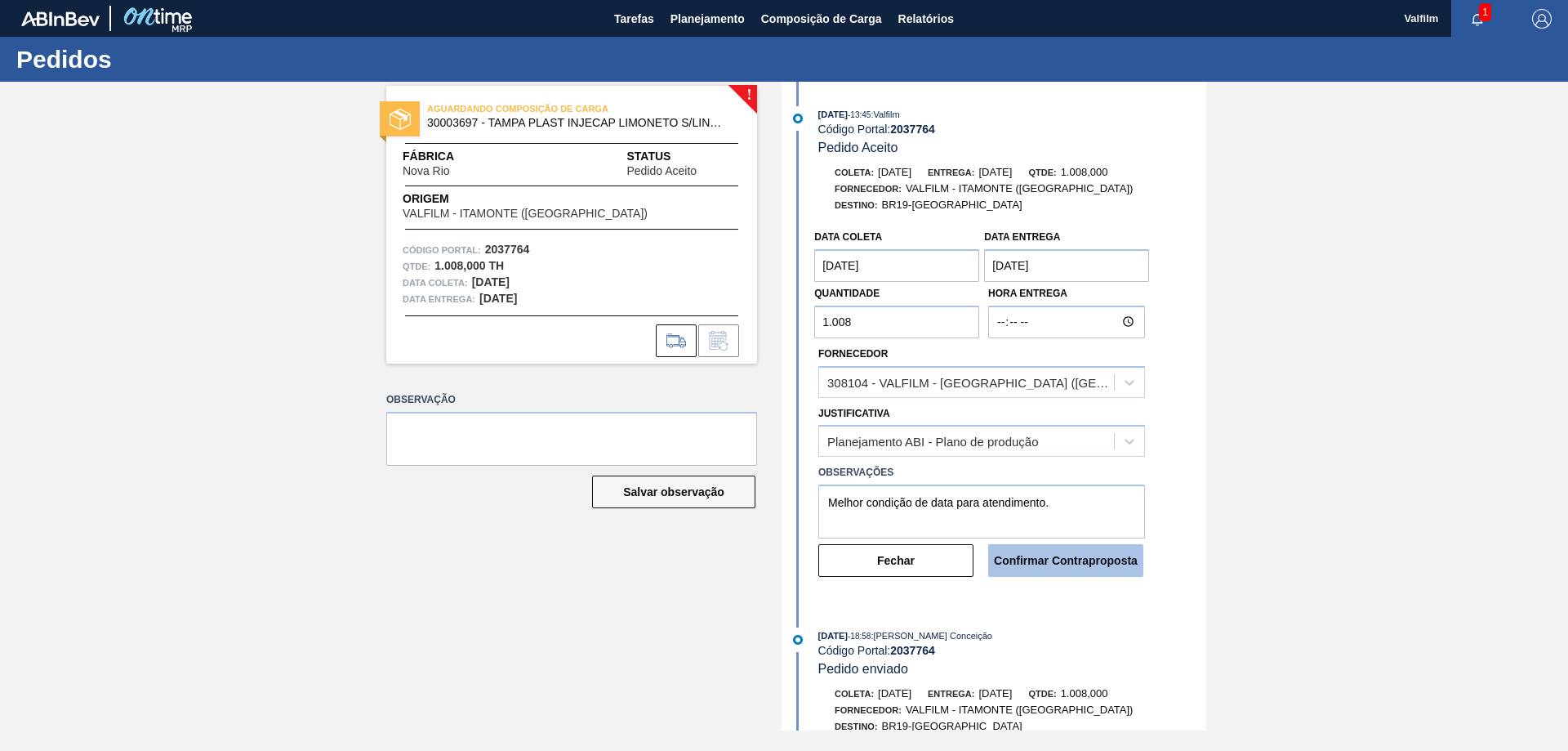
click at [1069, 566] on button "Confirmar Contraproposta" at bounding box center [1066, 561] width 155 height 33
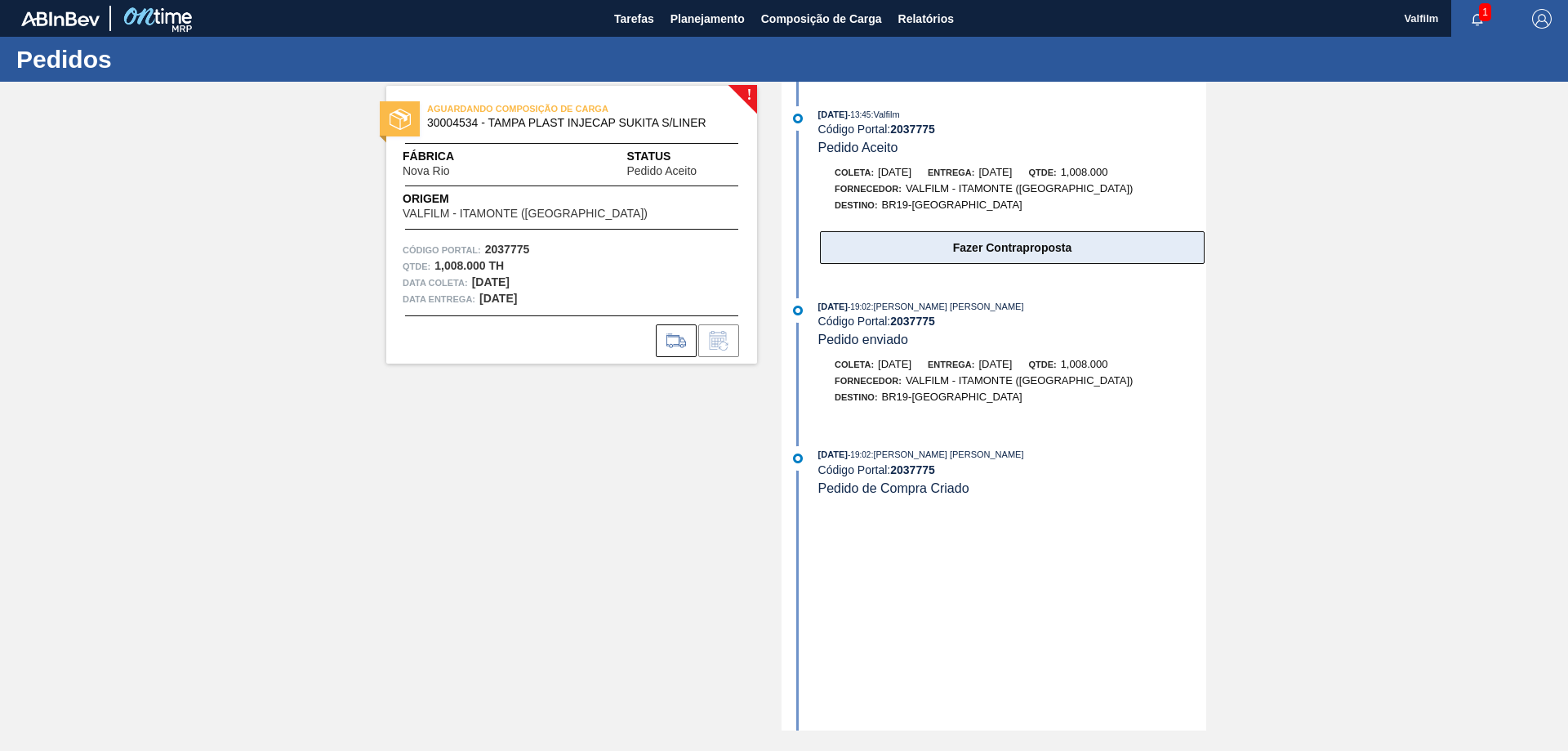
click at [973, 249] on button "Fazer Contraproposta" at bounding box center [1012, 247] width 385 height 33
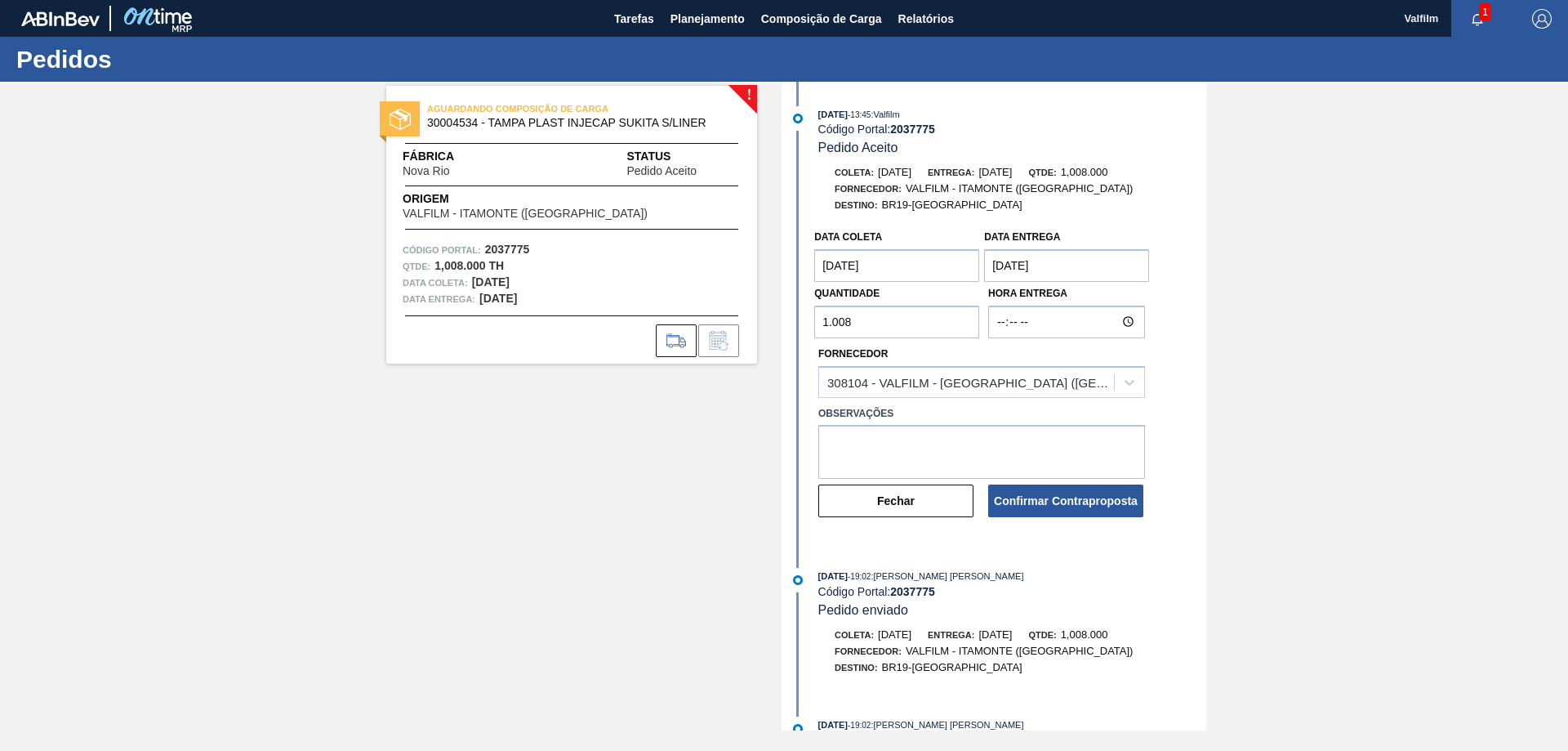
click at [910, 266] on coleta "[DATE]" at bounding box center [897, 266] width 165 height 33
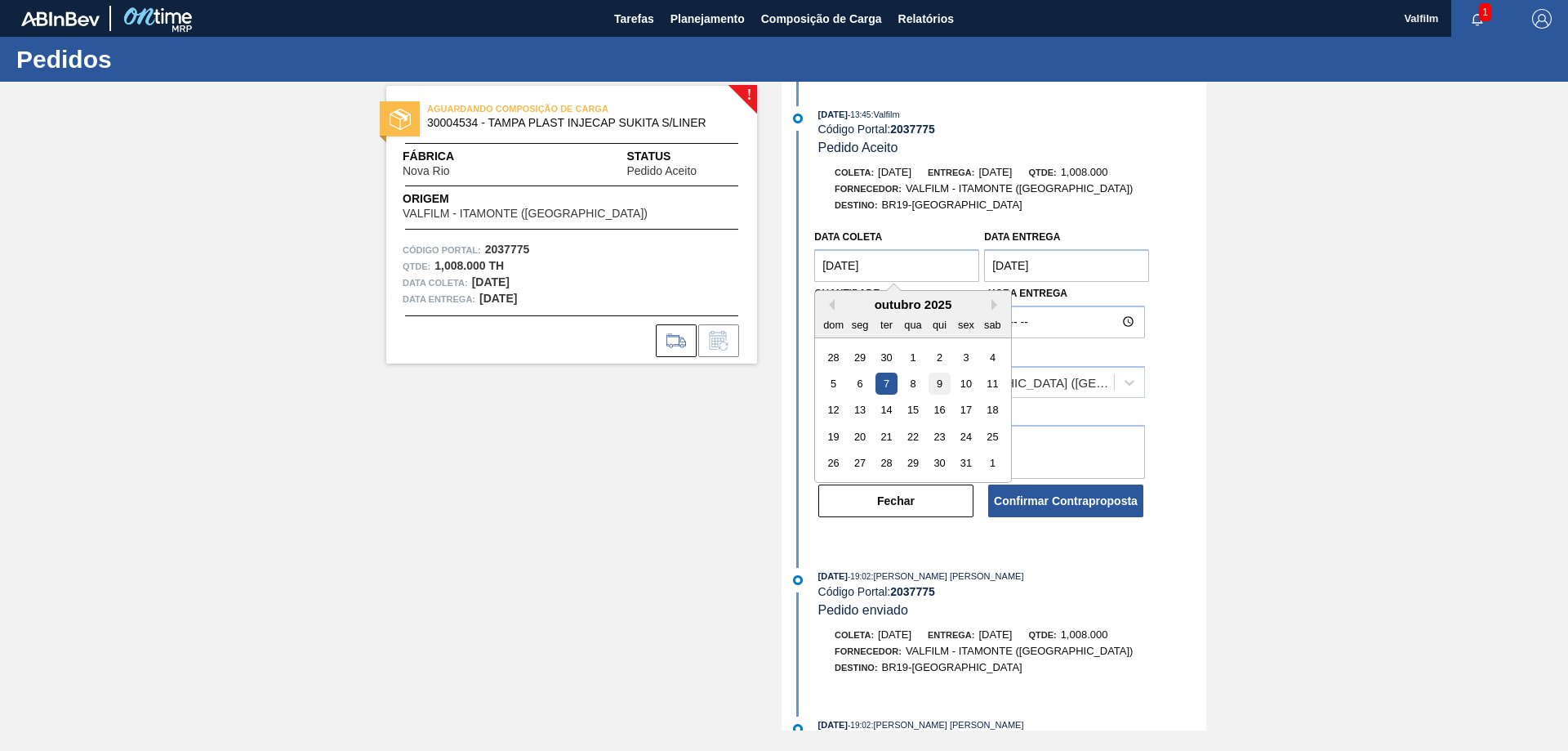
click at [936, 384] on div "9" at bounding box center [940, 384] width 22 height 22
type coleta "[DATE]"
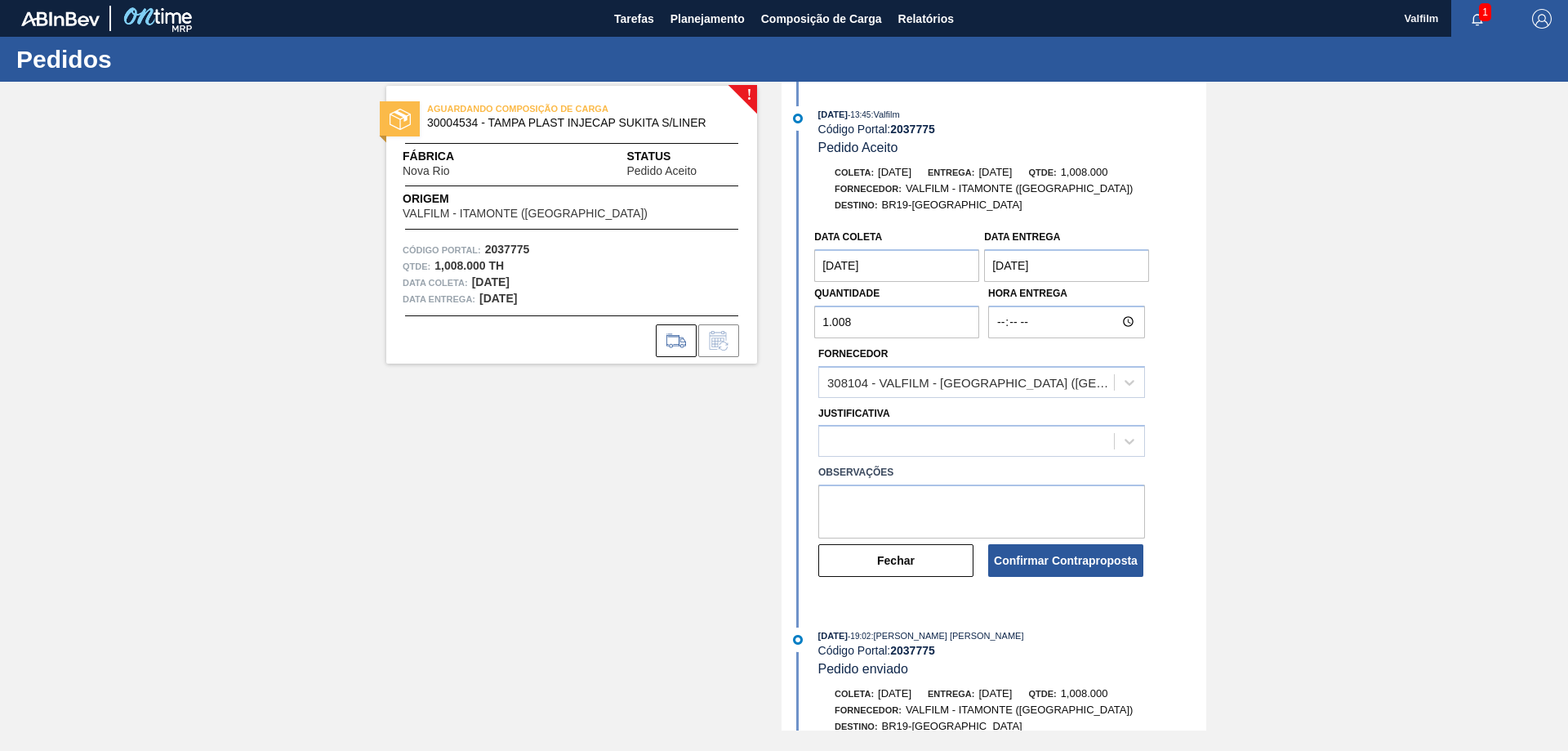
click at [1042, 270] on entrega "[DATE]" at bounding box center [1066, 266] width 165 height 33
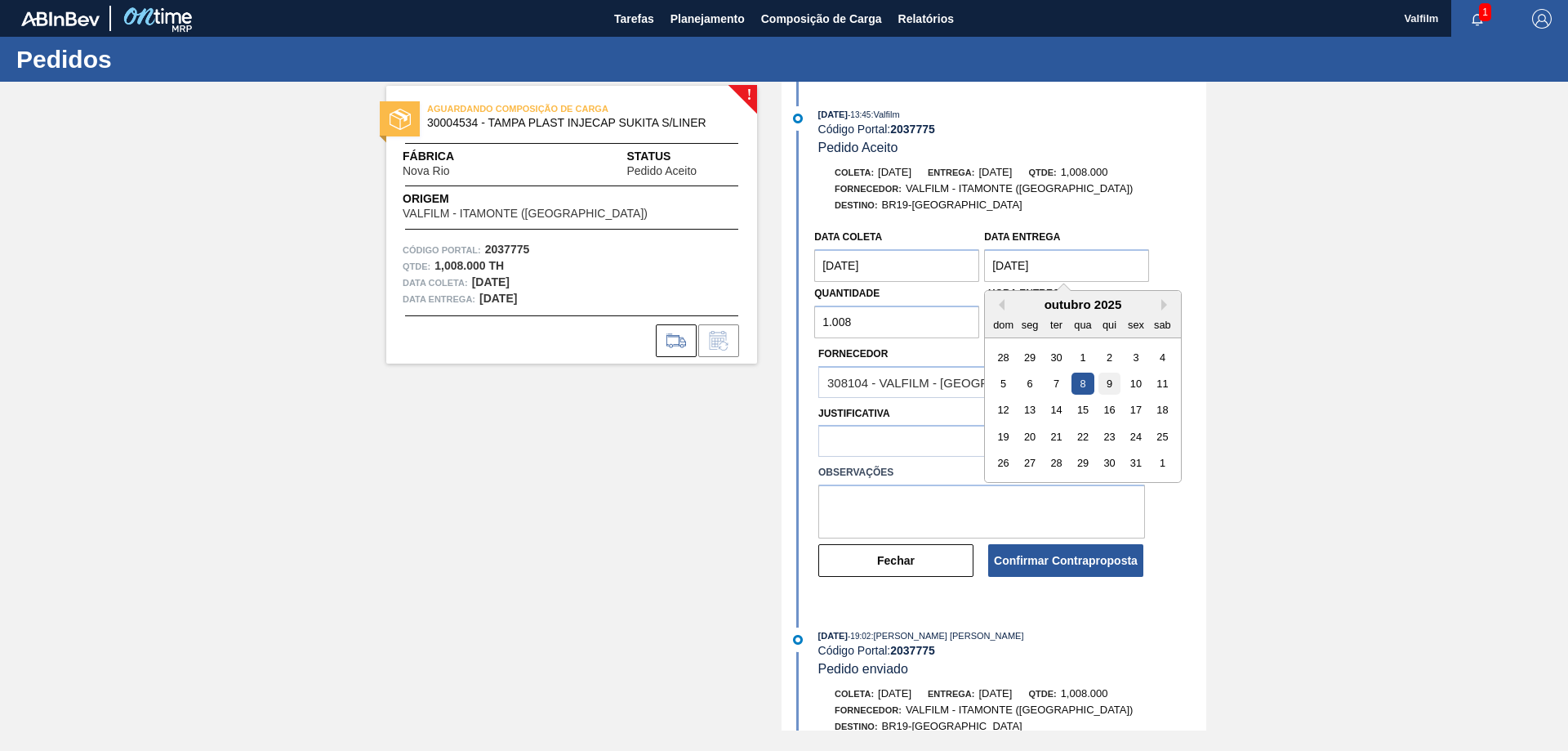
click at [1114, 377] on div "9" at bounding box center [1110, 384] width 22 height 22
click at [1059, 269] on entrega "[DATE]" at bounding box center [1066, 266] width 165 height 33
click at [1141, 385] on div "10" at bounding box center [1136, 384] width 22 height 22
type entrega "[DATE]"
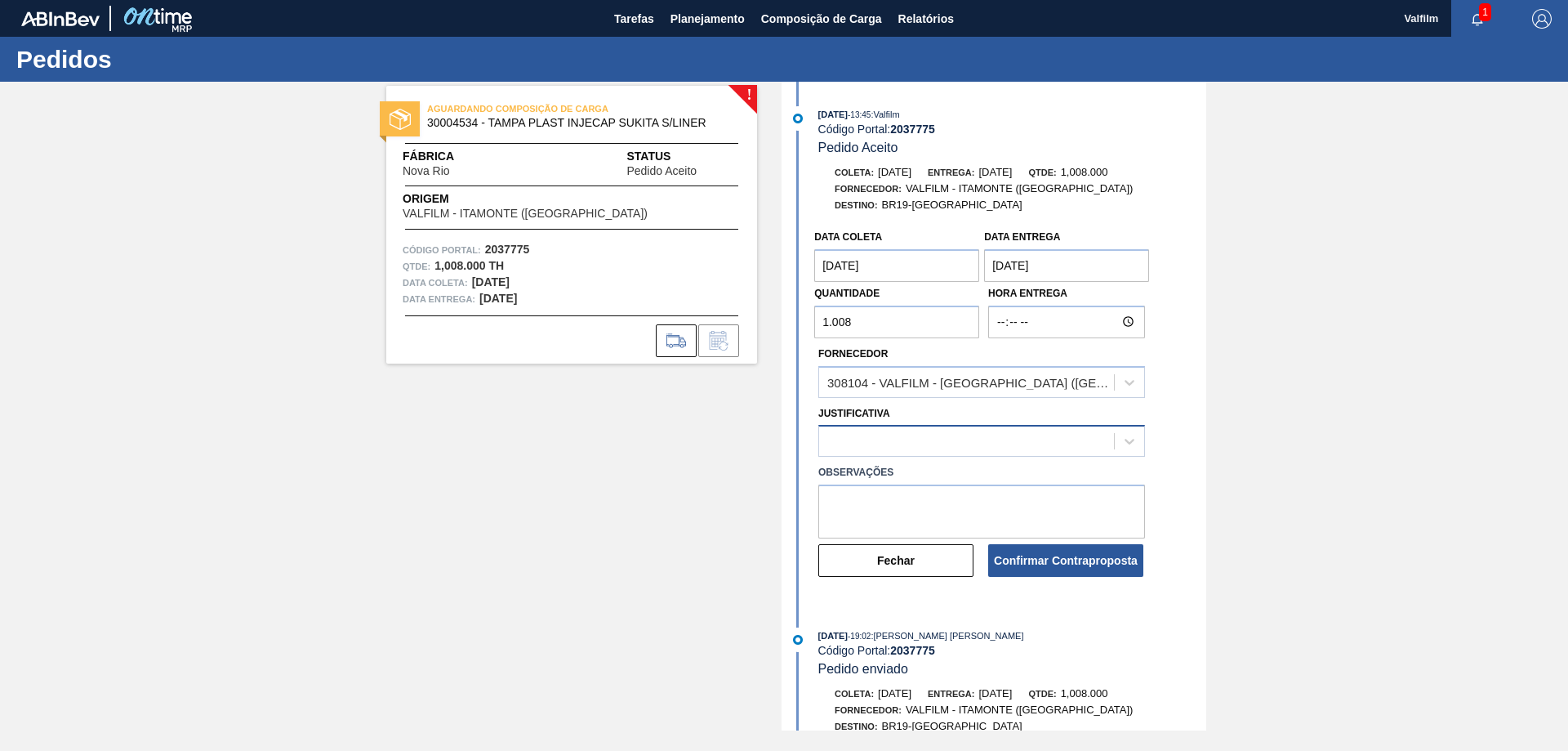
click at [899, 430] on div at bounding box center [966, 441] width 295 height 23
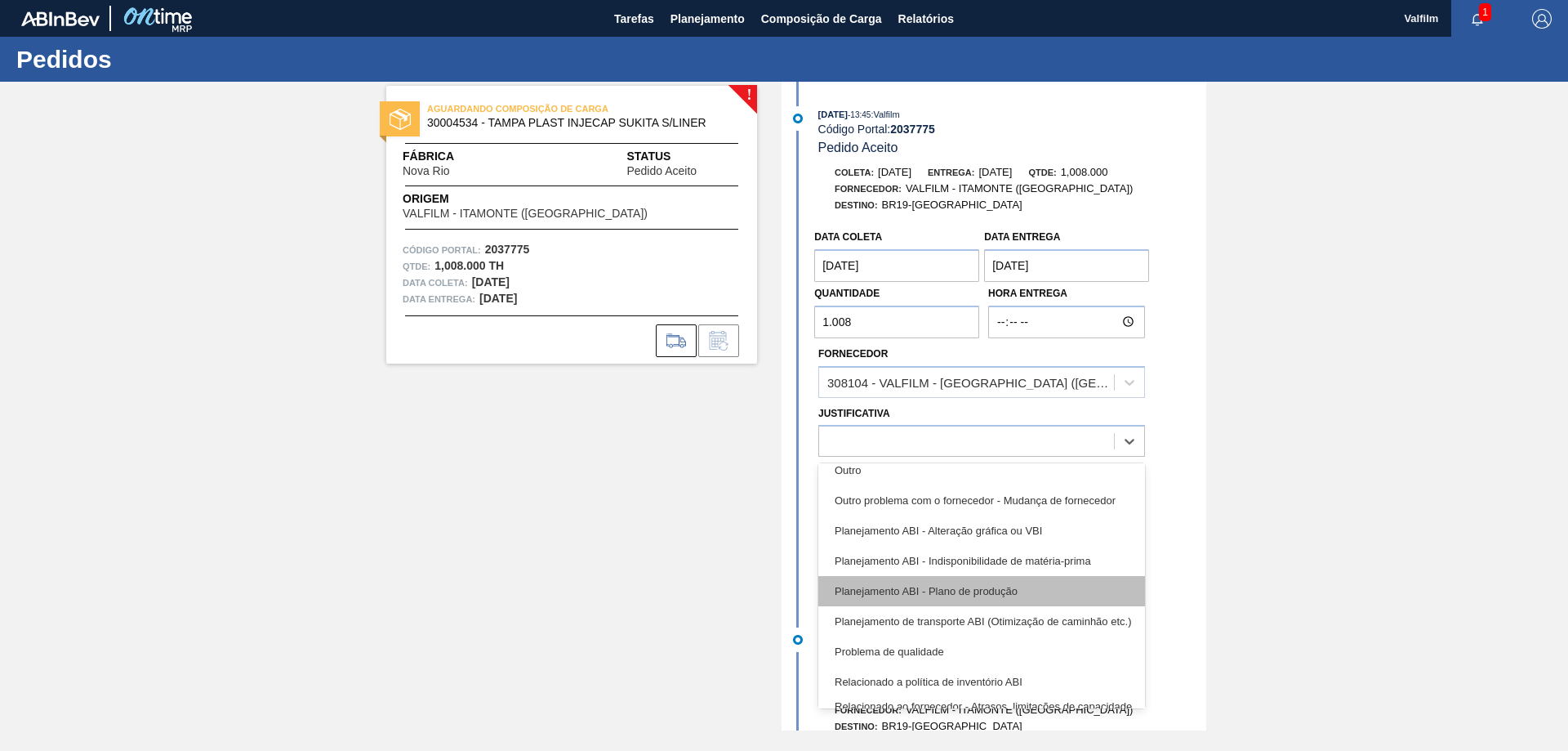
scroll to position [164, 0]
click at [1015, 594] on div "Planejamento ABI - Plano de produção" at bounding box center [982, 590] width 327 height 30
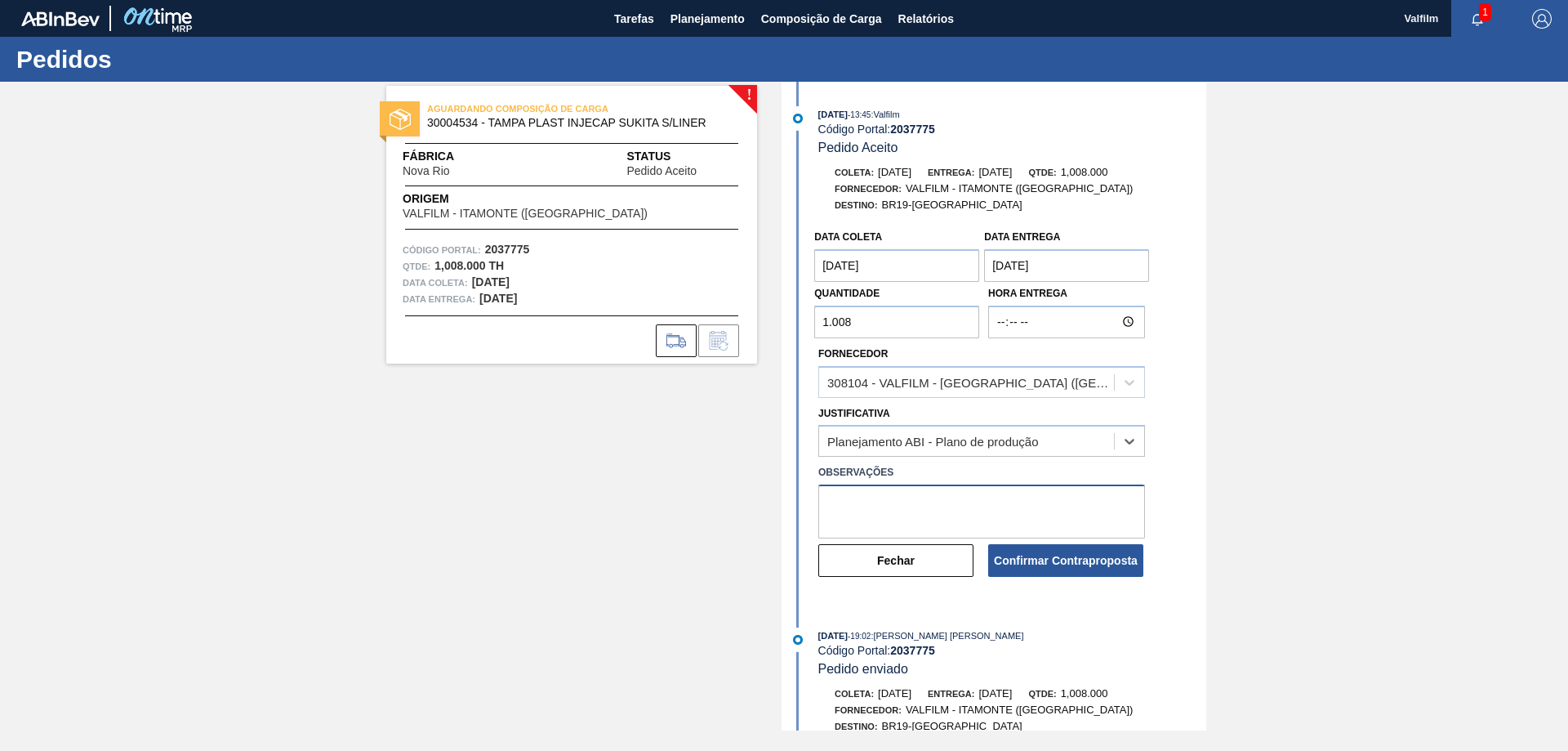
click at [886, 498] on textarea at bounding box center [982, 511] width 327 height 54
paste textarea "Melhor condição de data para atendimento."
type textarea "Melhor condição de data para atendimento."
click at [1078, 567] on button "Confirmar Contraproposta" at bounding box center [1066, 561] width 155 height 33
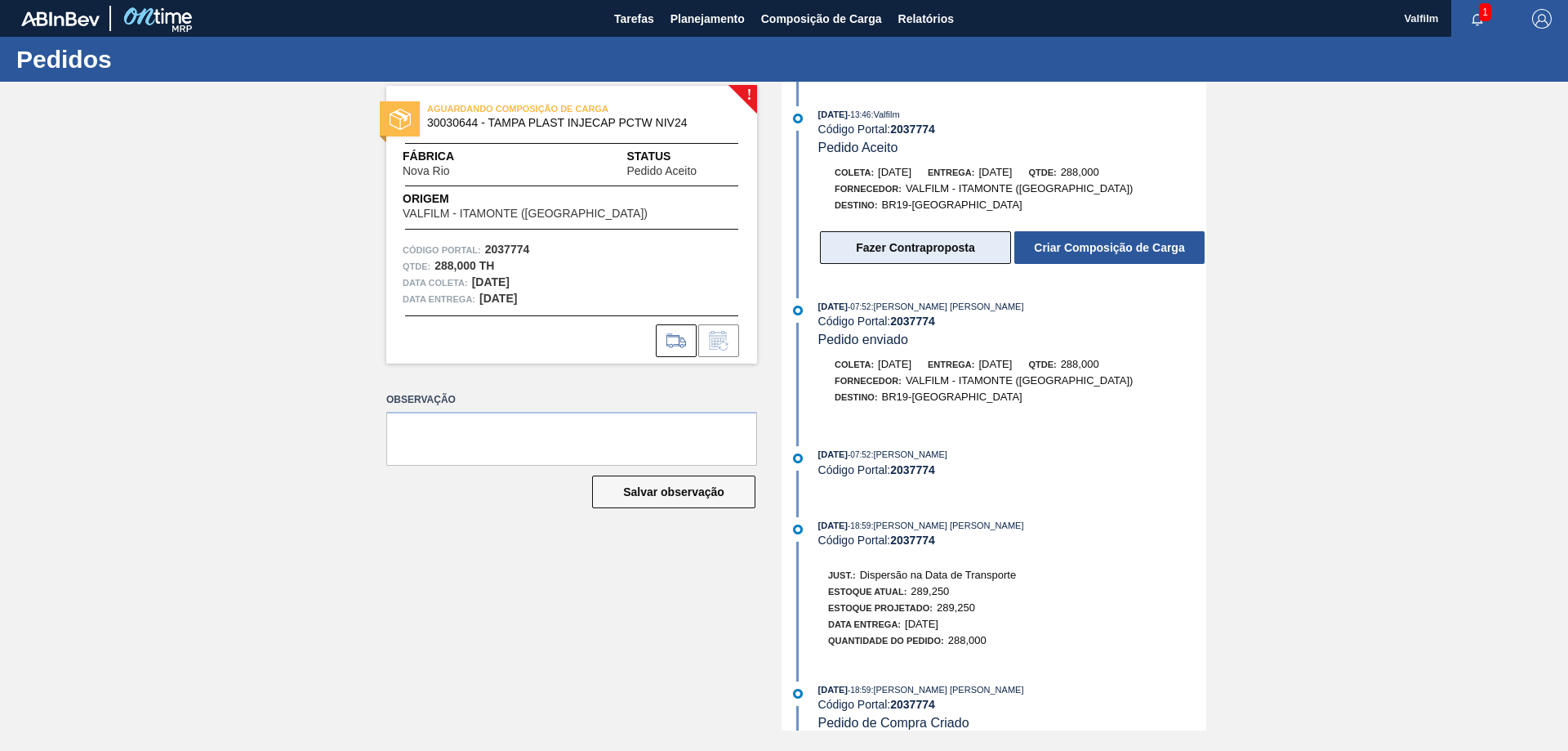
click at [919, 249] on button "Fazer Contraproposta" at bounding box center [915, 247] width 191 height 33
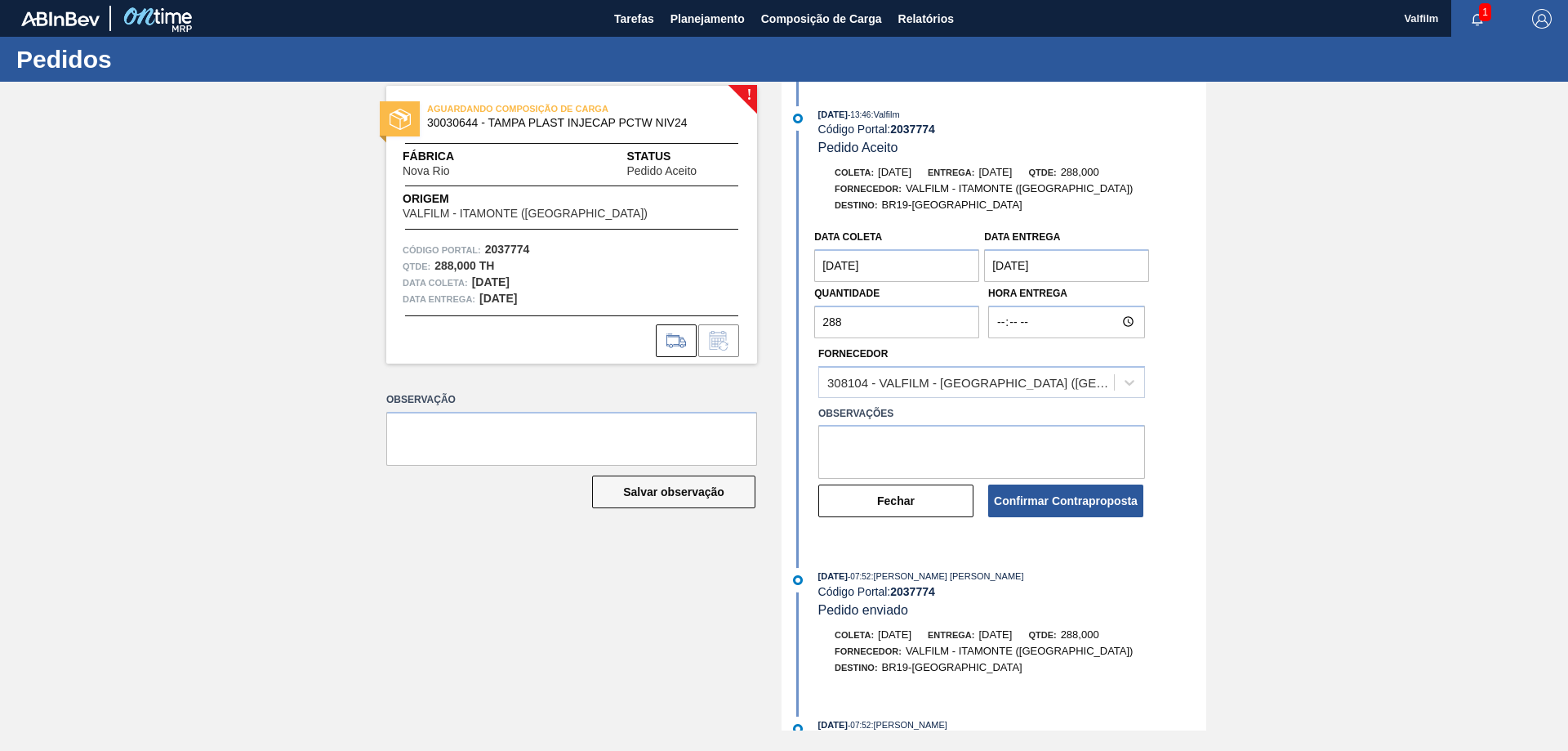
click at [911, 256] on coleta "[DATE]" at bounding box center [897, 266] width 165 height 33
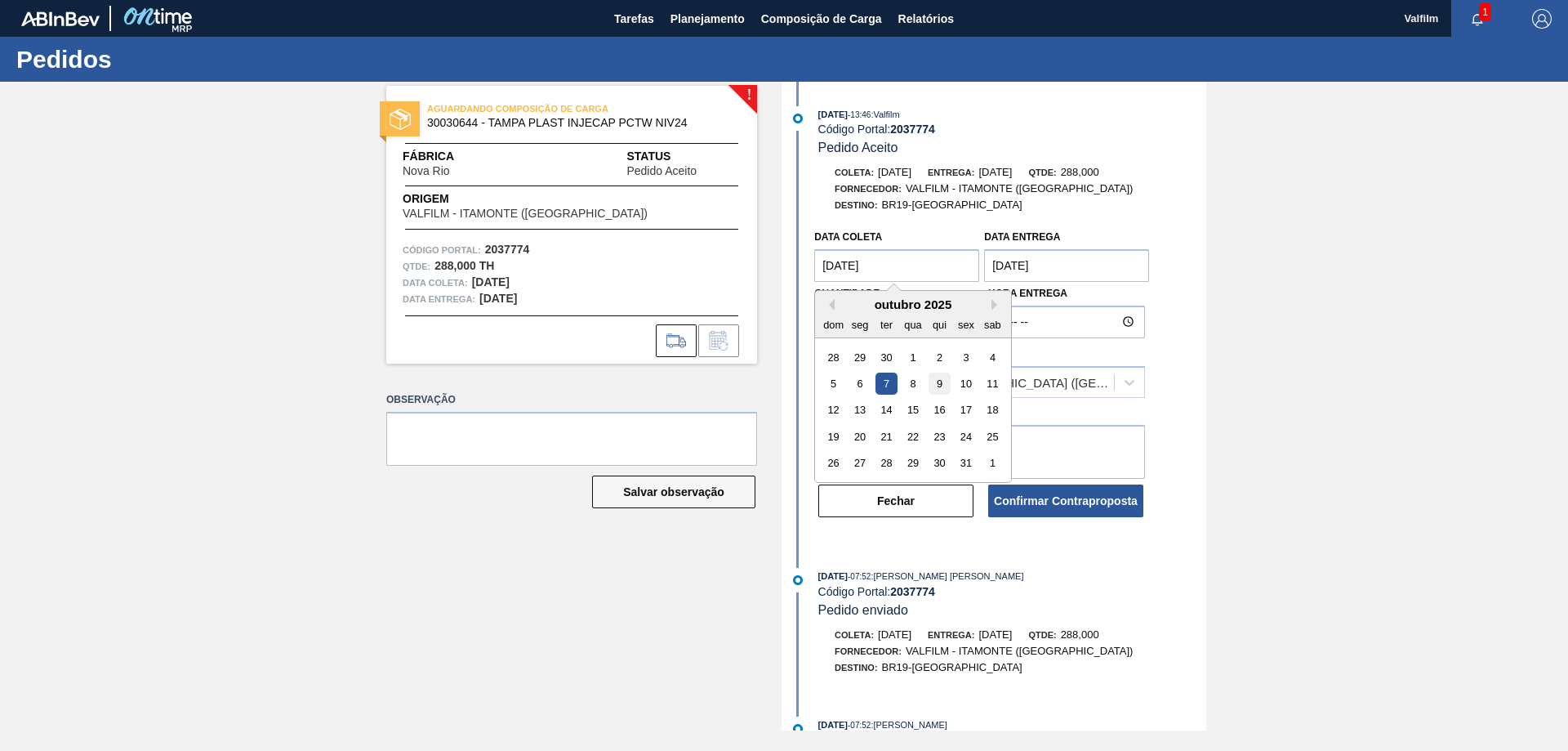
click at [933, 377] on div "9" at bounding box center [940, 384] width 22 height 22
type coleta "[DATE]"
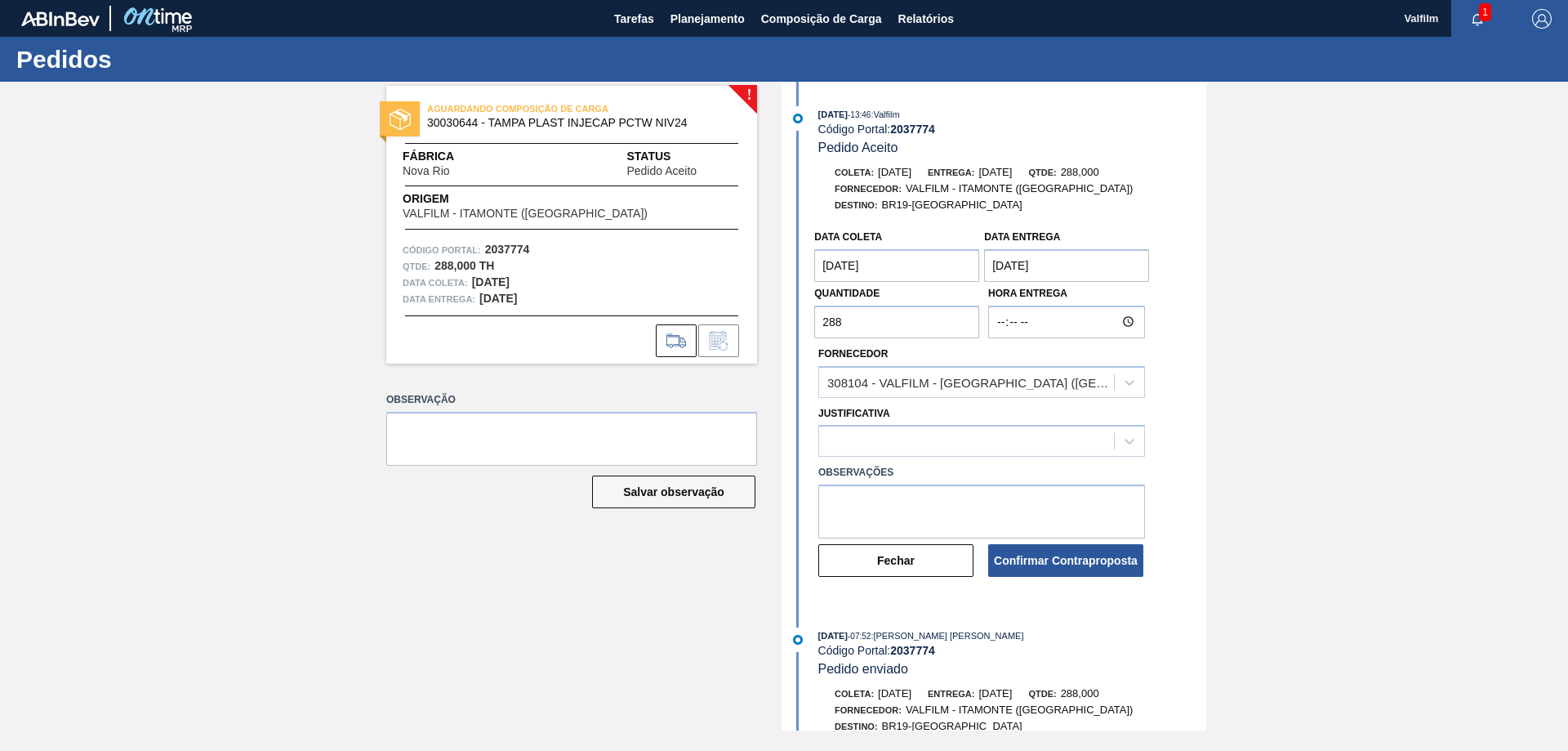
click at [1062, 266] on entrega "[DATE]" at bounding box center [1066, 266] width 165 height 33
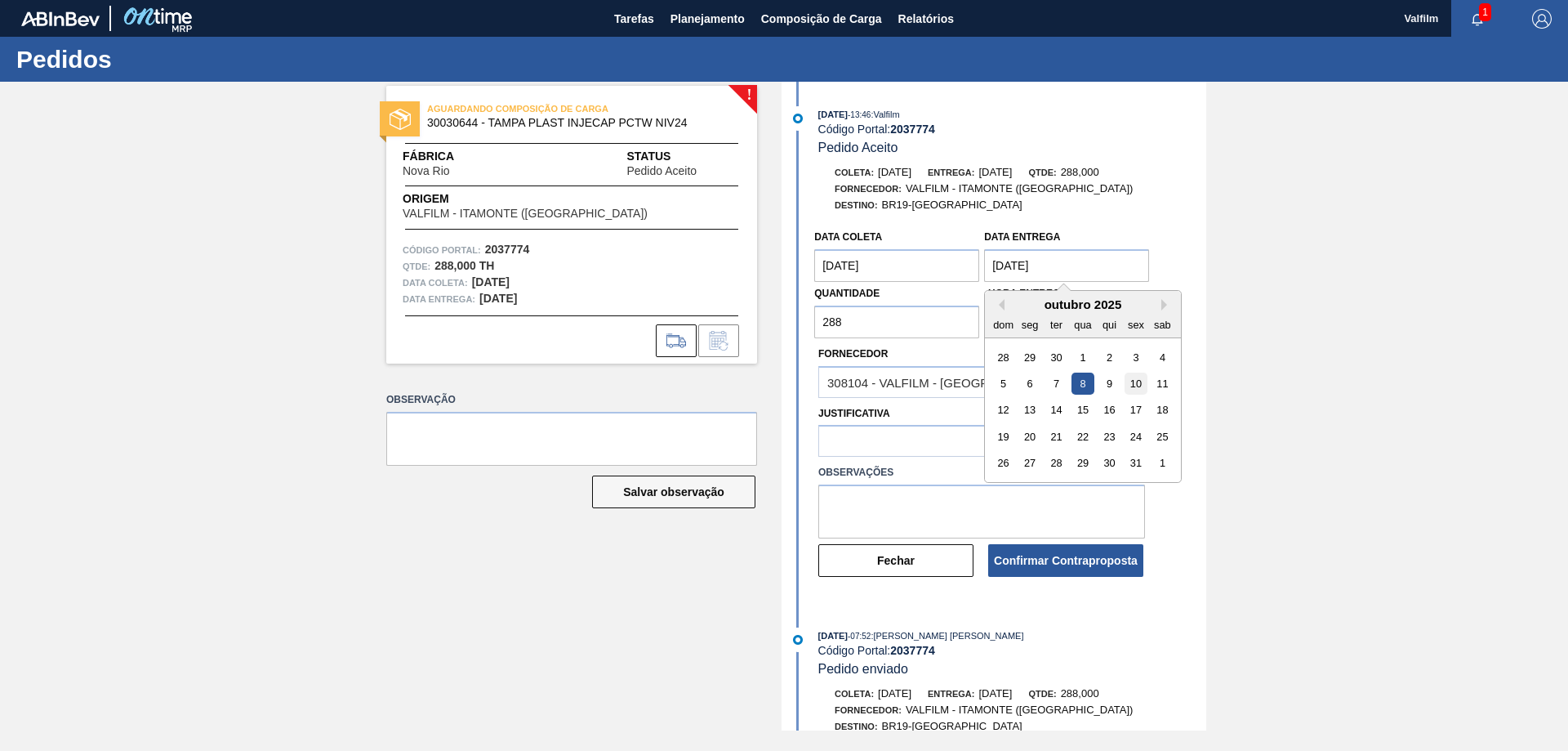
click at [1135, 382] on div "10" at bounding box center [1136, 384] width 22 height 22
type entrega "[DATE]"
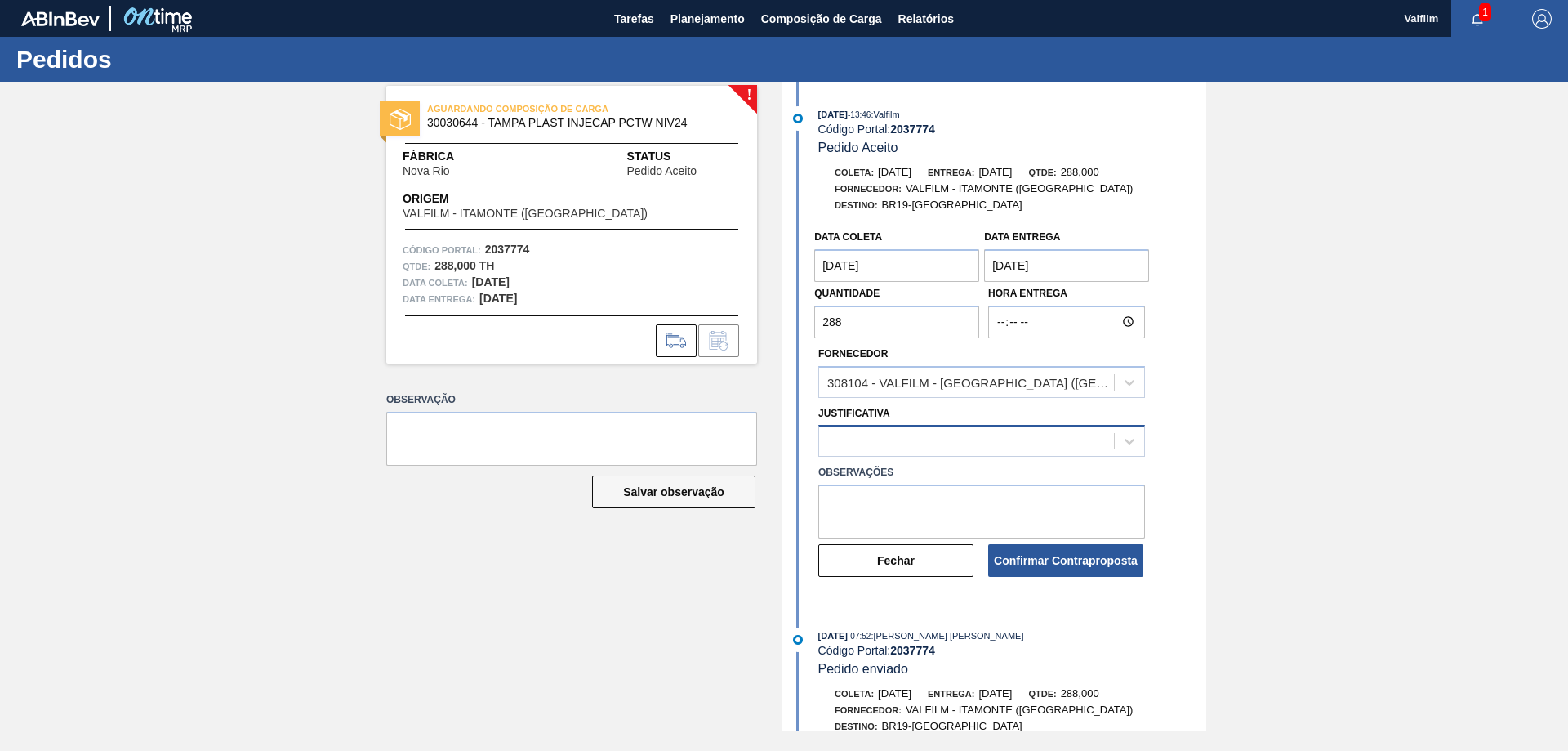
click at [906, 427] on div at bounding box center [982, 440] width 327 height 32
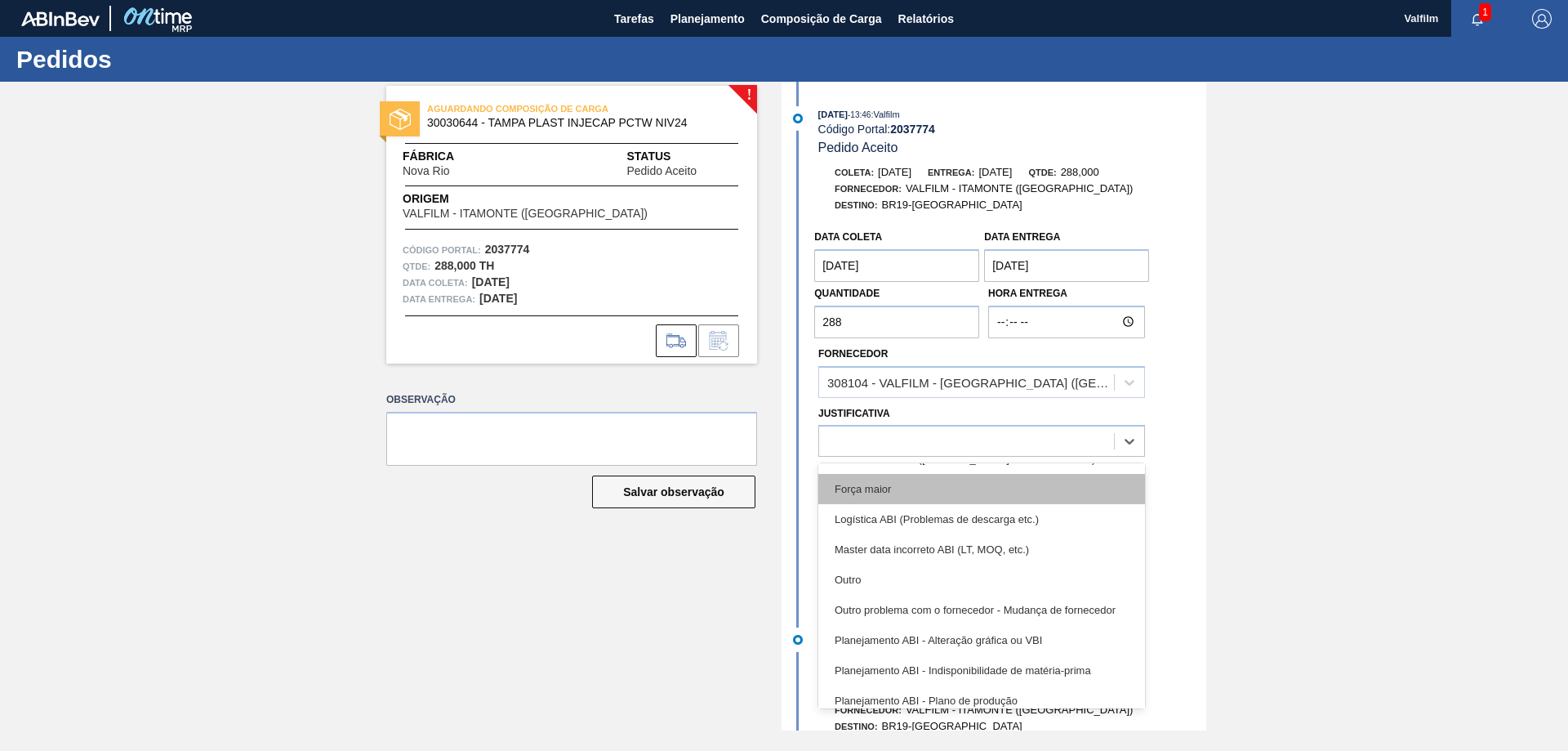
scroll to position [81, 0]
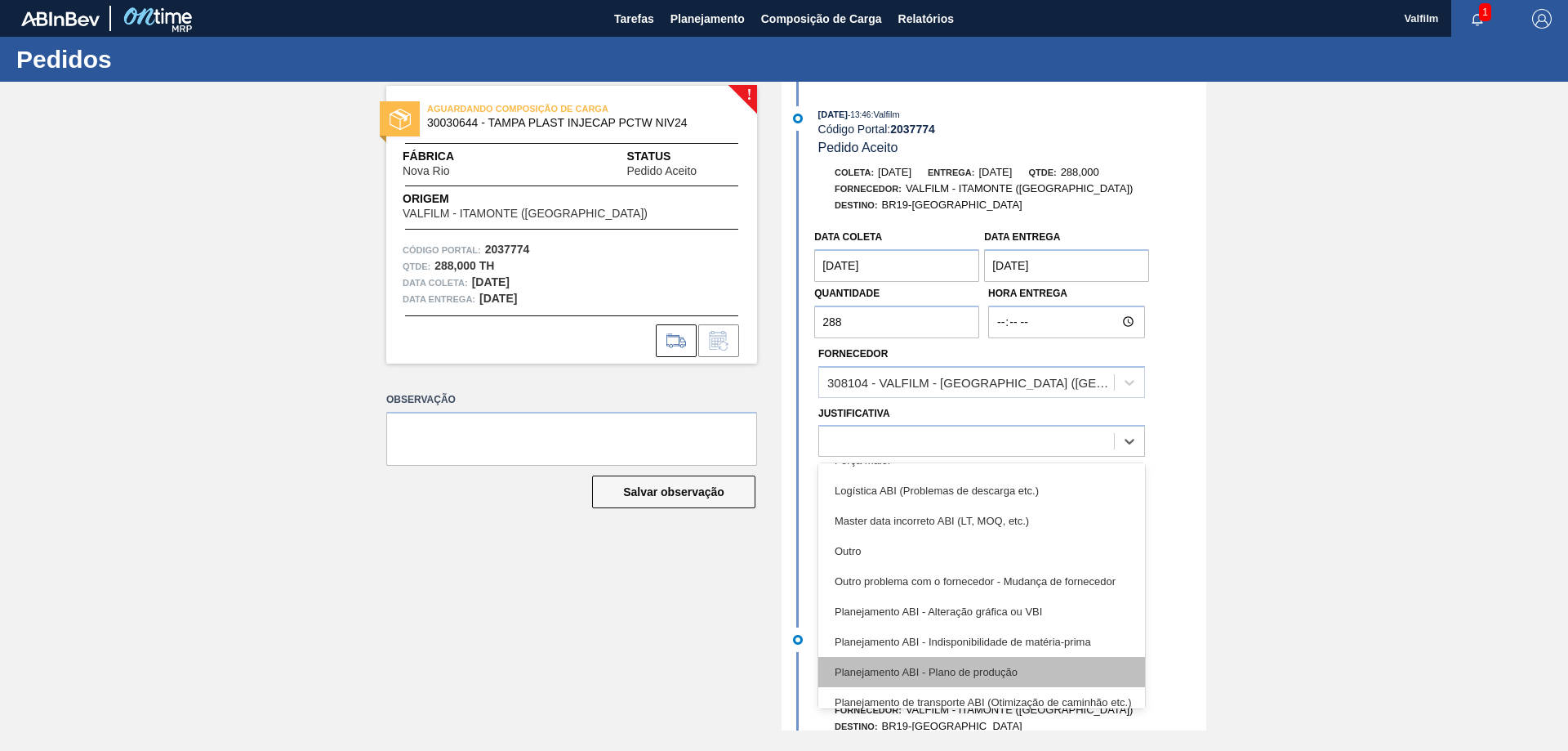
click at [1002, 670] on div "Planejamento ABI - Plano de produção" at bounding box center [982, 671] width 327 height 30
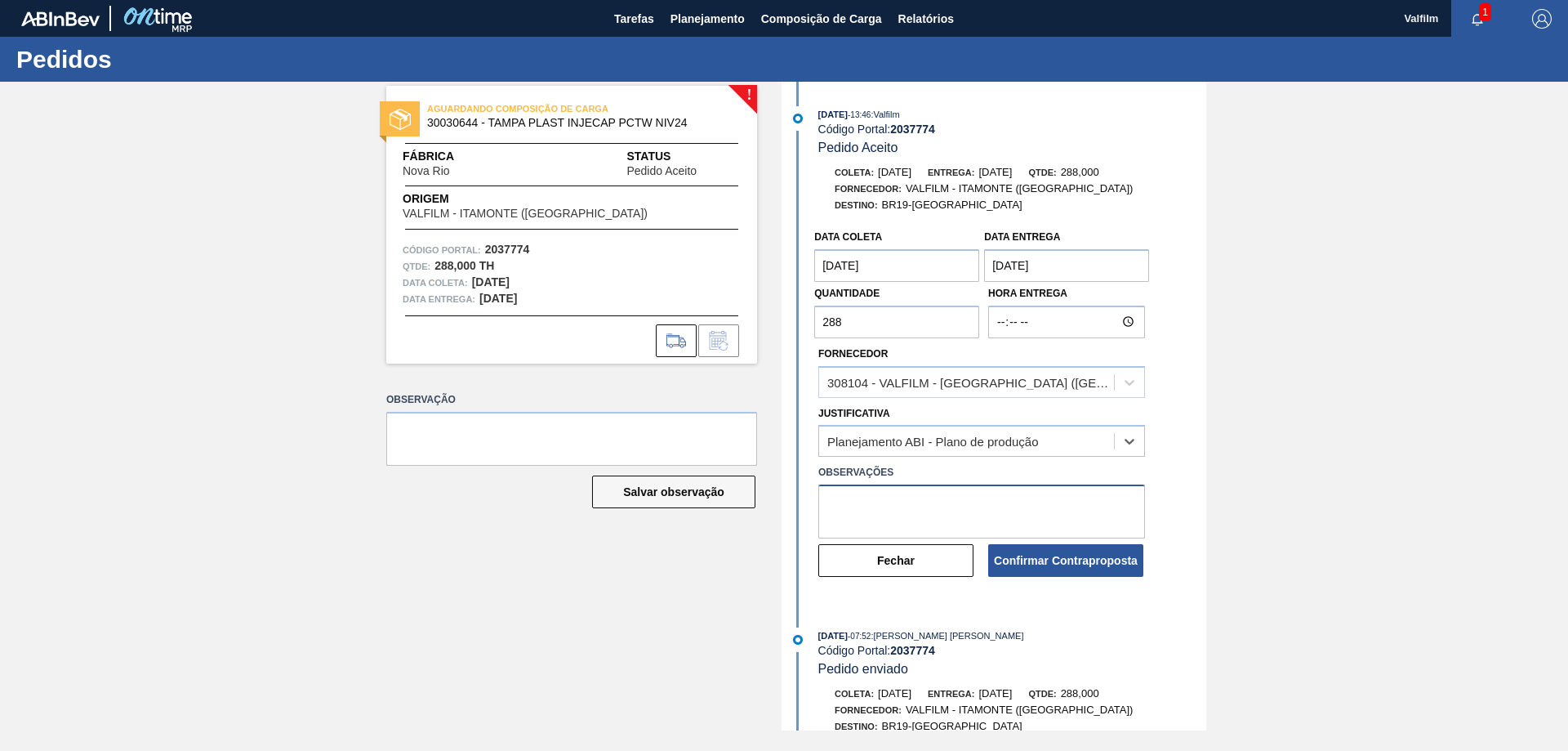
click at [921, 502] on textarea at bounding box center [982, 511] width 327 height 54
paste textarea "Melhor condição de data para atendimento."
type textarea "Melhor condição de data para atendimento."
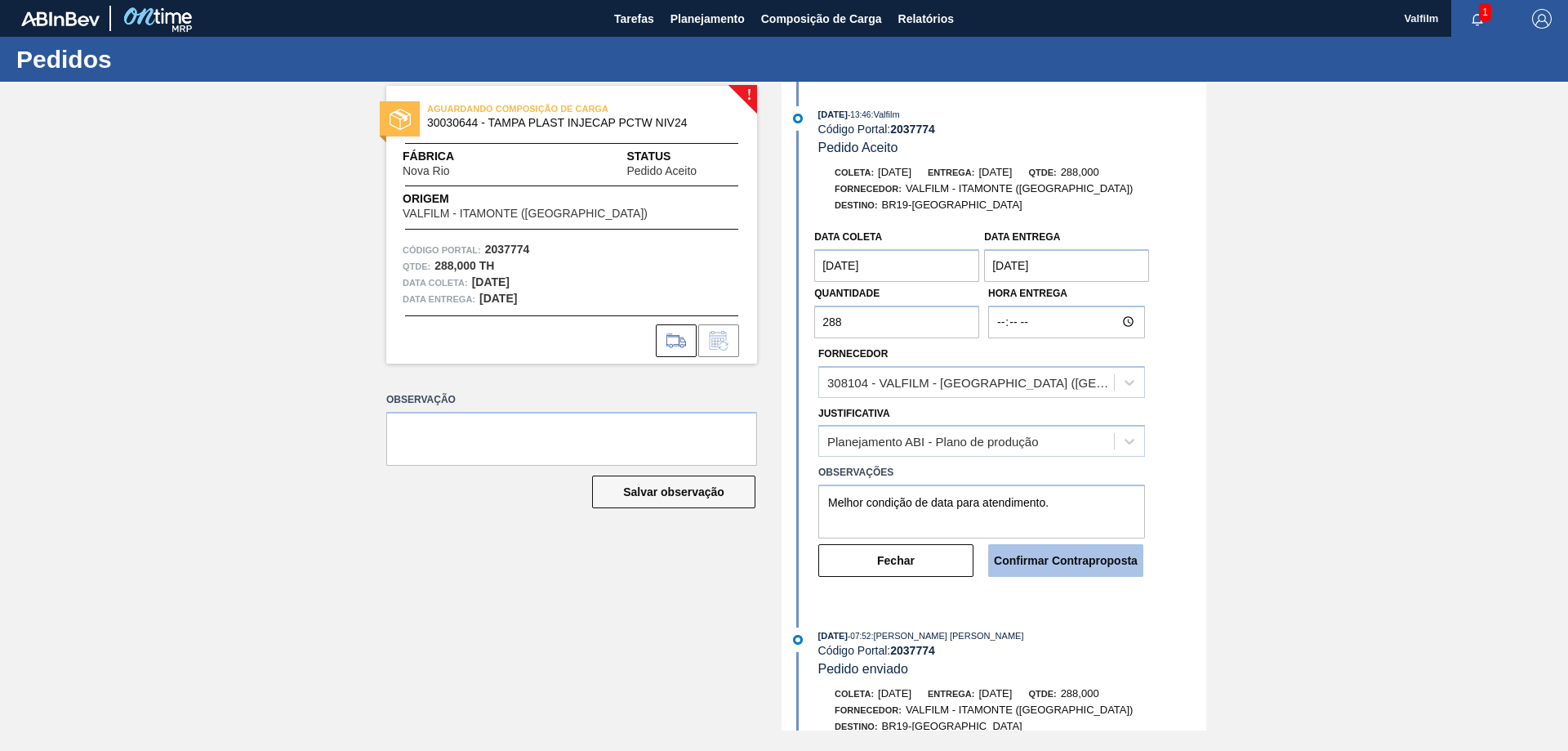
click at [1084, 562] on button "Confirmar Contraproposta" at bounding box center [1066, 561] width 155 height 33
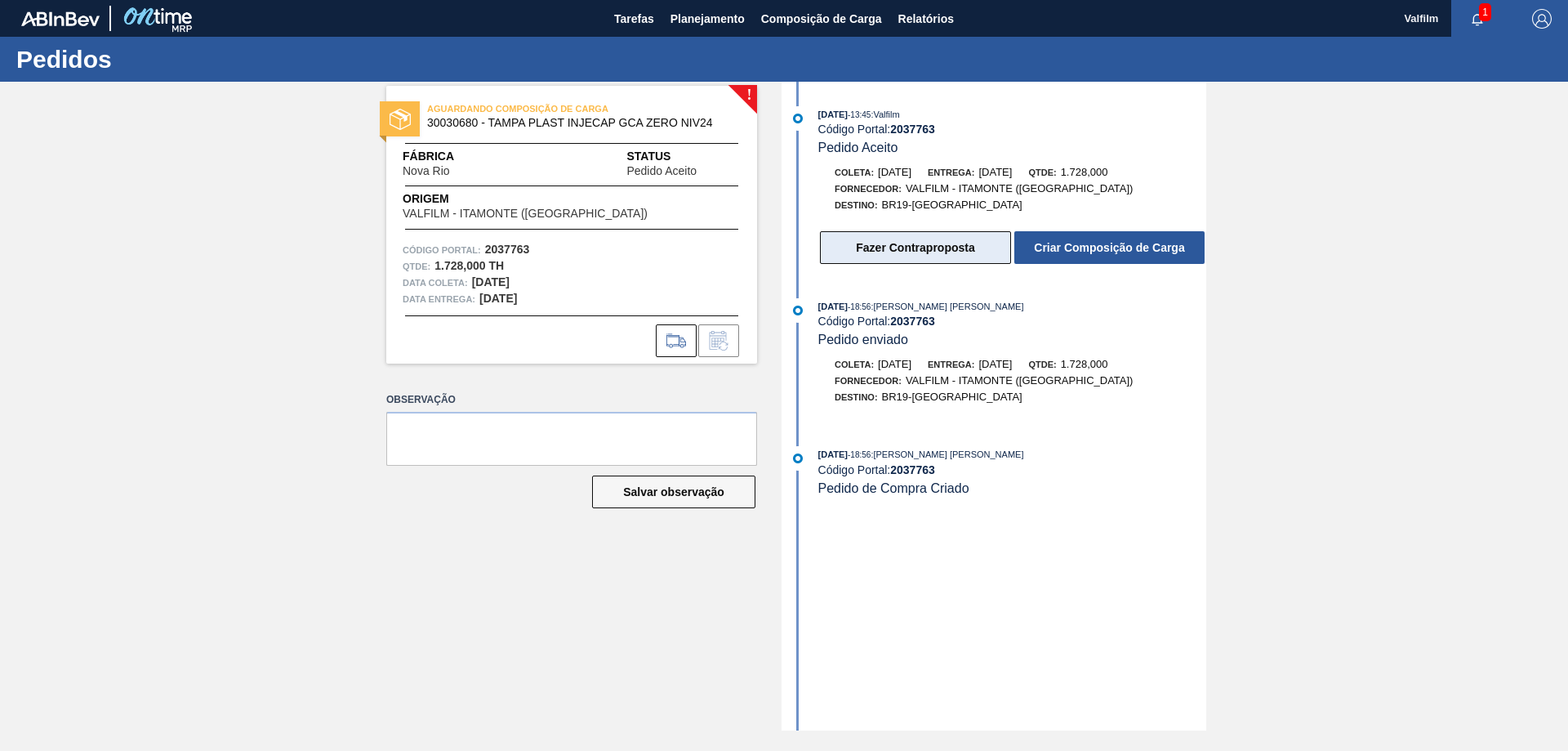
click at [906, 254] on button "Fazer Contraproposta" at bounding box center [915, 247] width 191 height 33
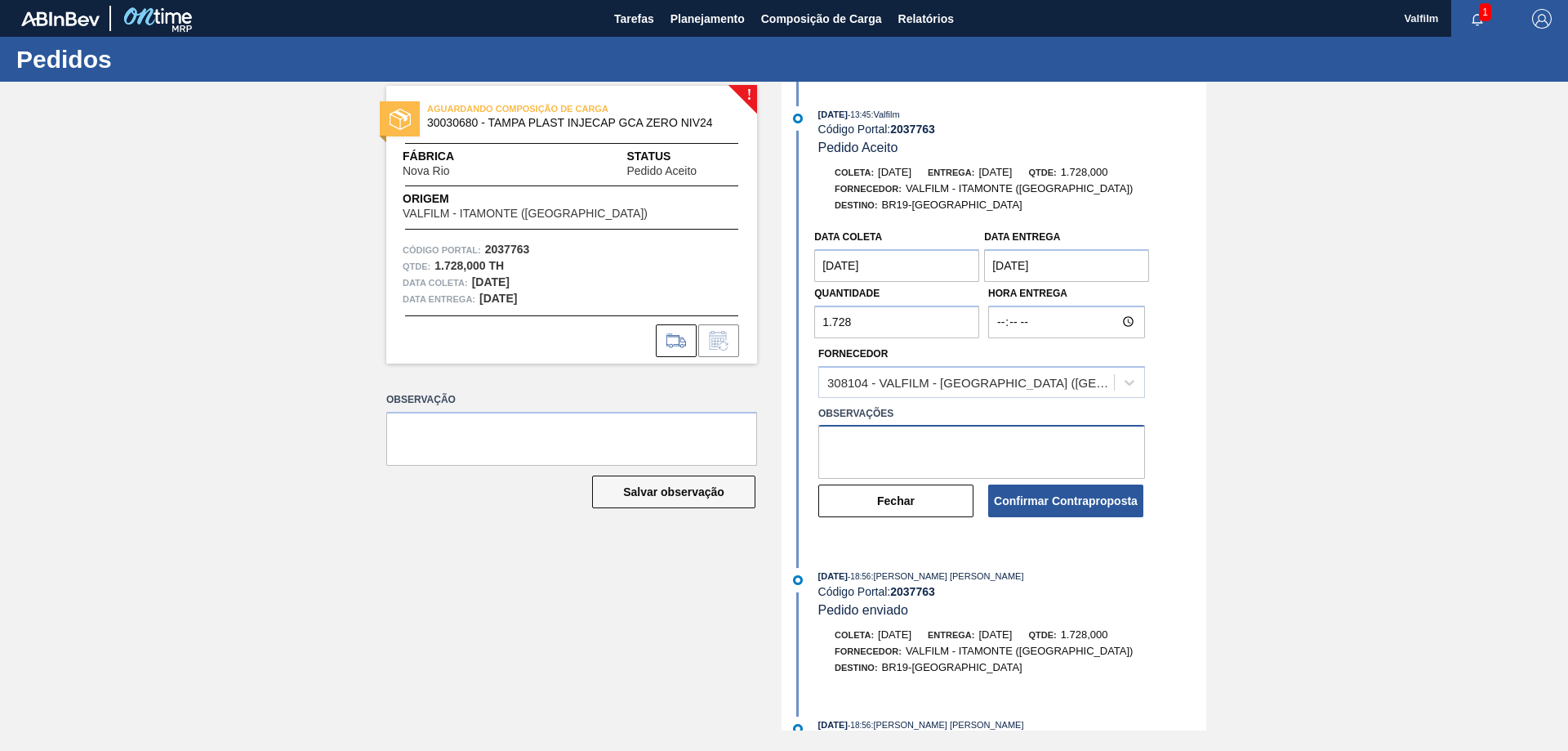
click at [918, 440] on textarea at bounding box center [982, 452] width 327 height 54
type textarea "v"
paste textarea "Melhor condição de data para atendimento."
type textarea "Melhor condição de data para atendimento."
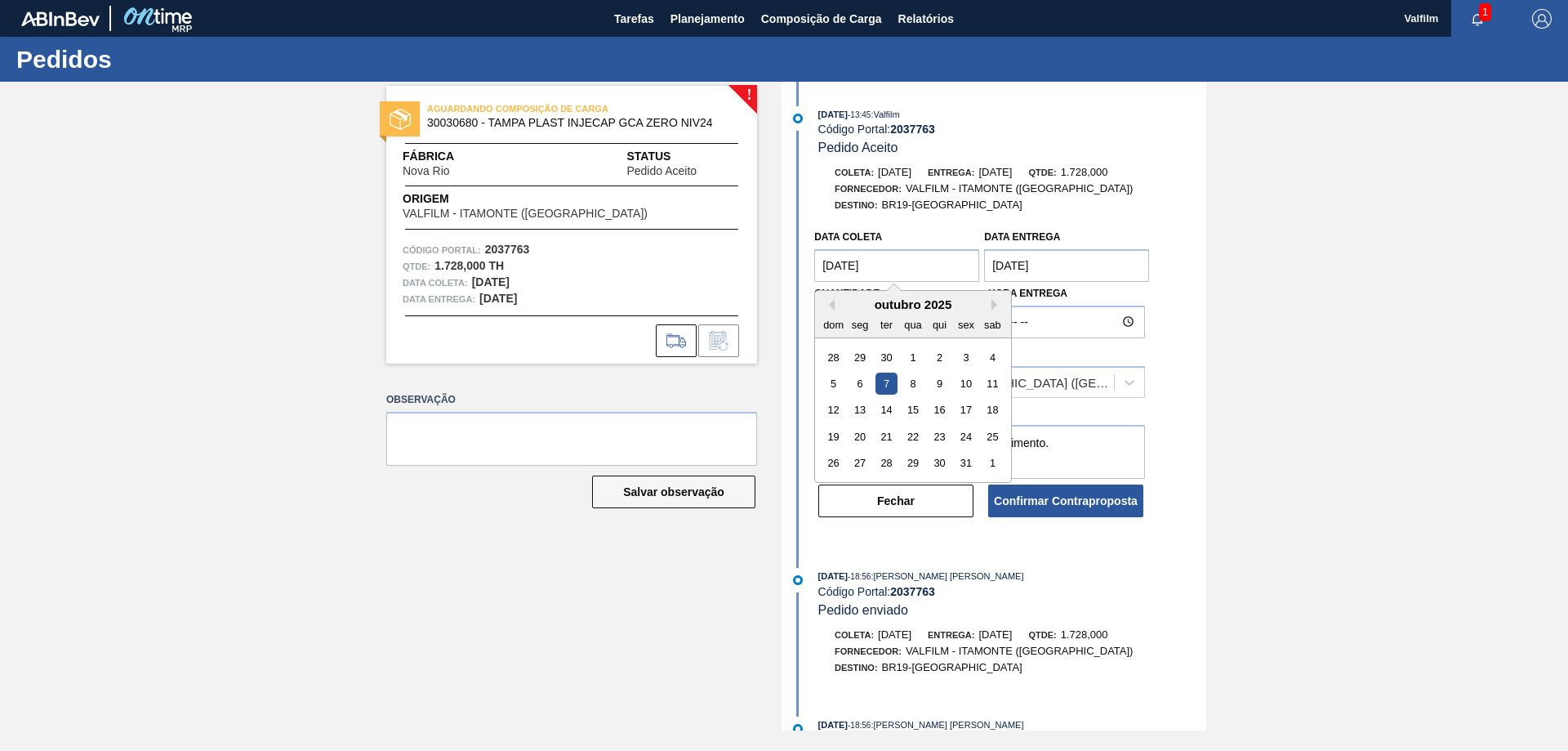
click at [949, 270] on coleta "[DATE]" at bounding box center [897, 266] width 165 height 33
click at [943, 388] on div "9" at bounding box center [940, 384] width 22 height 22
type coleta "[DATE]"
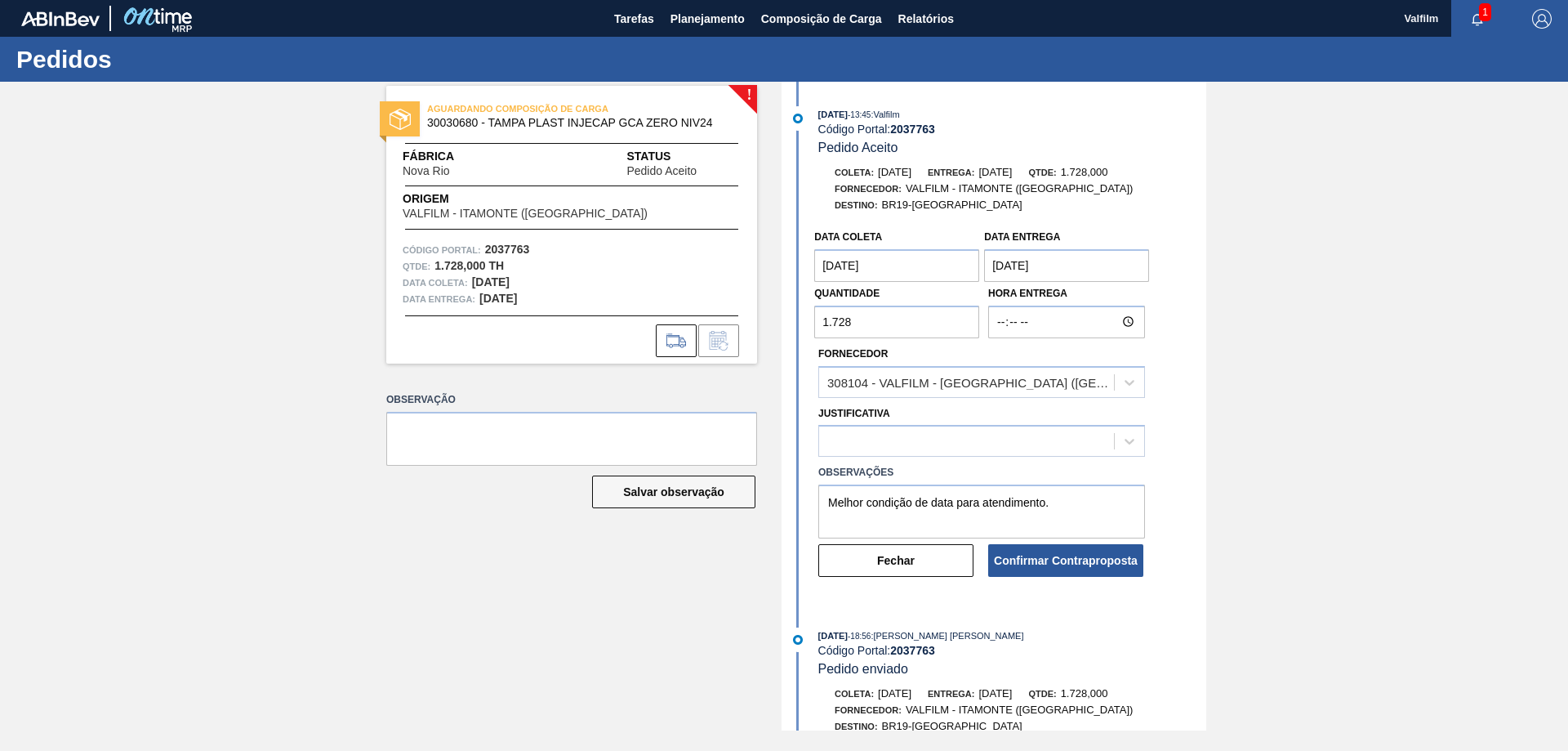
click at [1025, 260] on entrega "[DATE]" at bounding box center [1066, 266] width 165 height 33
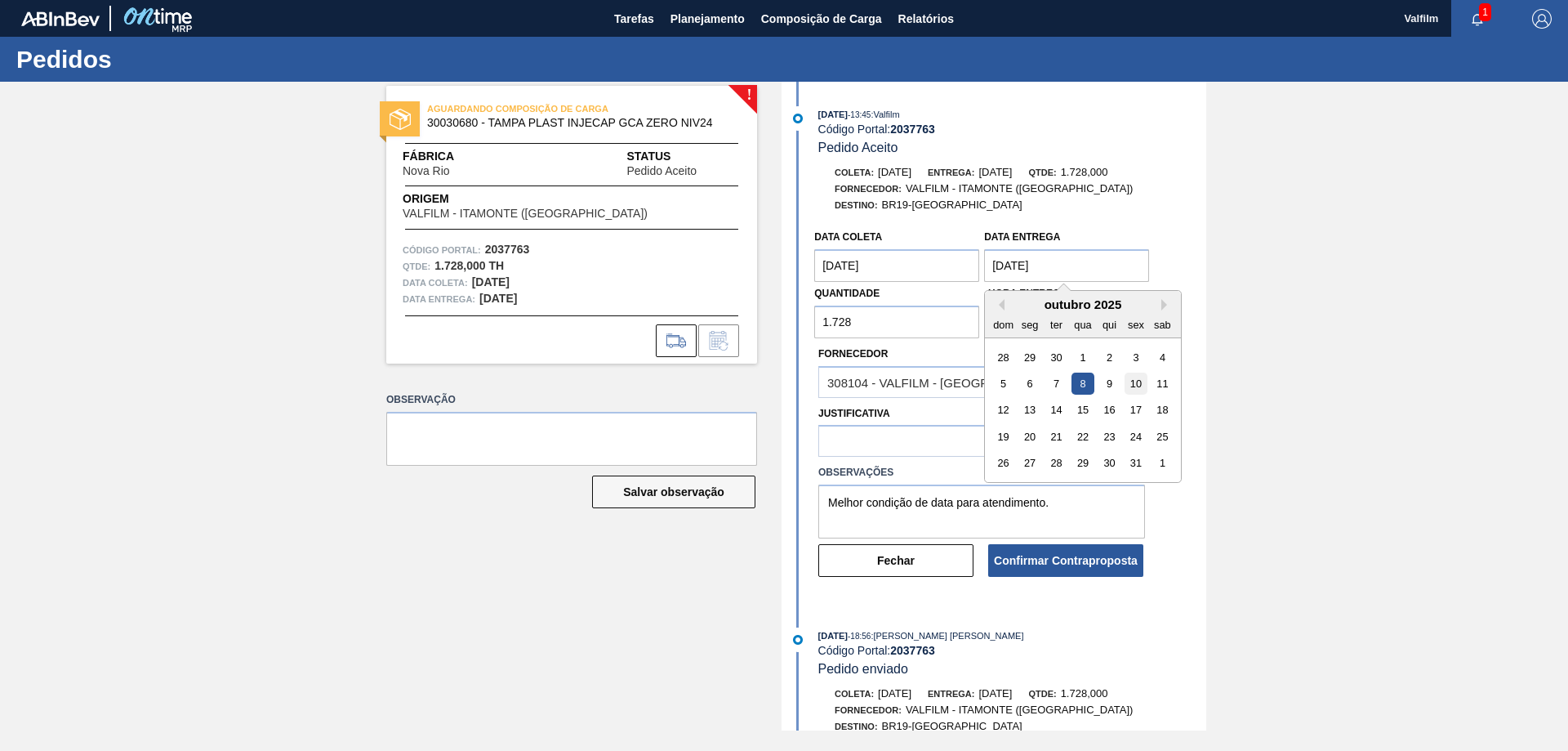
click at [1131, 385] on div "10" at bounding box center [1136, 384] width 22 height 22
type entrega "[DATE]"
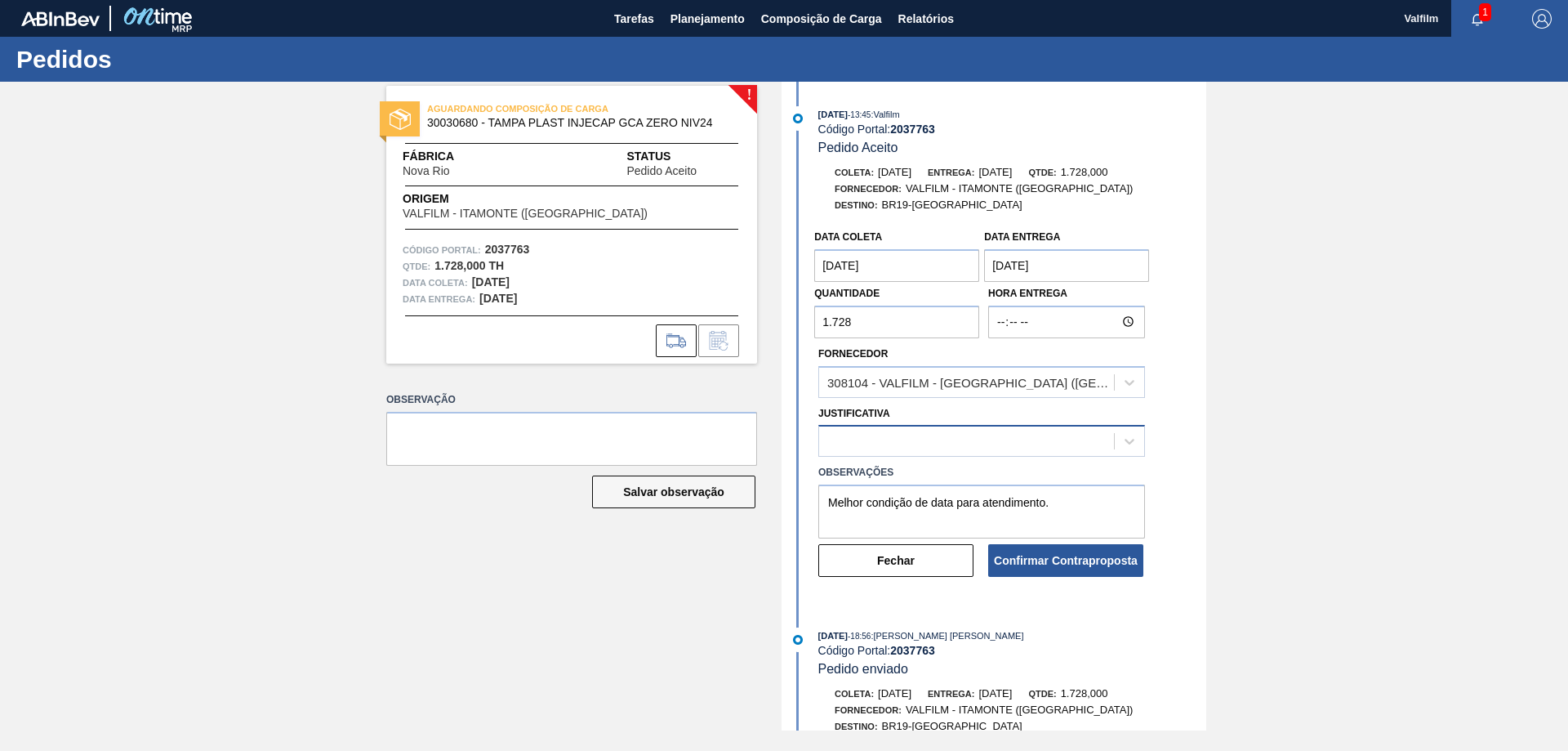
click at [919, 430] on div at bounding box center [966, 441] width 295 height 23
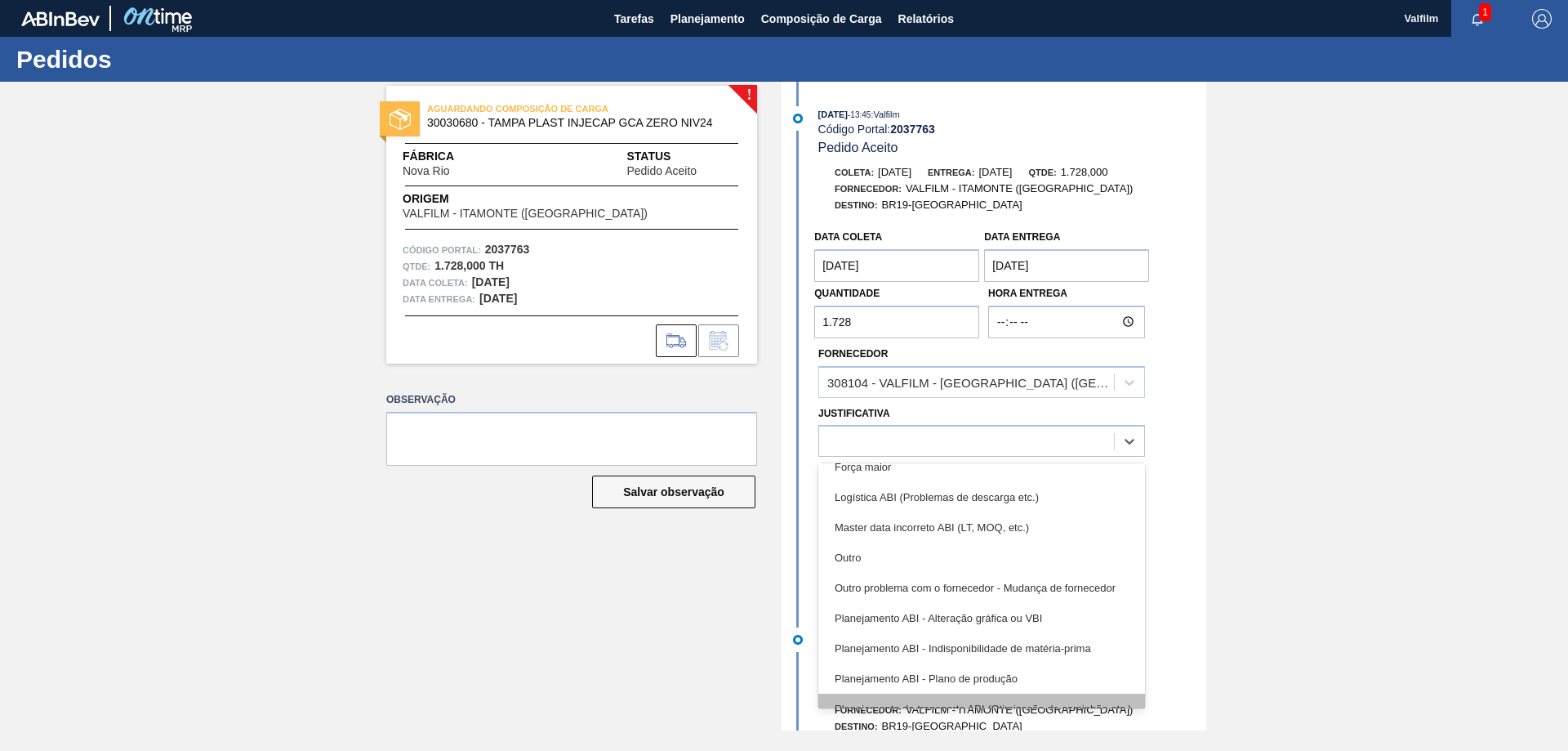
scroll to position [164, 0]
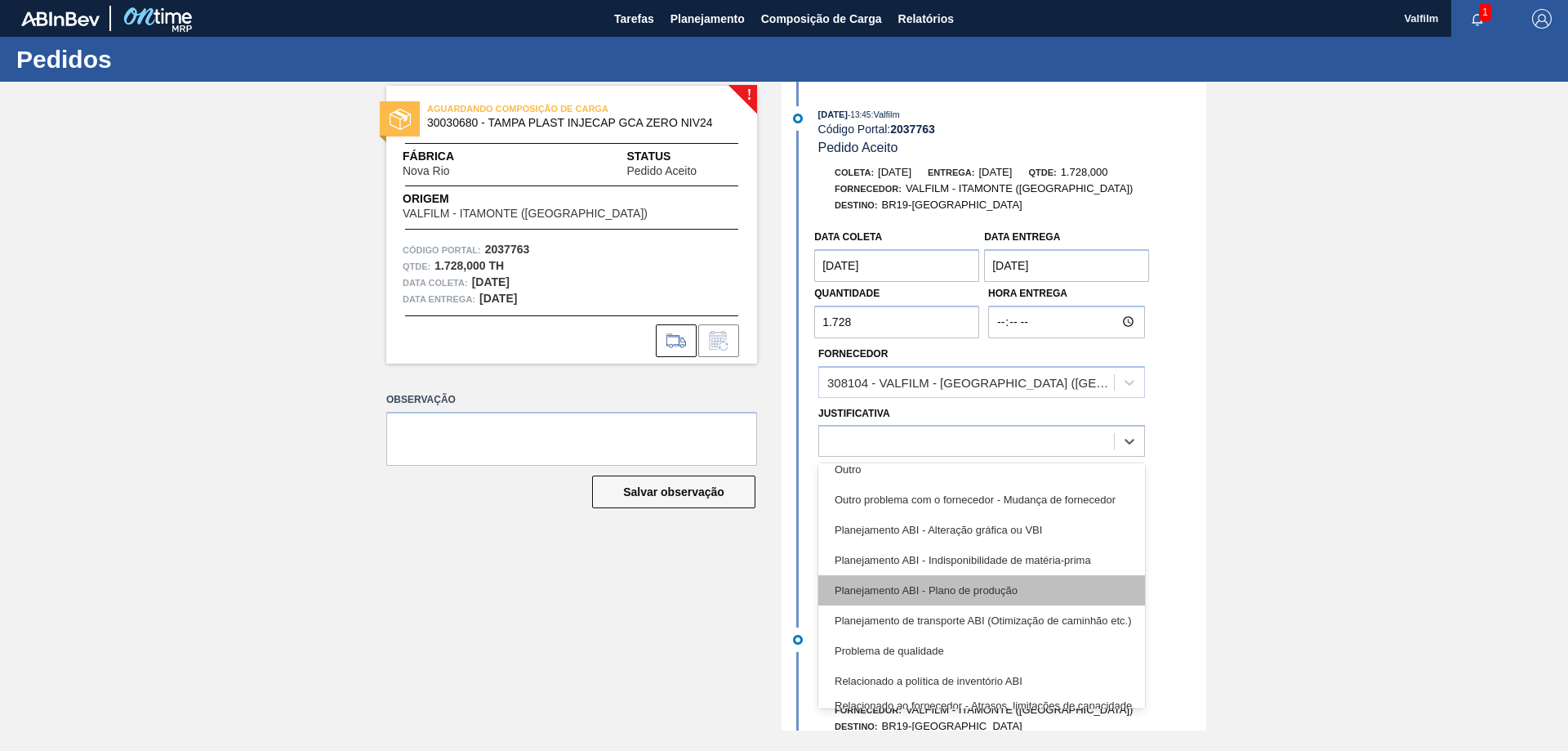
click at [1028, 583] on div "Planejamento ABI - Plano de produção" at bounding box center [982, 590] width 327 height 30
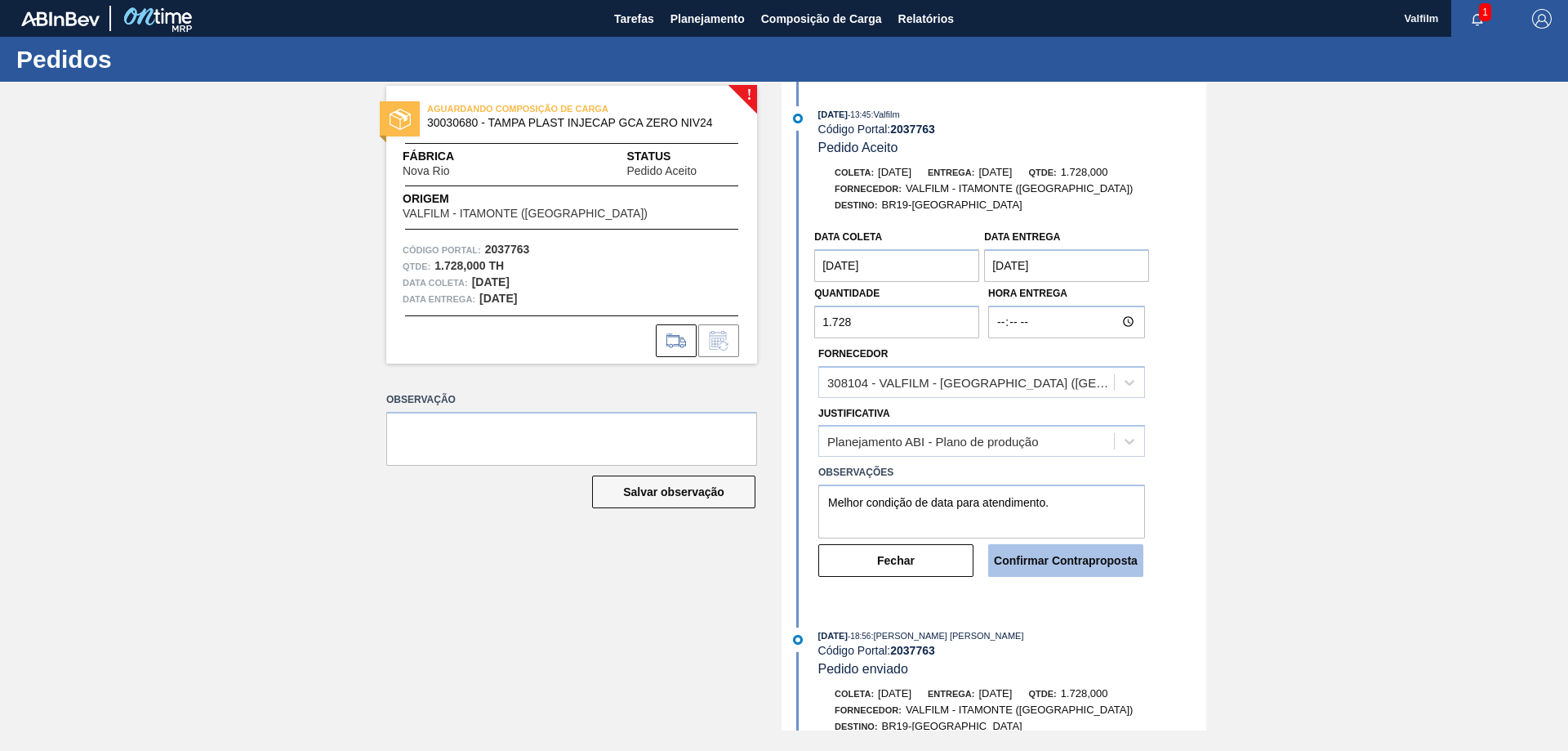
click at [1096, 561] on button "Confirmar Contraproposta" at bounding box center [1066, 561] width 155 height 33
